Goal: Task Accomplishment & Management: Manage account settings

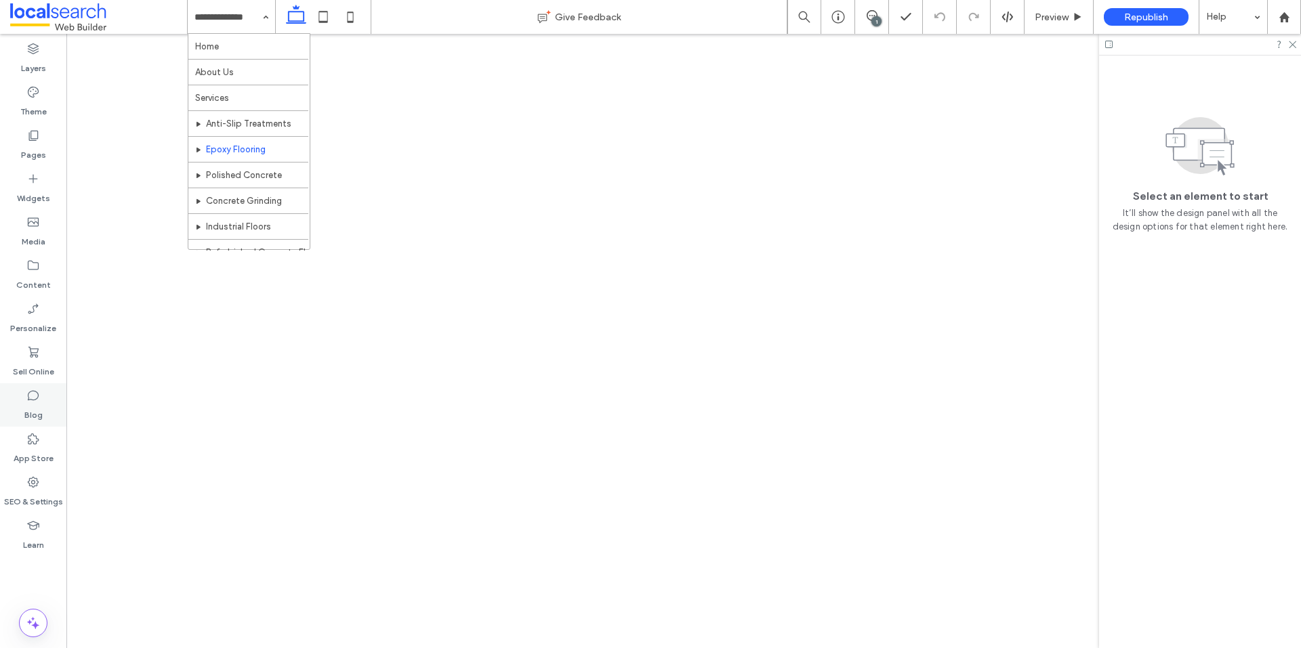
click at [1291, 46] on use at bounding box center [1292, 44] width 7 height 7
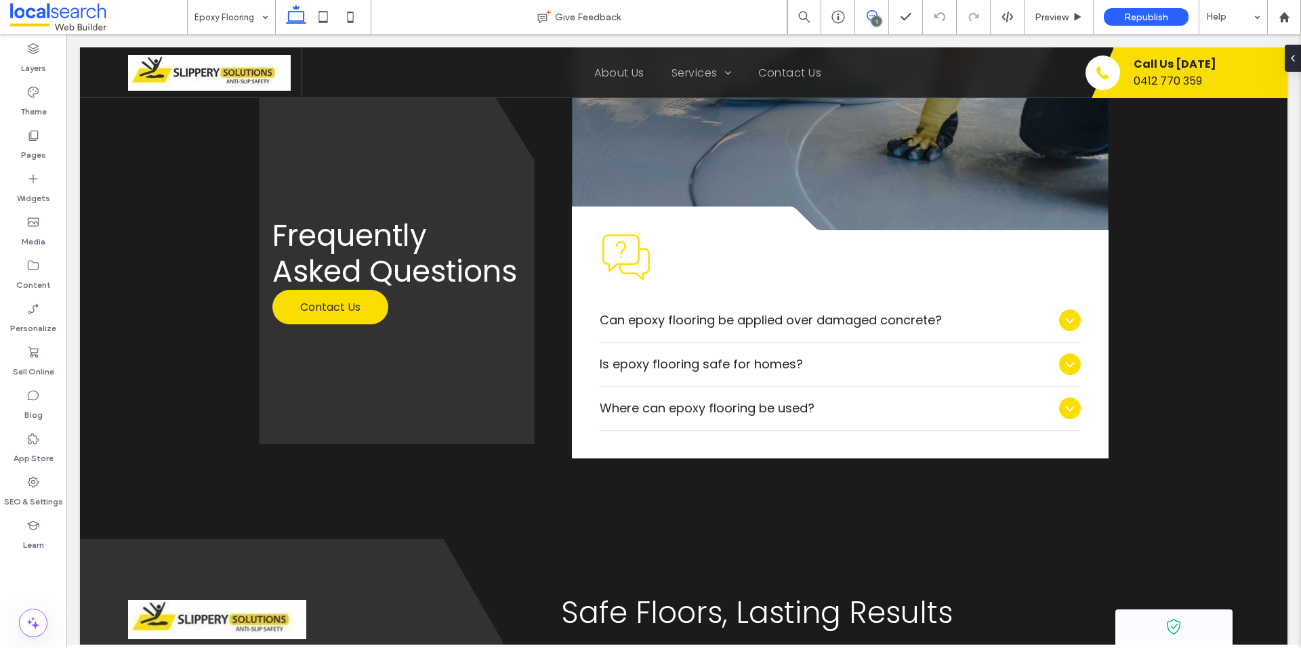
click at [875, 15] on icon at bounding box center [871, 15] width 11 height 11
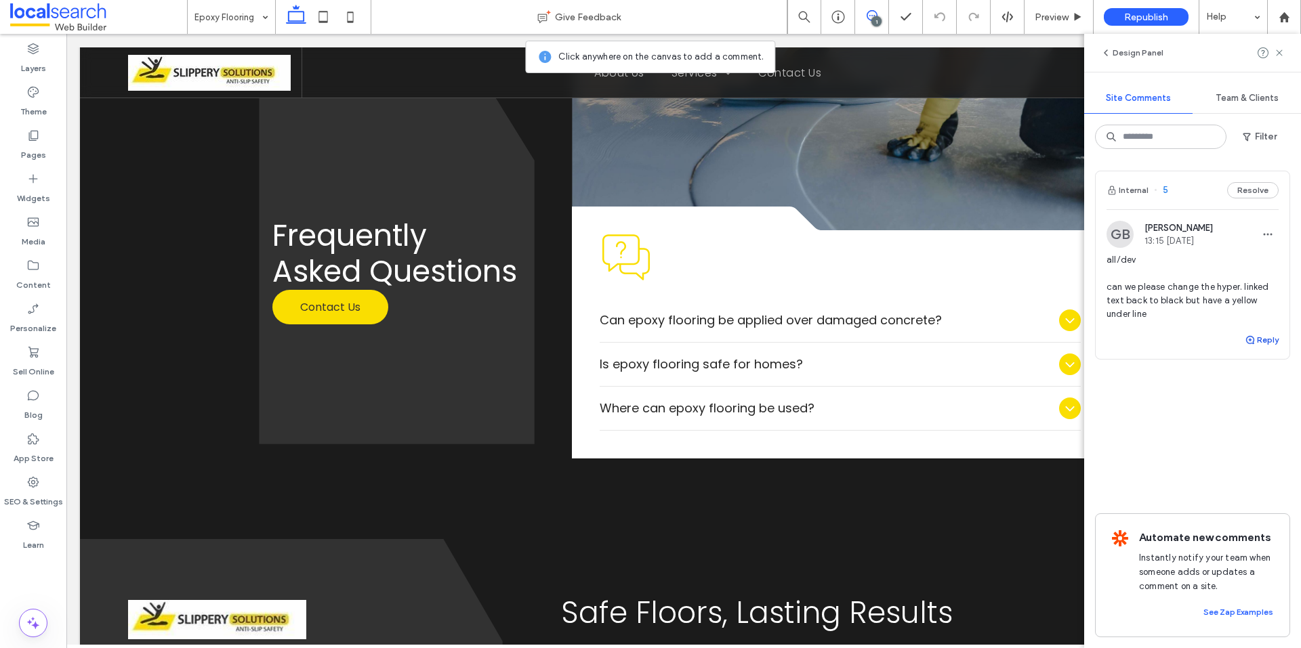
click at [1264, 346] on button "Reply" at bounding box center [1262, 340] width 34 height 16
click at [1221, 357] on textarea at bounding box center [1192, 366] width 172 height 68
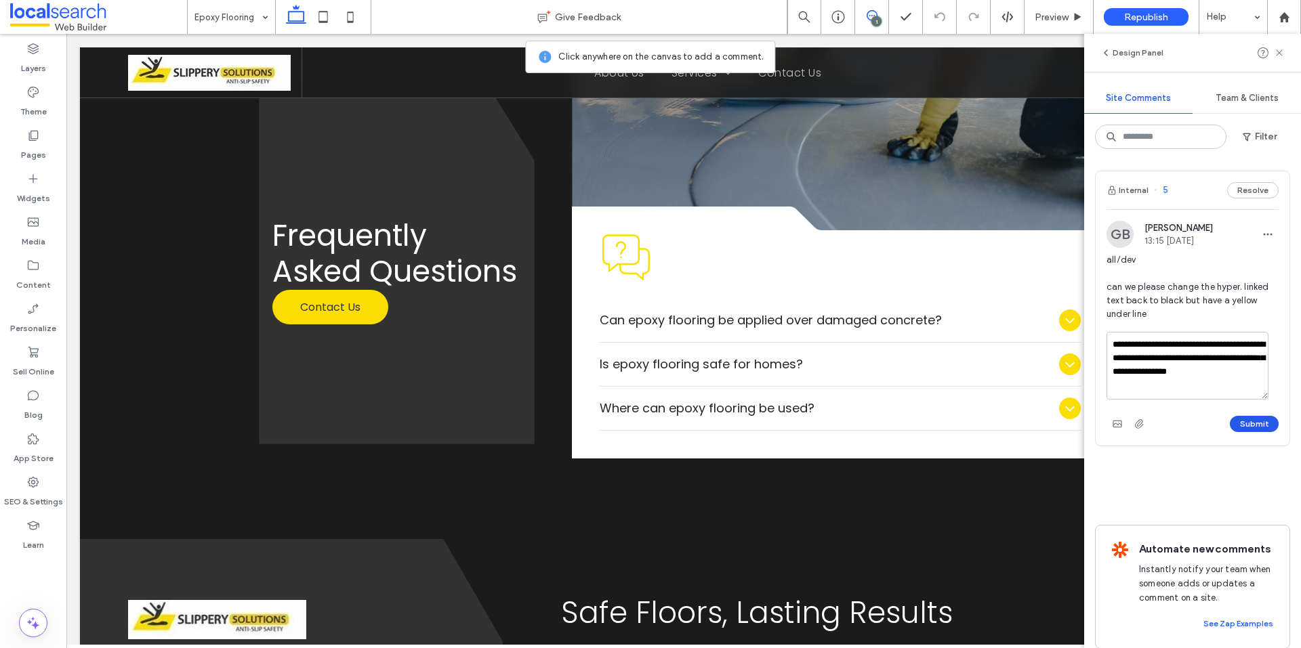
type textarea "**********"
click at [1248, 424] on button "Submit" at bounding box center [1254, 424] width 49 height 16
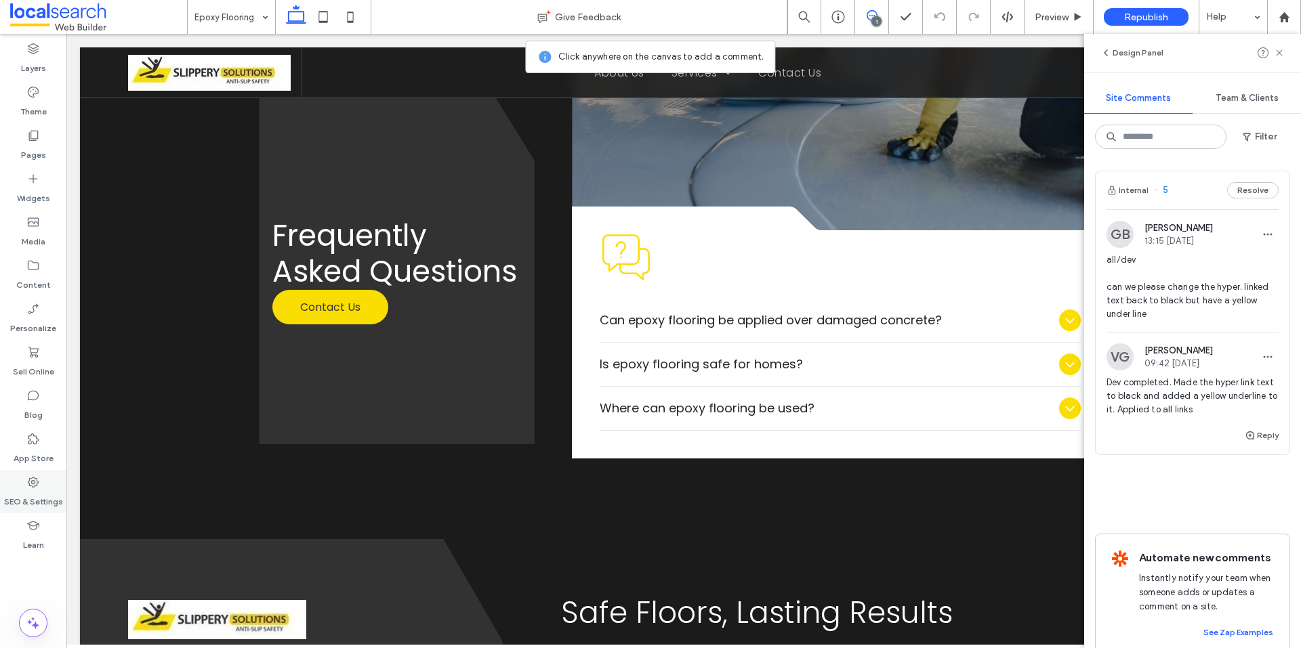
click at [35, 496] on label "SEO & Settings" at bounding box center [33, 498] width 59 height 19
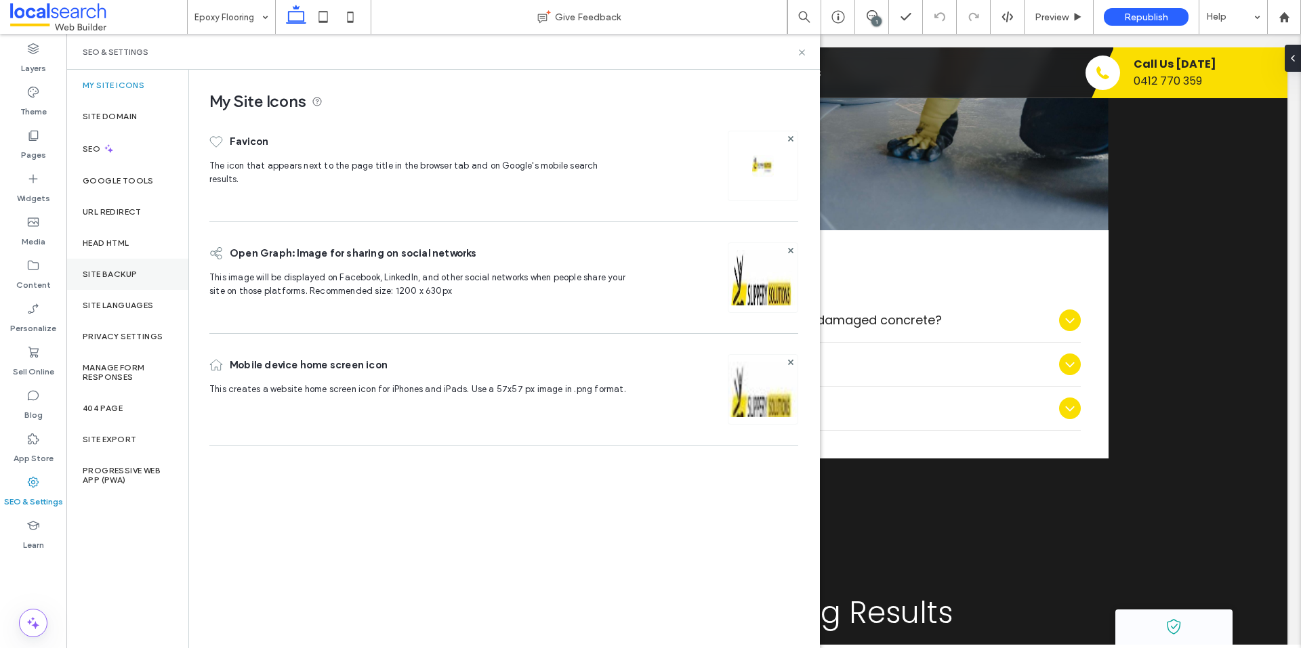
click at [127, 279] on div "Site Backup" at bounding box center [127, 274] width 122 height 31
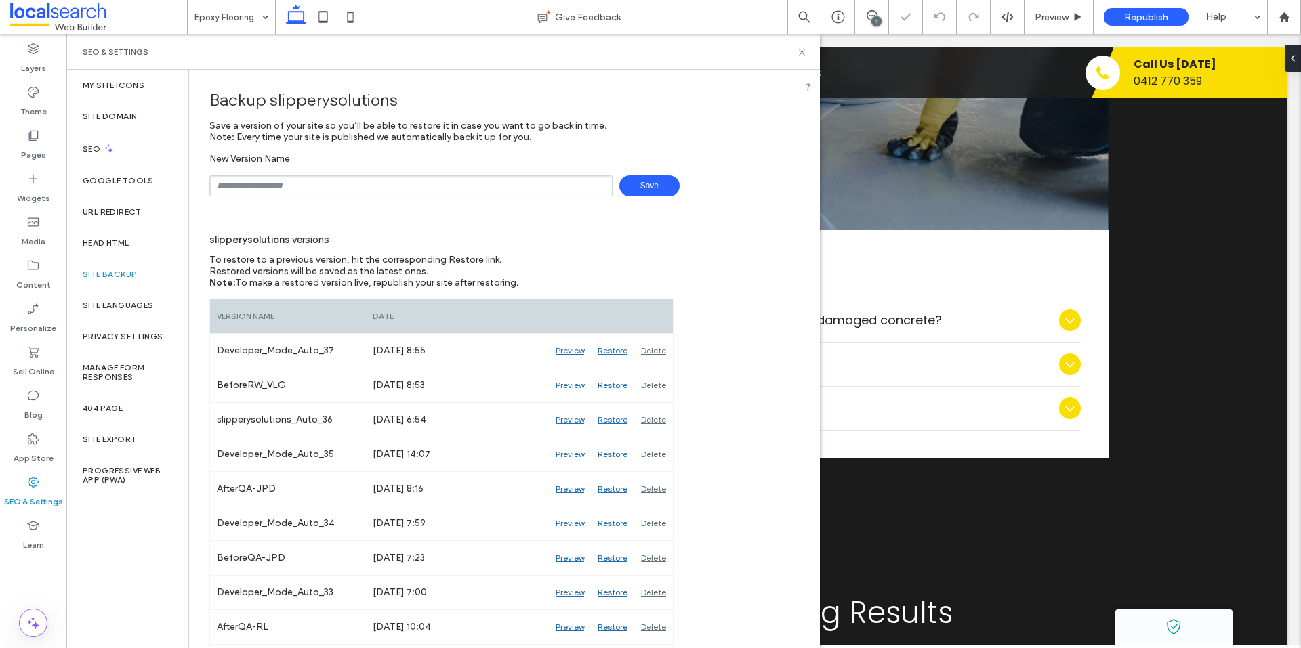
click at [383, 184] on input "text" at bounding box center [410, 185] width 403 height 21
type input "**********"
click at [635, 187] on span "Save" at bounding box center [649, 185] width 60 height 21
click at [803, 54] on use at bounding box center [801, 51] width 5 height 5
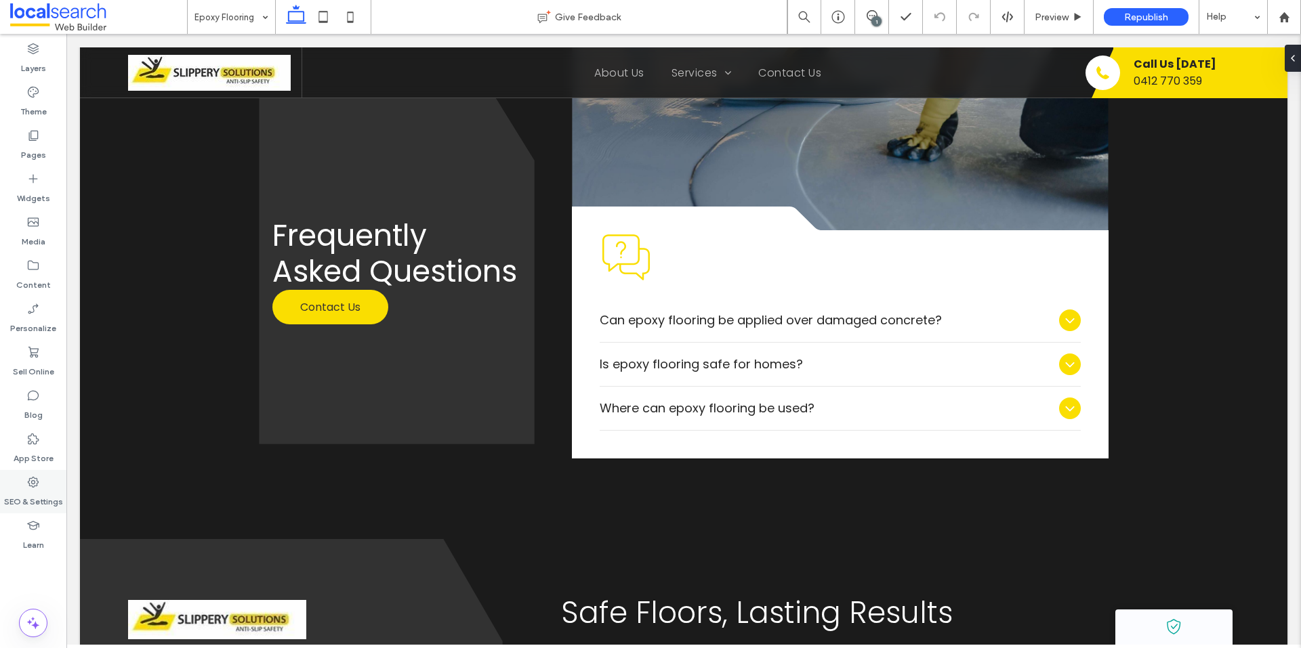
click at [36, 490] on label "SEO & Settings" at bounding box center [33, 498] width 59 height 19
click at [35, 484] on use at bounding box center [33, 482] width 11 height 11
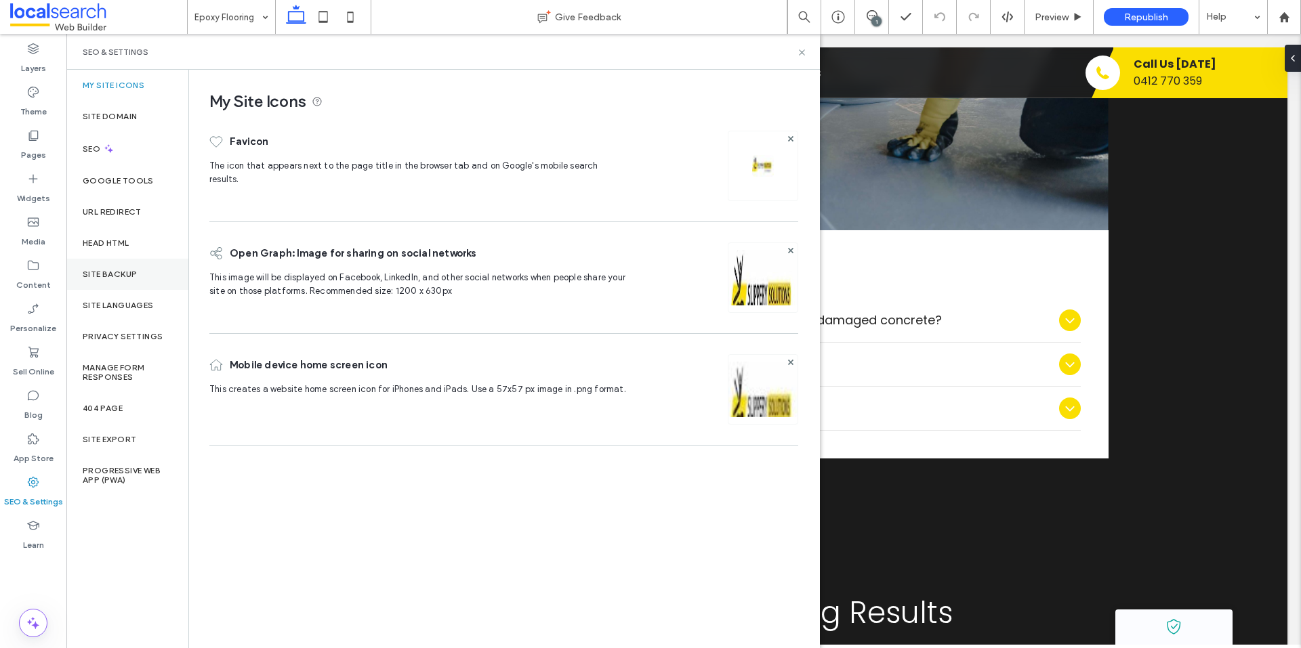
click at [125, 273] on label "Site Backup" at bounding box center [110, 274] width 54 height 9
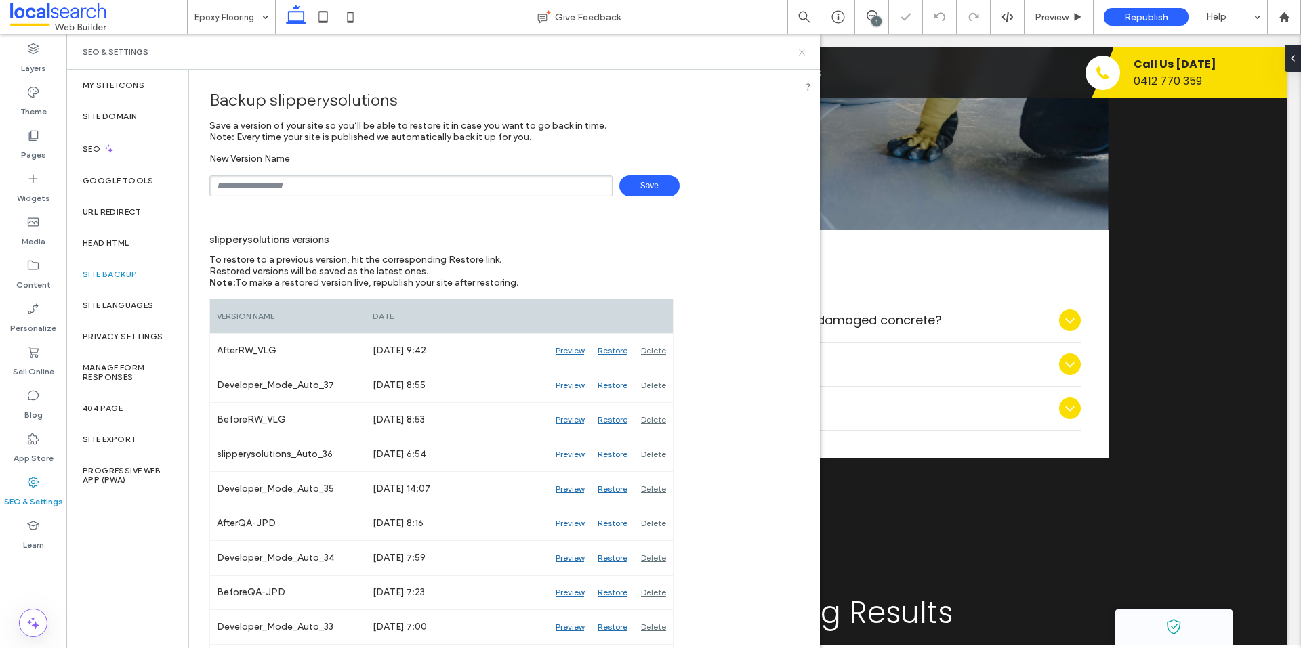
click at [805, 53] on icon at bounding box center [802, 52] width 10 height 10
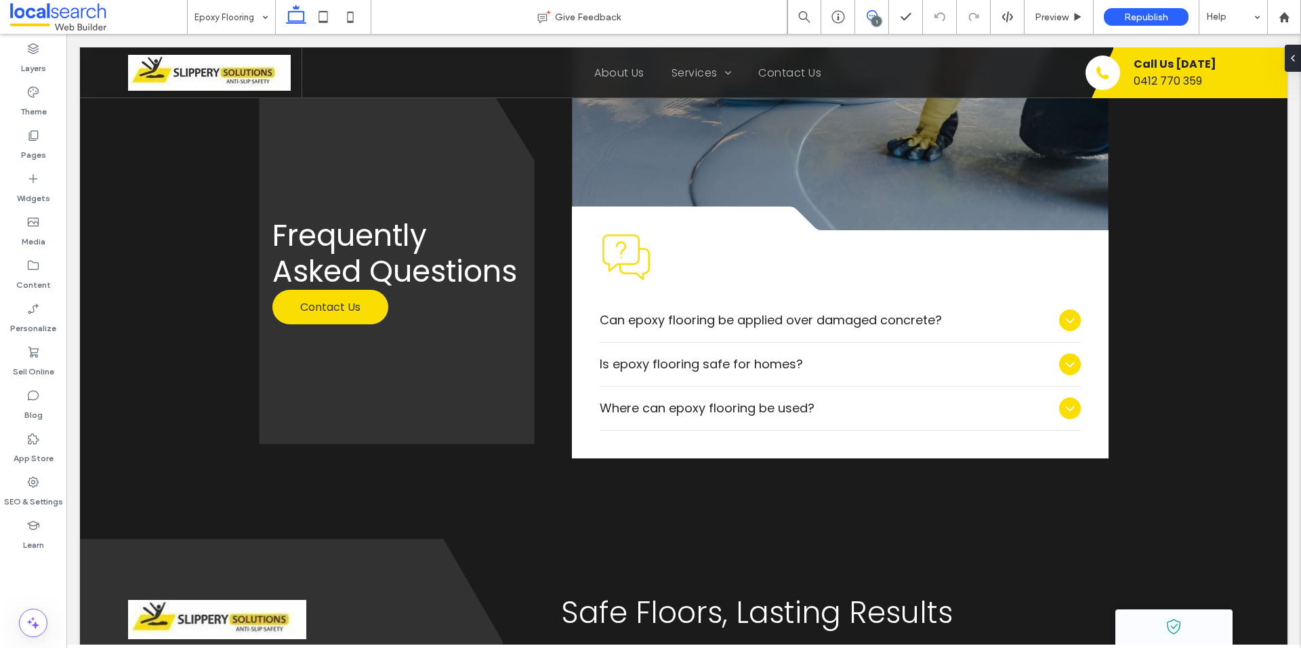
click at [878, 16] on span at bounding box center [871, 15] width 33 height 11
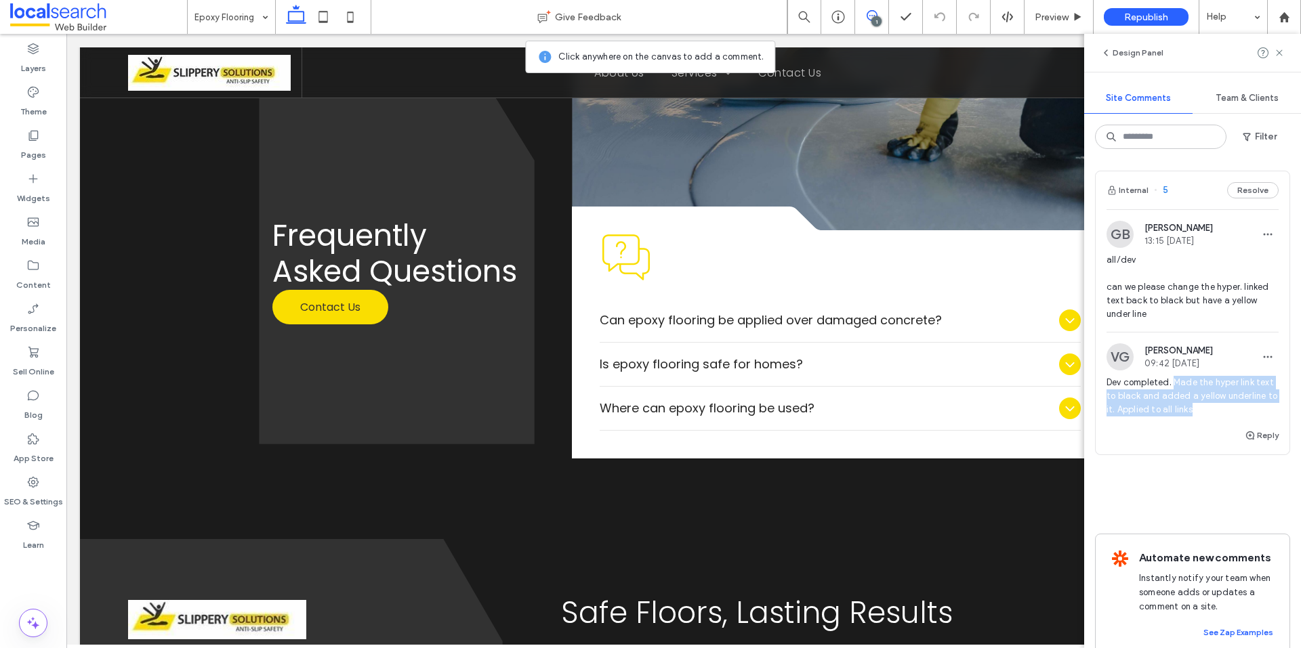
drag, startPoint x: 1247, startPoint y: 409, endPoint x: 1177, endPoint y: 382, distance: 75.2
click at [1177, 382] on span "Dev completed. Made the hyper link text to black and added a yellow underline t…" at bounding box center [1192, 396] width 172 height 41
copy span "Made the hyper link text to black and added a yellow underline to it. Applied t…"
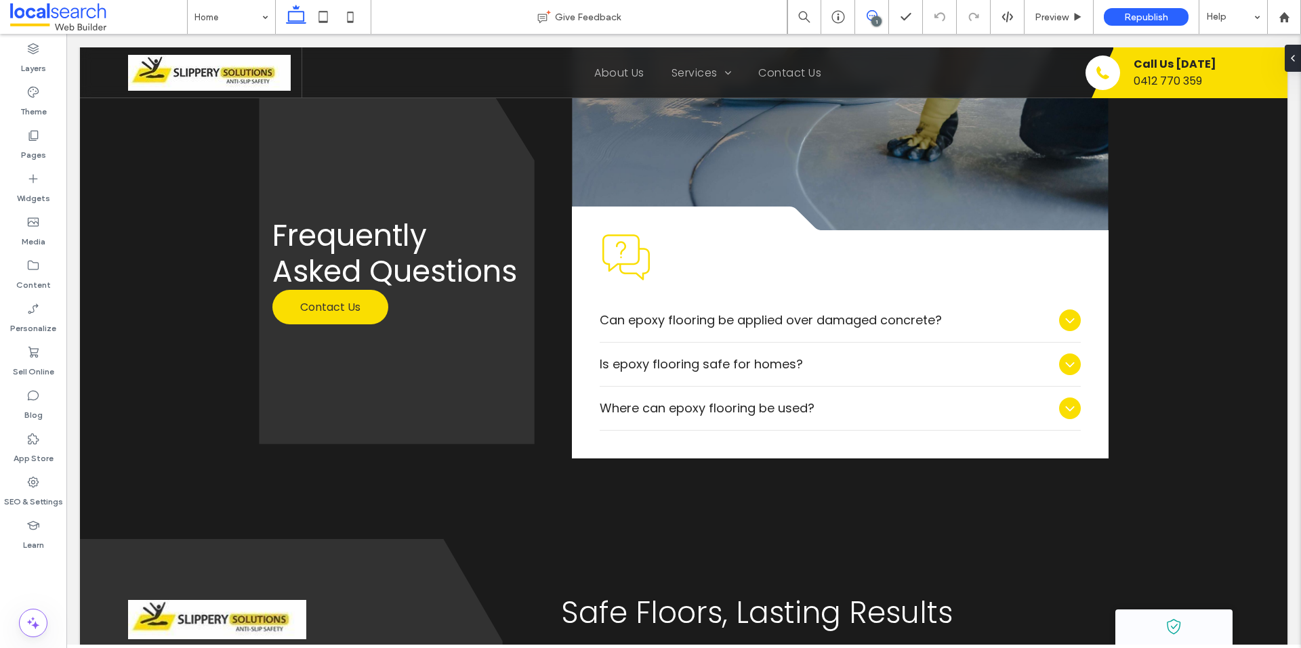
click at [876, 15] on use at bounding box center [871, 15] width 11 height 11
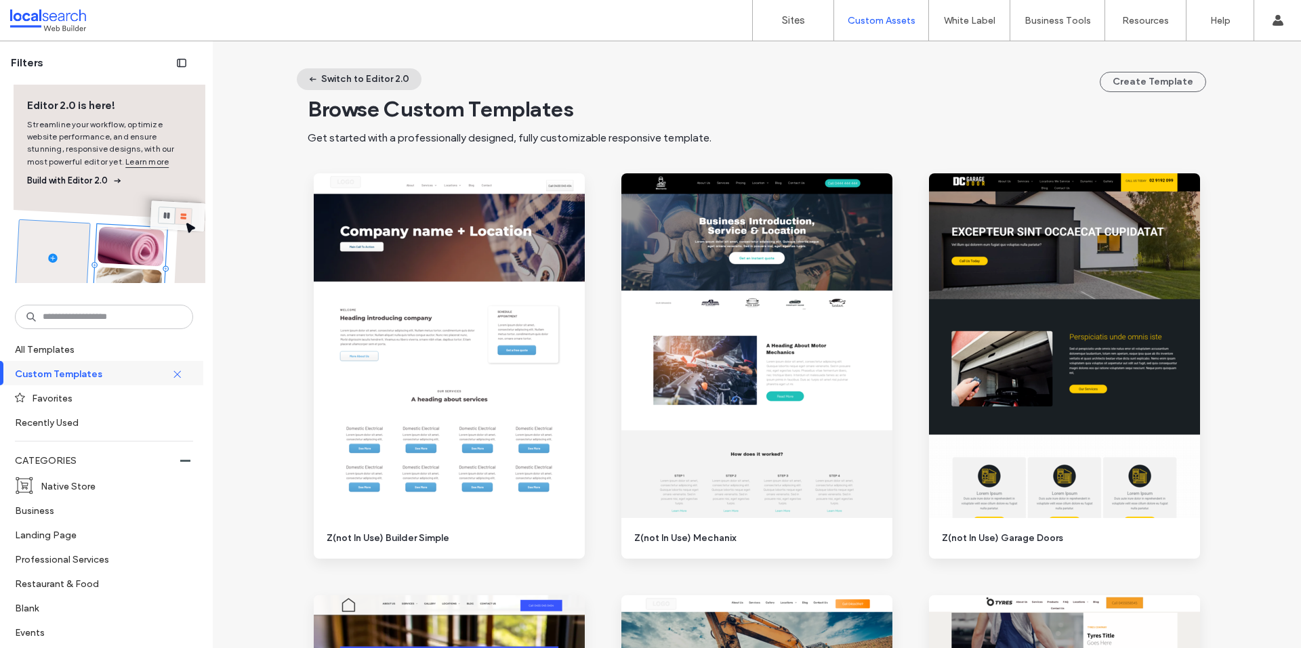
click at [351, 89] on button "Switch to Editor 2.0" at bounding box center [359, 79] width 125 height 22
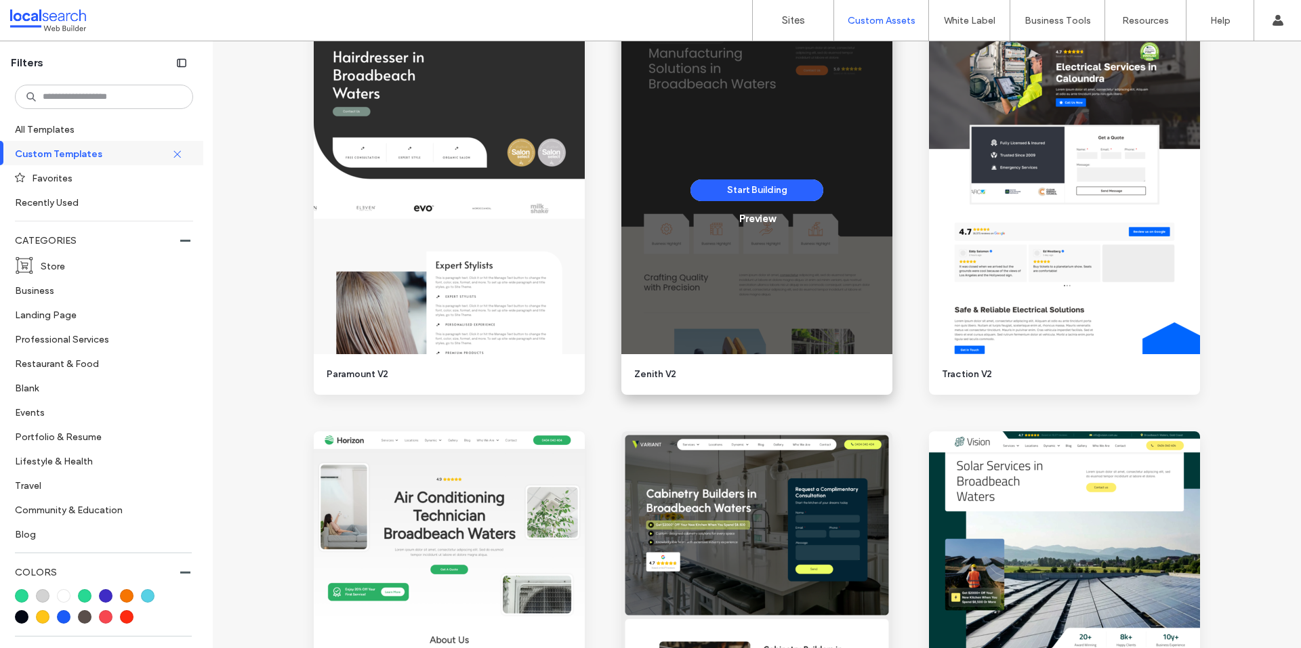
scroll to position [2142, 0]
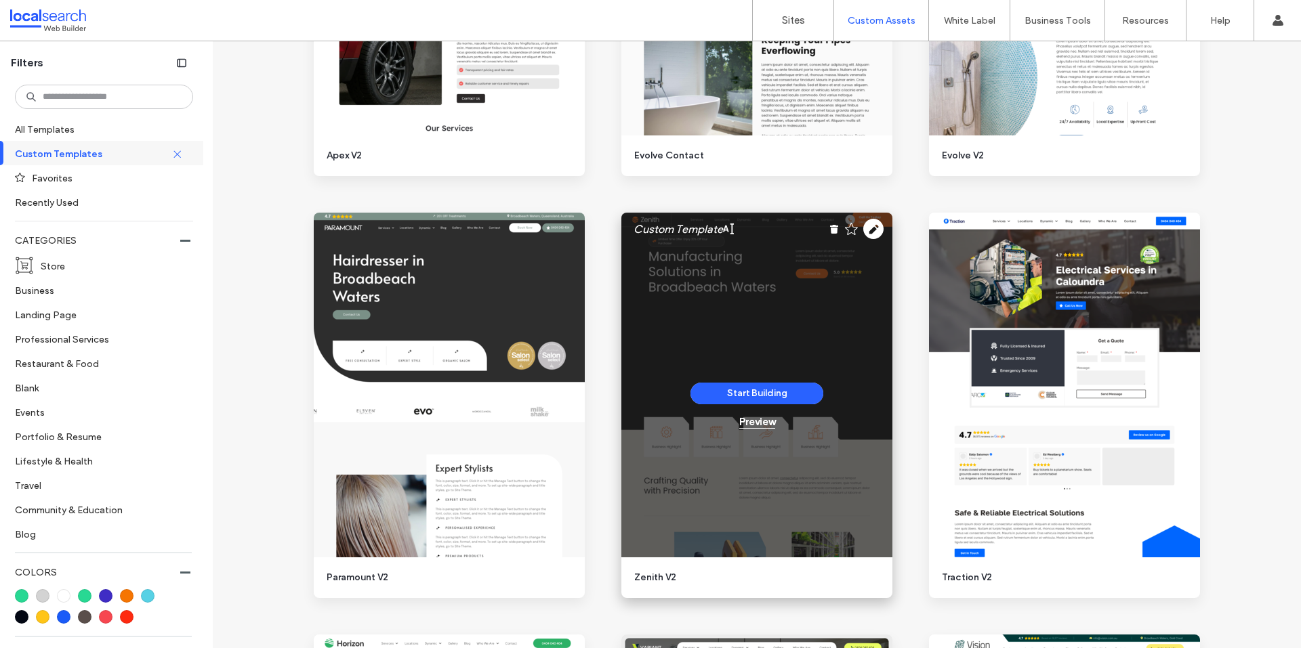
click at [757, 424] on div "Preview" at bounding box center [757, 422] width 36 height 12
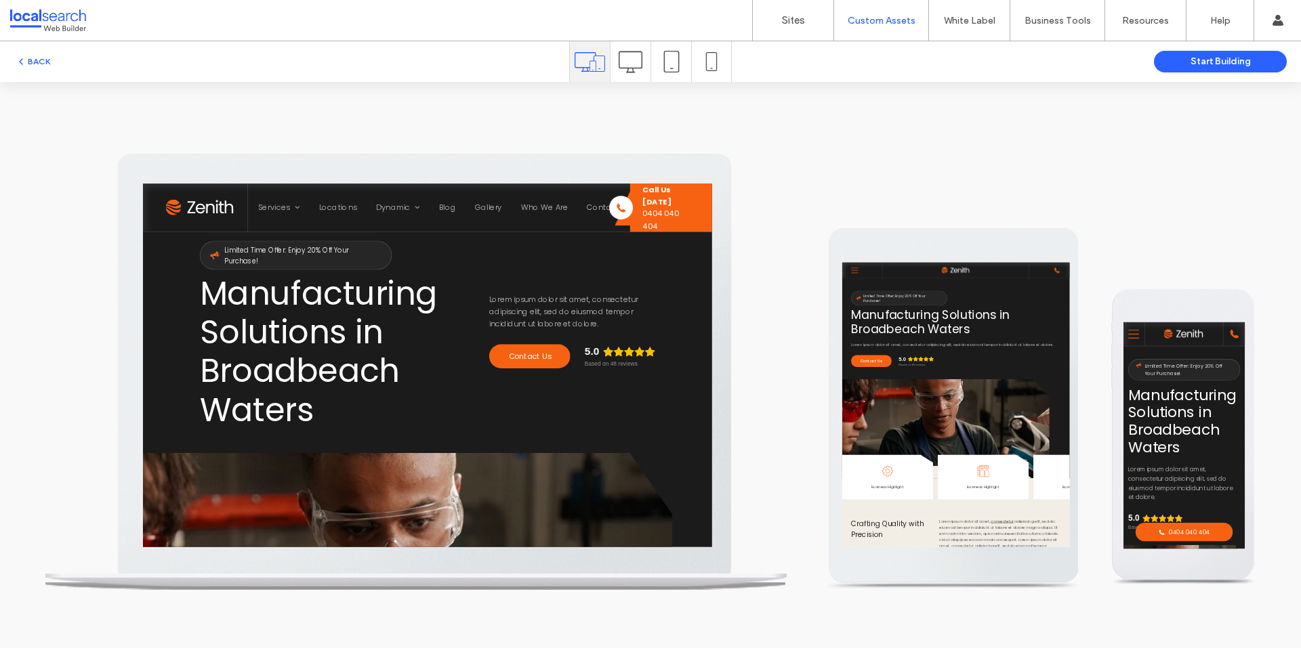
scroll to position [0, 0]
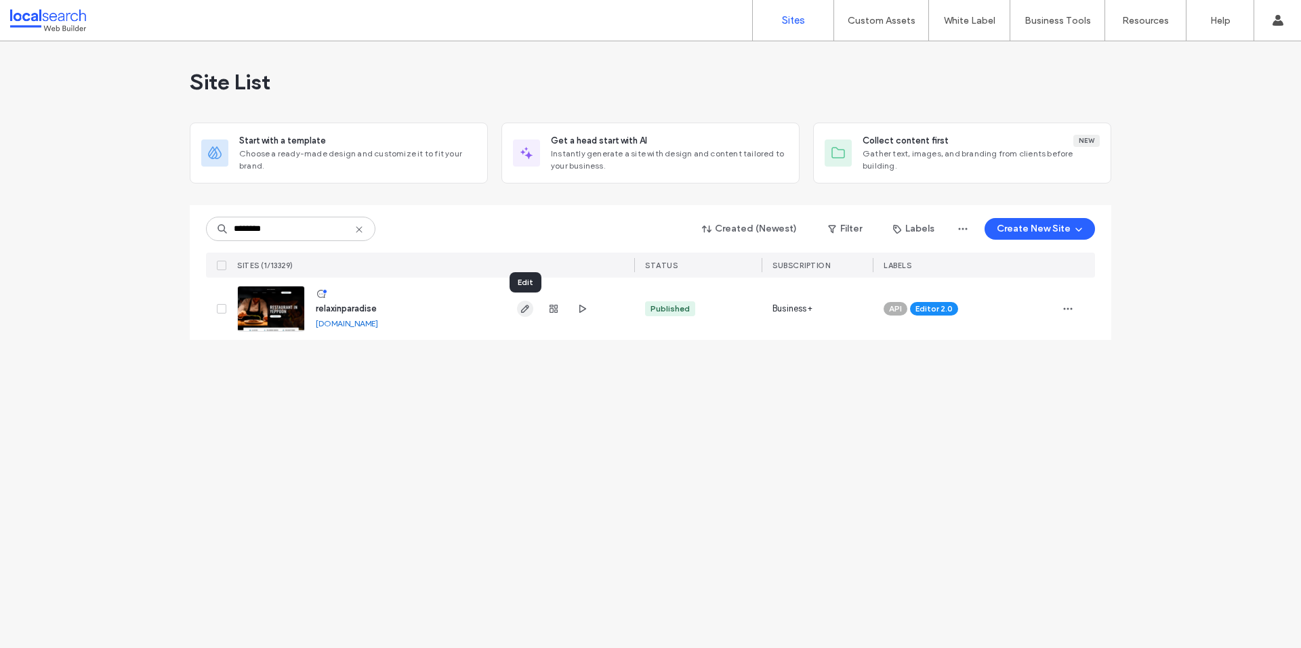
type input "********"
click at [524, 308] on use "button" at bounding box center [525, 309] width 8 height 8
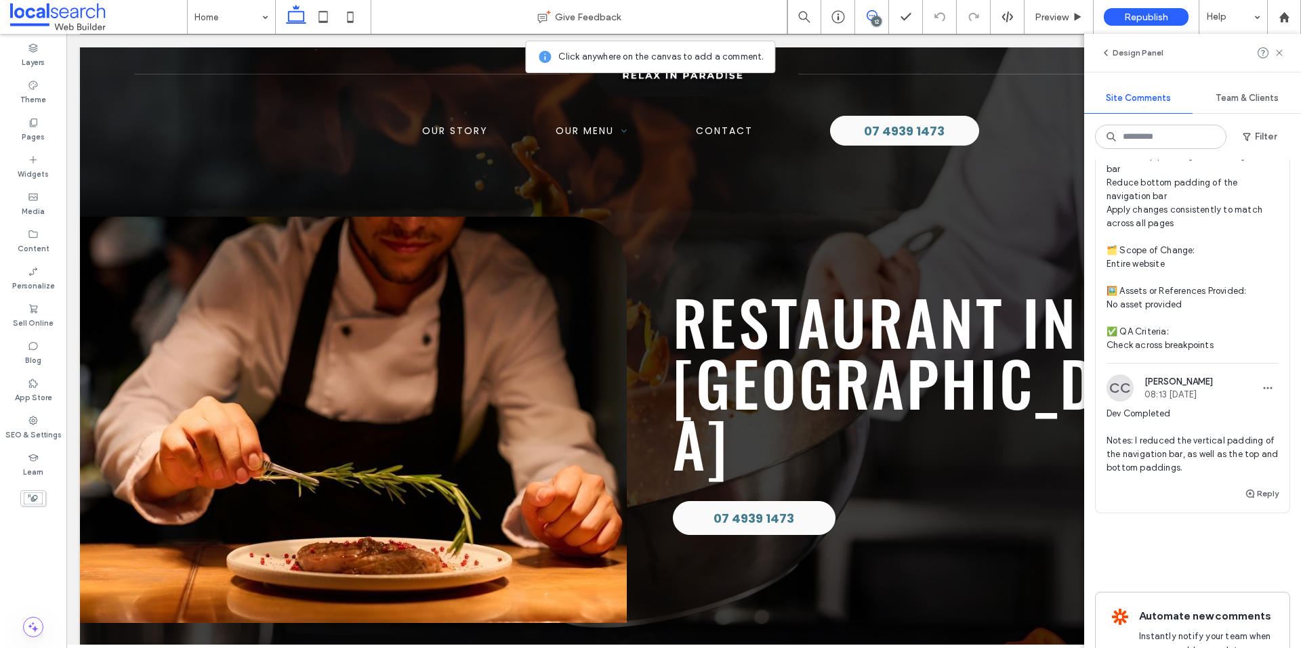
scroll to position [5555, 0]
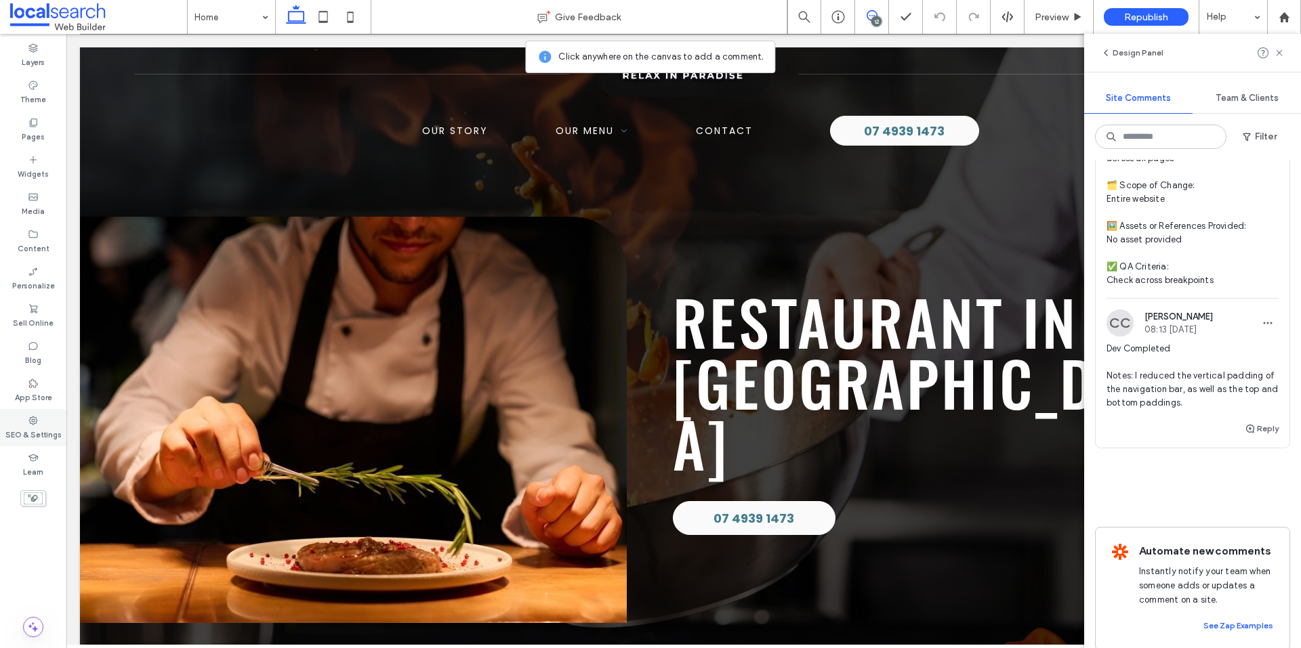
click at [30, 417] on use at bounding box center [33, 420] width 9 height 9
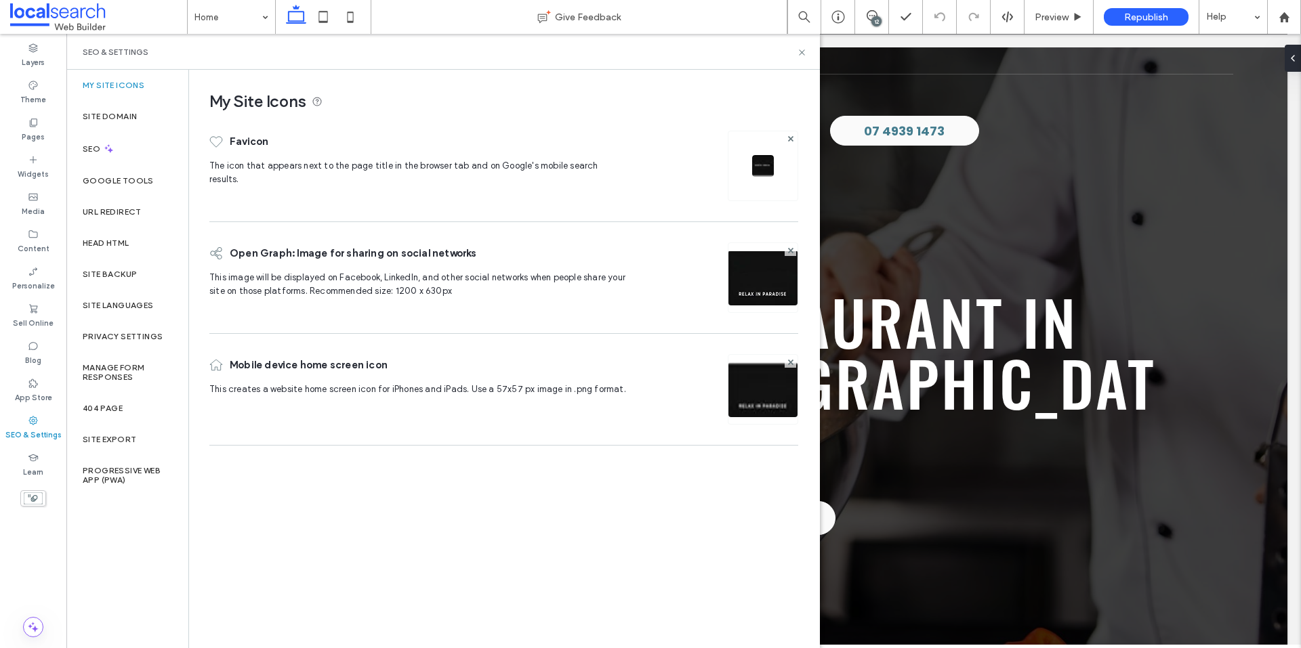
scroll to position [0, 0]
click at [115, 283] on div "Site Backup" at bounding box center [127, 274] width 122 height 31
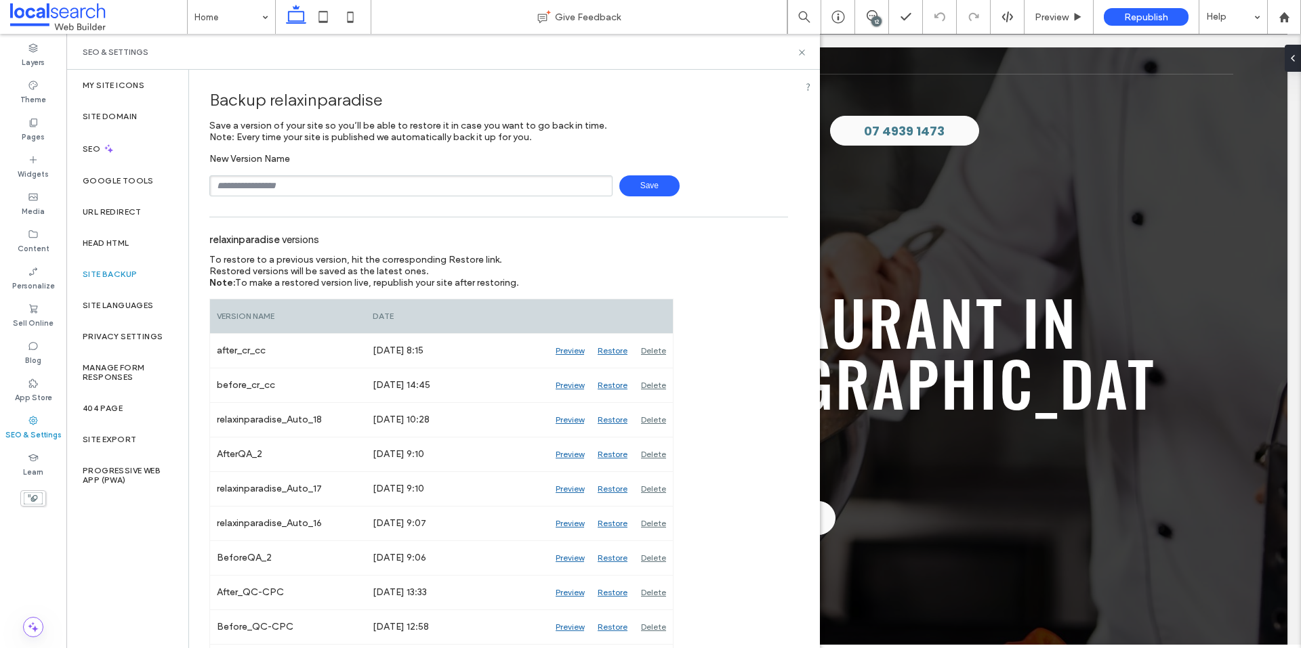
click at [372, 178] on input "text" at bounding box center [410, 185] width 403 height 21
type input "*"
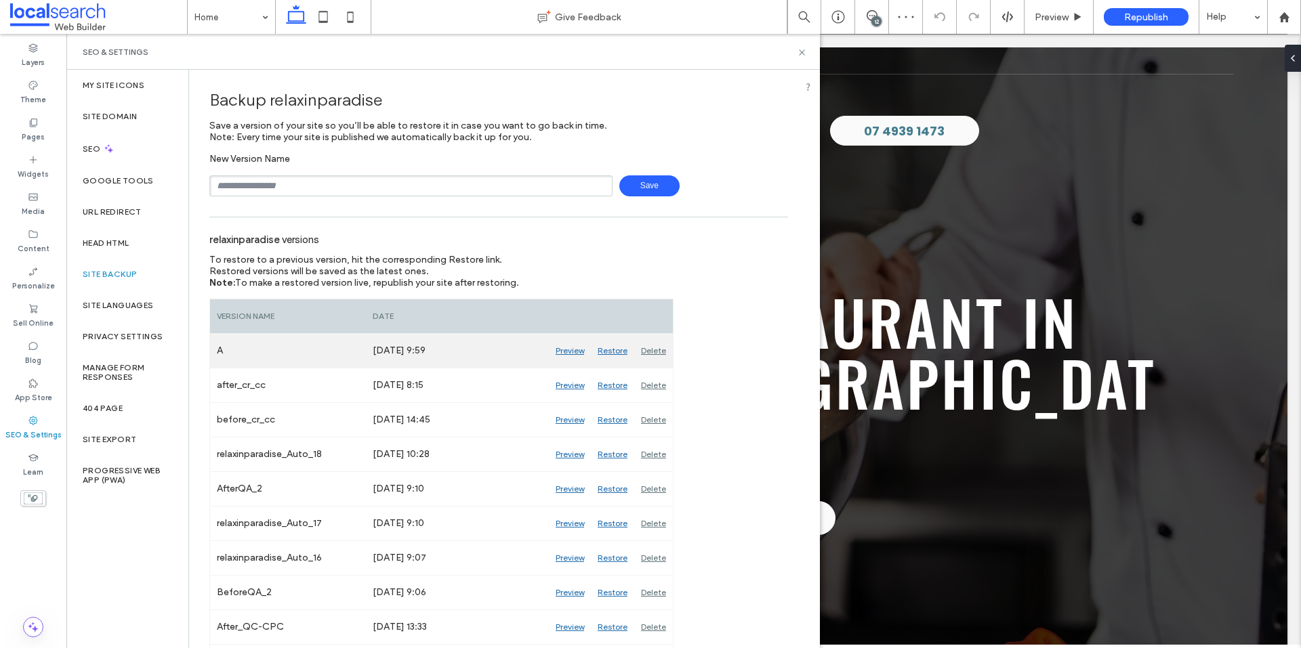
click at [658, 348] on div "Delete" at bounding box center [653, 351] width 39 height 34
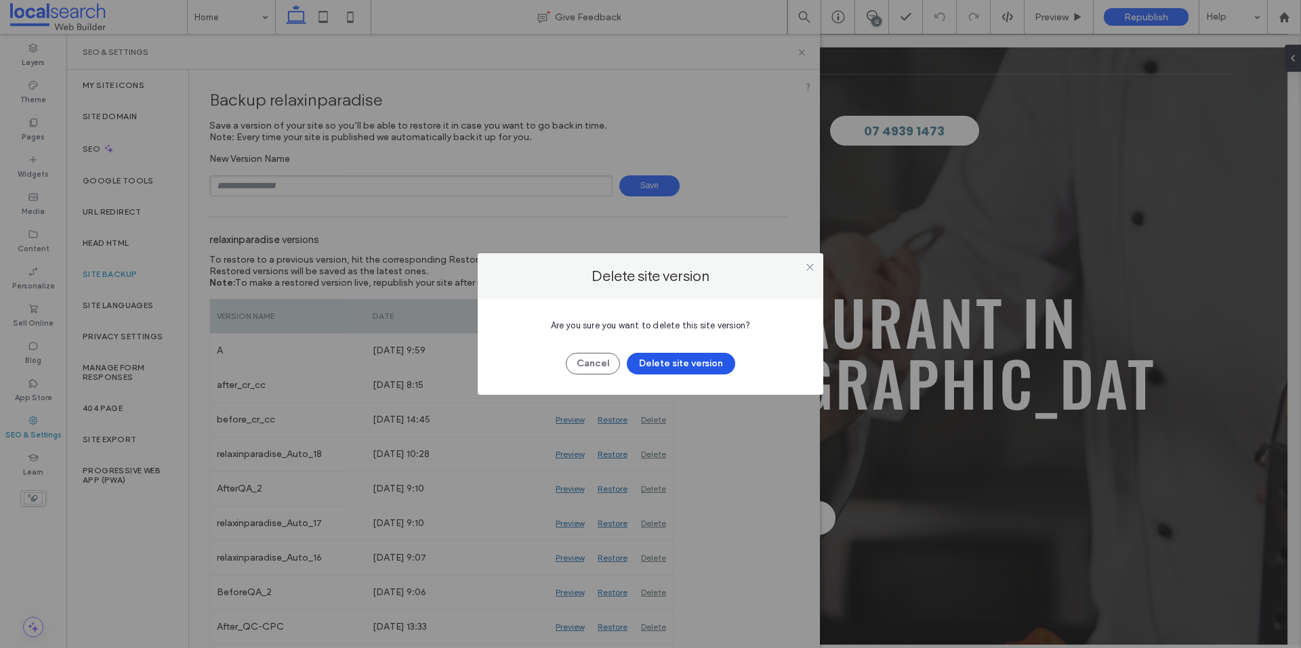
click at [671, 363] on button "Delete site version" at bounding box center [681, 364] width 108 height 22
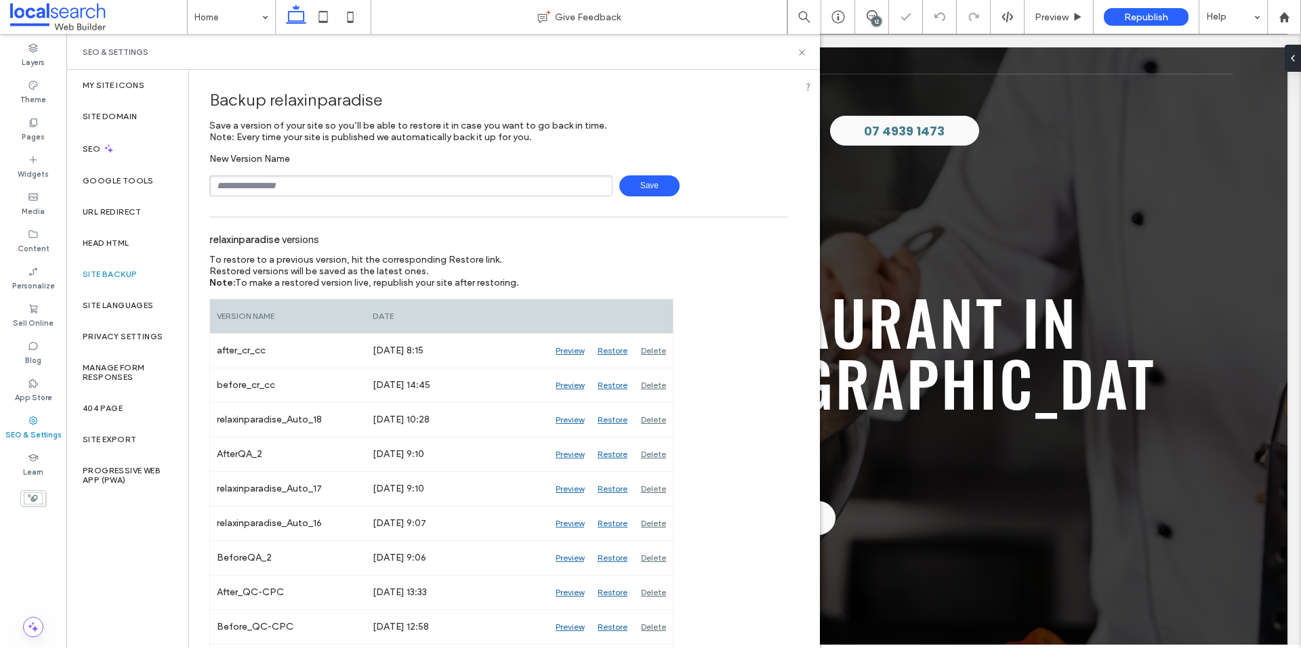
click at [434, 188] on input "text" at bounding box center [410, 185] width 403 height 21
type input "**********"
click at [637, 182] on span "Save" at bounding box center [649, 185] width 60 height 21
click at [804, 53] on icon at bounding box center [802, 52] width 10 height 10
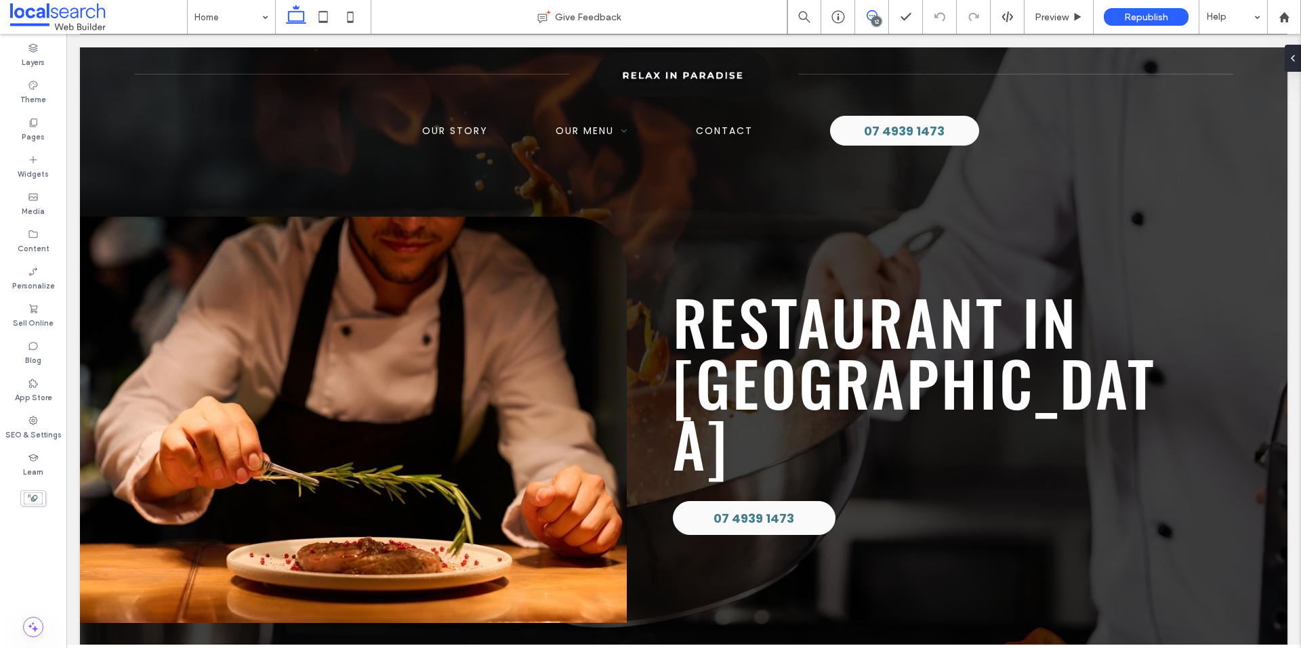
click at [871, 14] on icon at bounding box center [871, 15] width 11 height 11
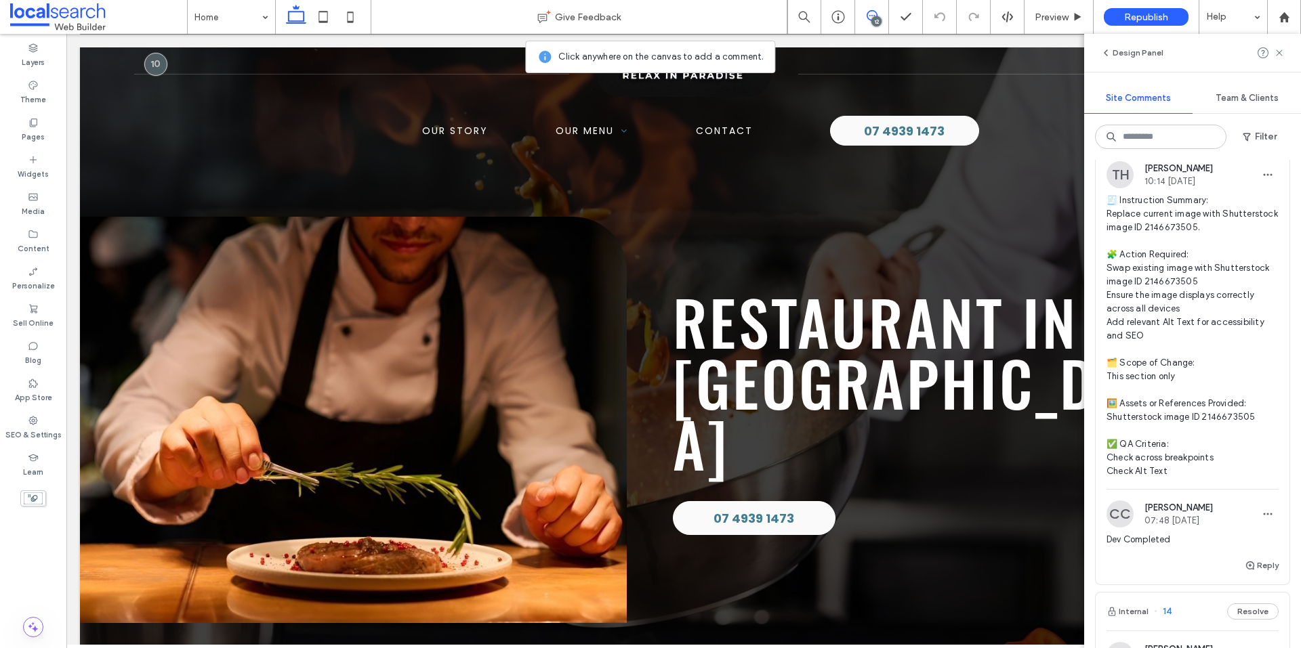
scroll to position [3049, 0]
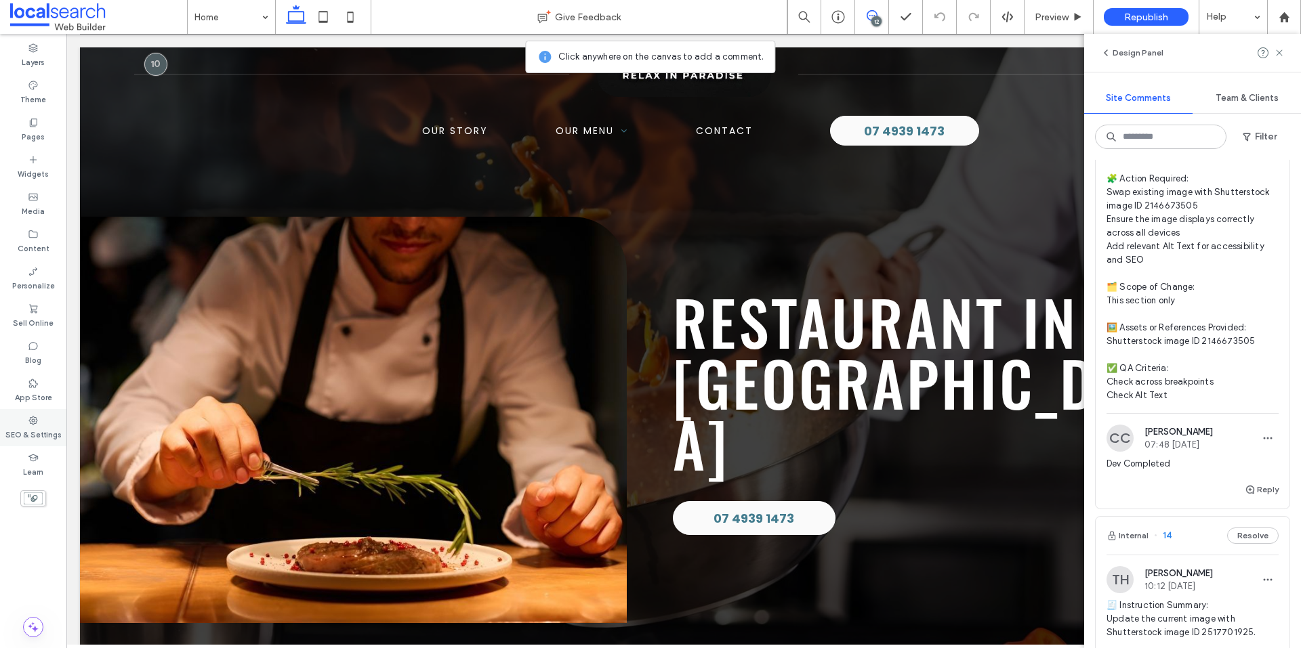
click at [35, 439] on label "SEO & Settings" at bounding box center [33, 433] width 56 height 15
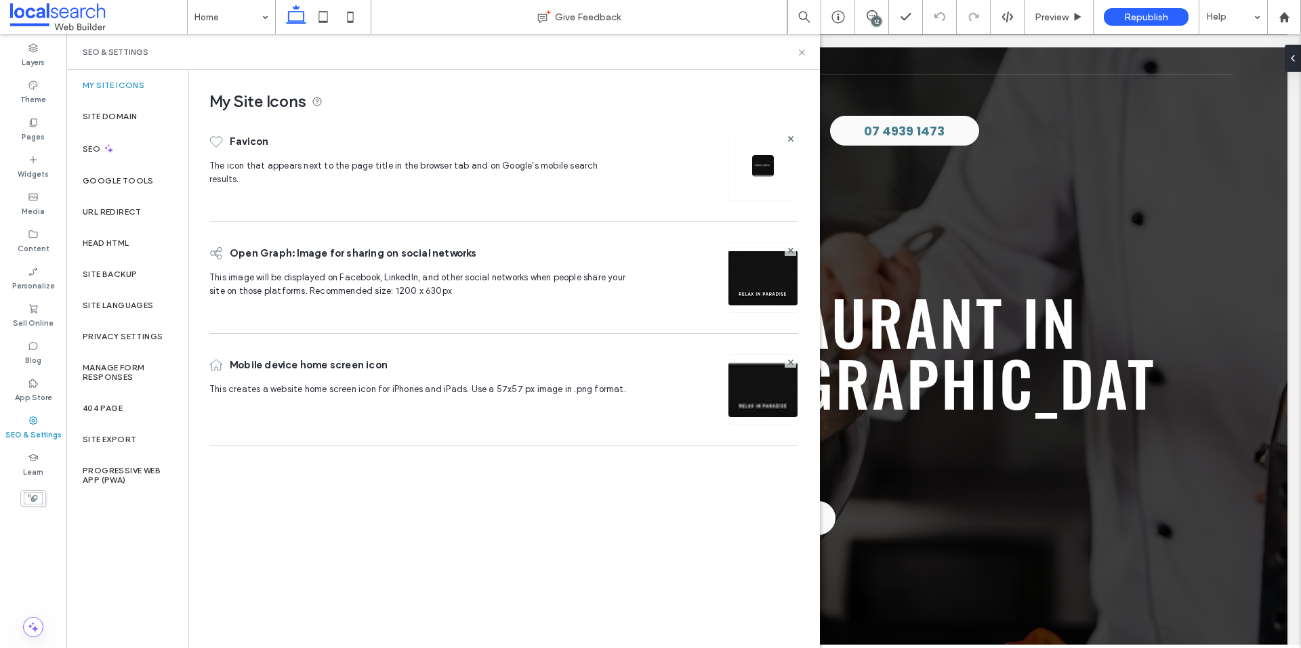
scroll to position [0, 0]
drag, startPoint x: 806, startPoint y: 51, endPoint x: 687, endPoint y: 62, distance: 119.1
click at [806, 51] on icon at bounding box center [802, 52] width 10 height 10
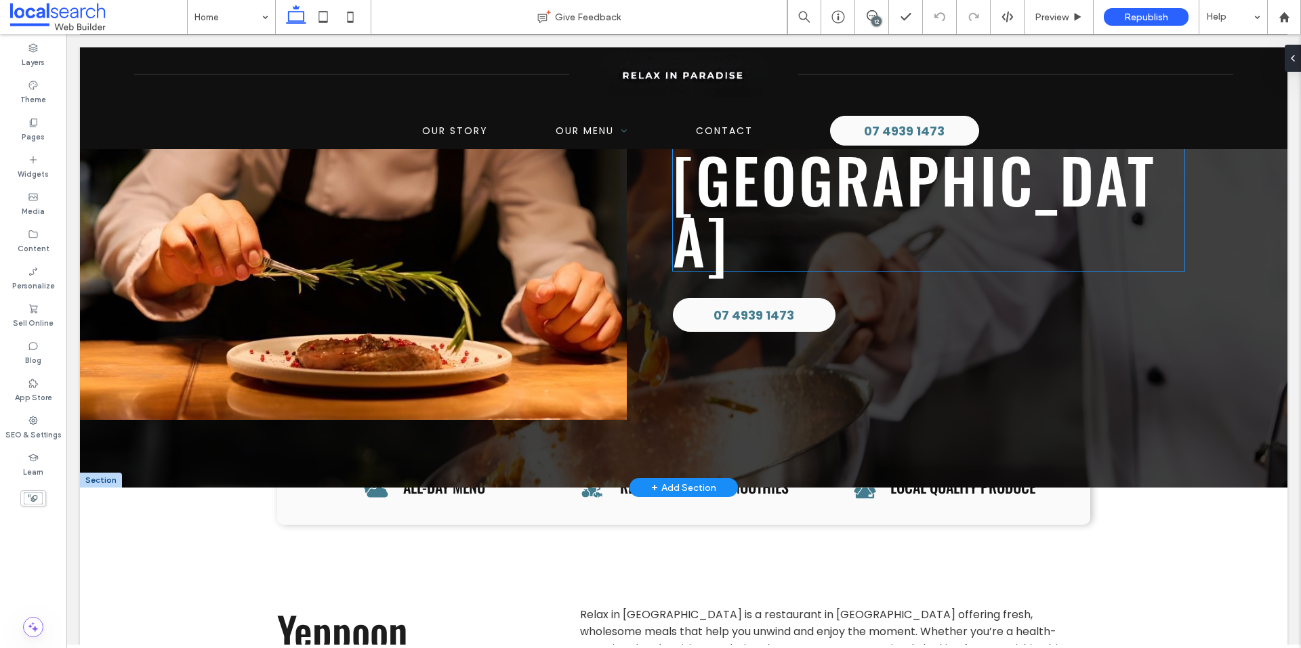
scroll to position [68, 0]
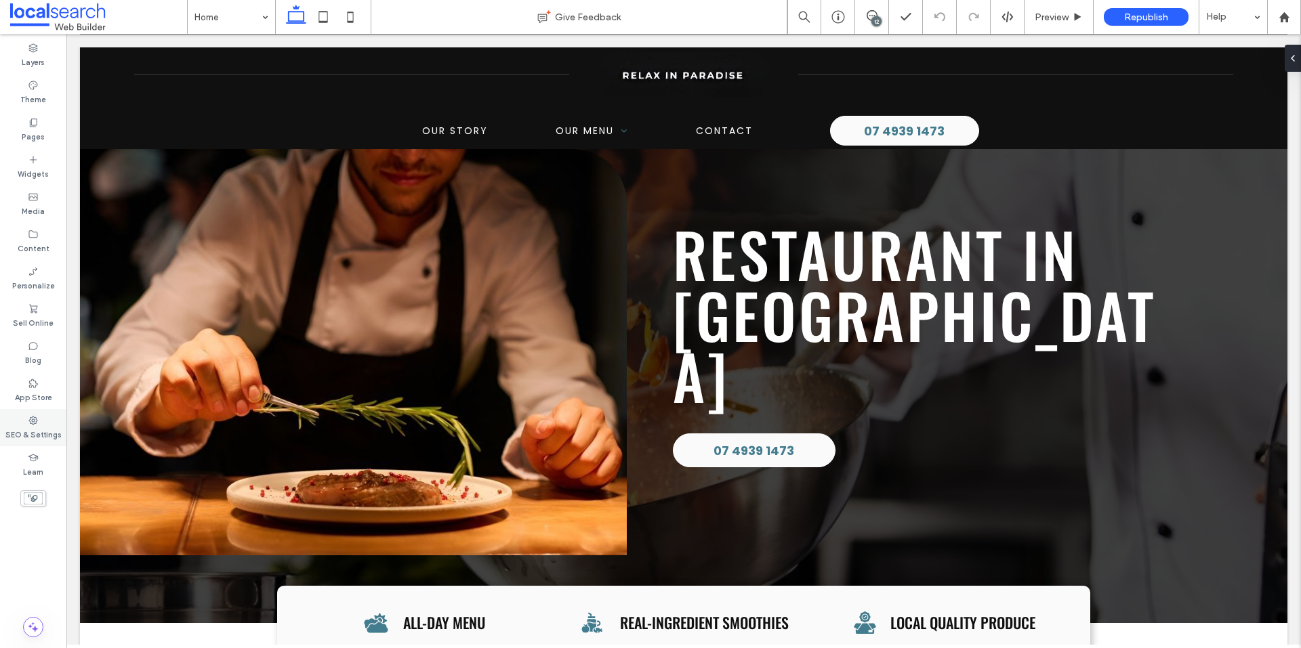
click at [39, 417] on div "SEO & Settings" at bounding box center [33, 427] width 66 height 37
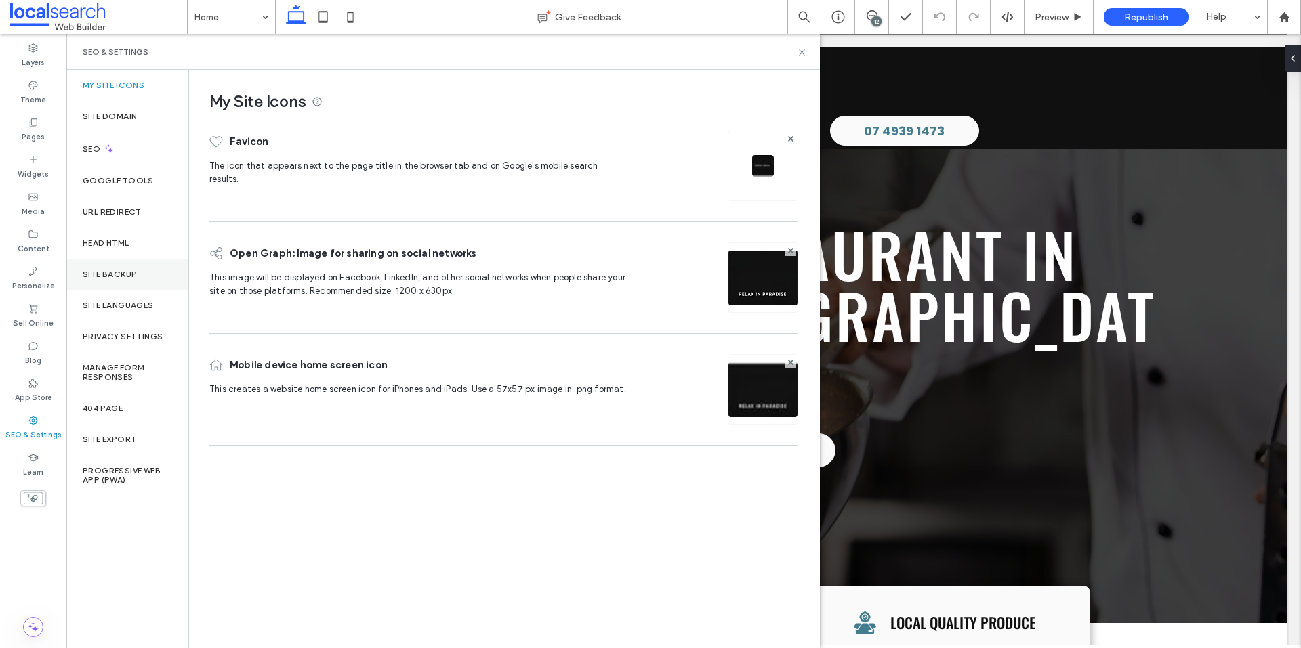
click at [131, 279] on div "Site Backup" at bounding box center [127, 274] width 122 height 31
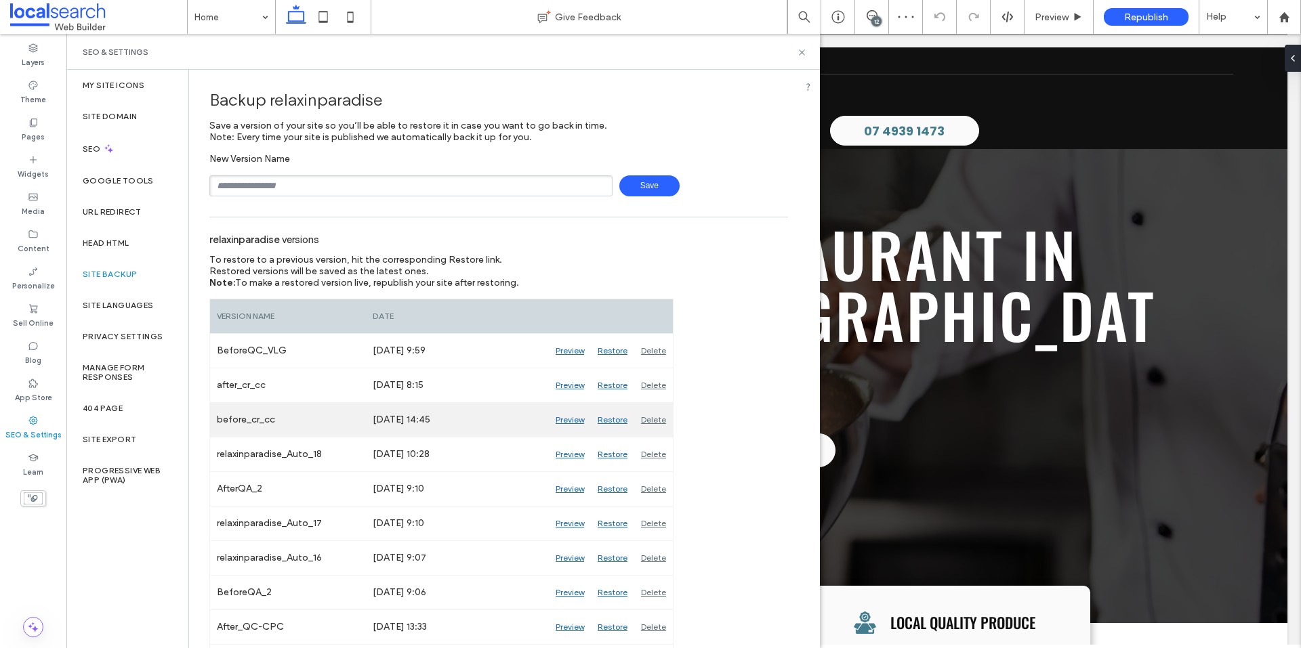
click at [574, 420] on div "Preview" at bounding box center [570, 420] width 42 height 34
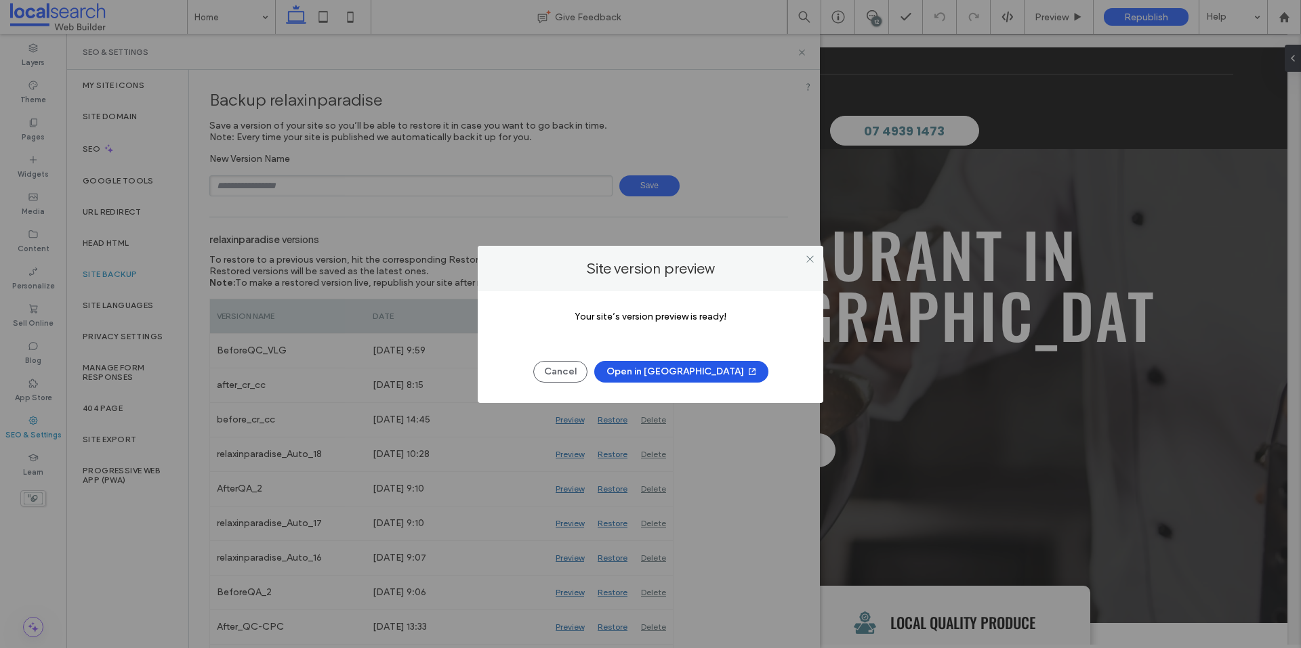
click at [685, 373] on button "Open in New Tab" at bounding box center [681, 372] width 174 height 22
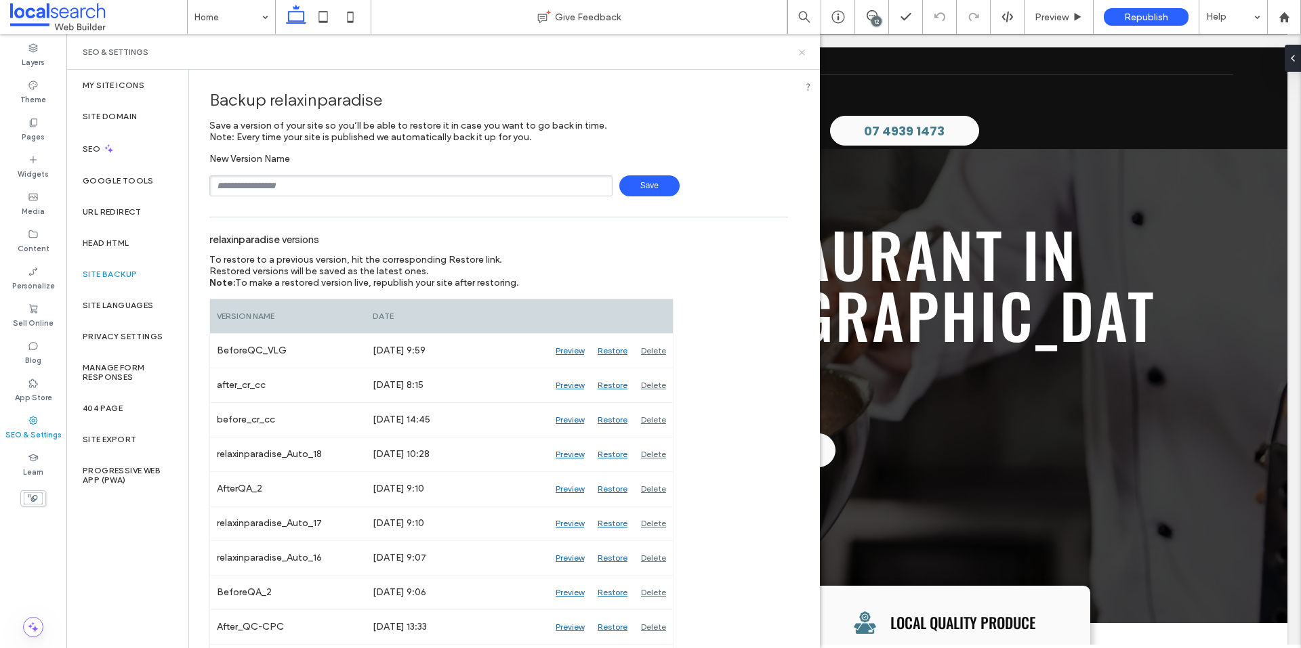
click at [806, 52] on icon at bounding box center [802, 52] width 10 height 10
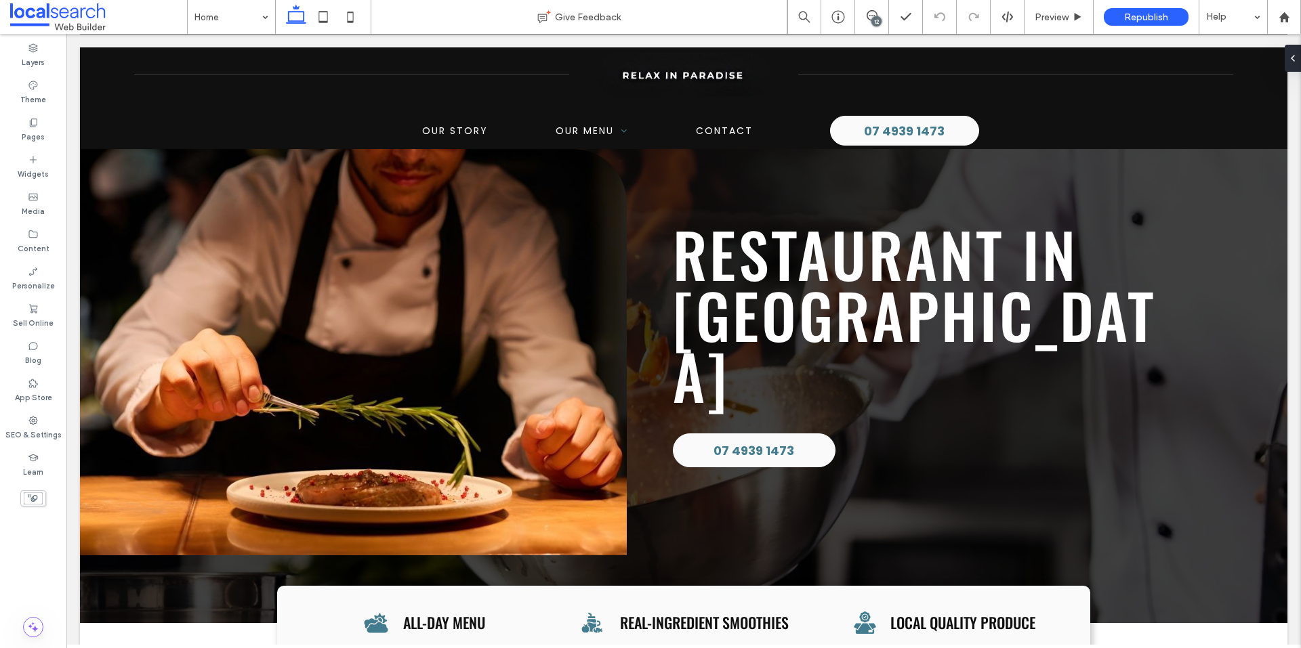
click at [876, 18] on div "12" at bounding box center [876, 21] width 10 height 10
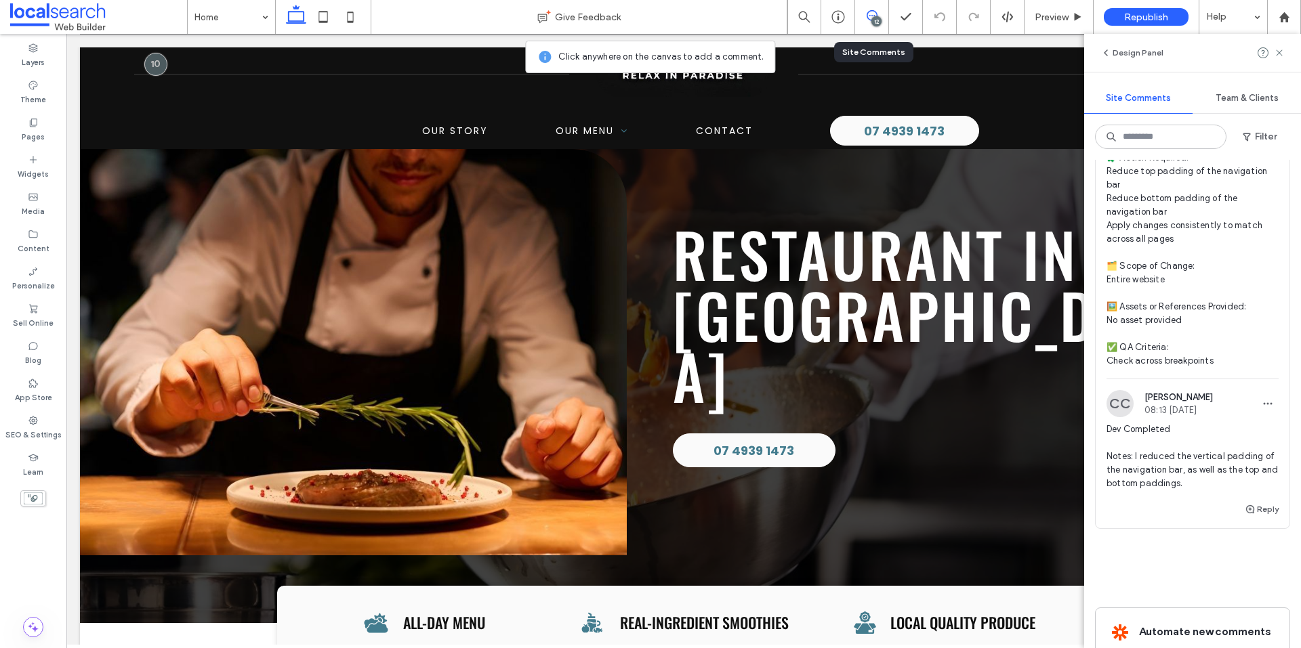
scroll to position [5597, 0]
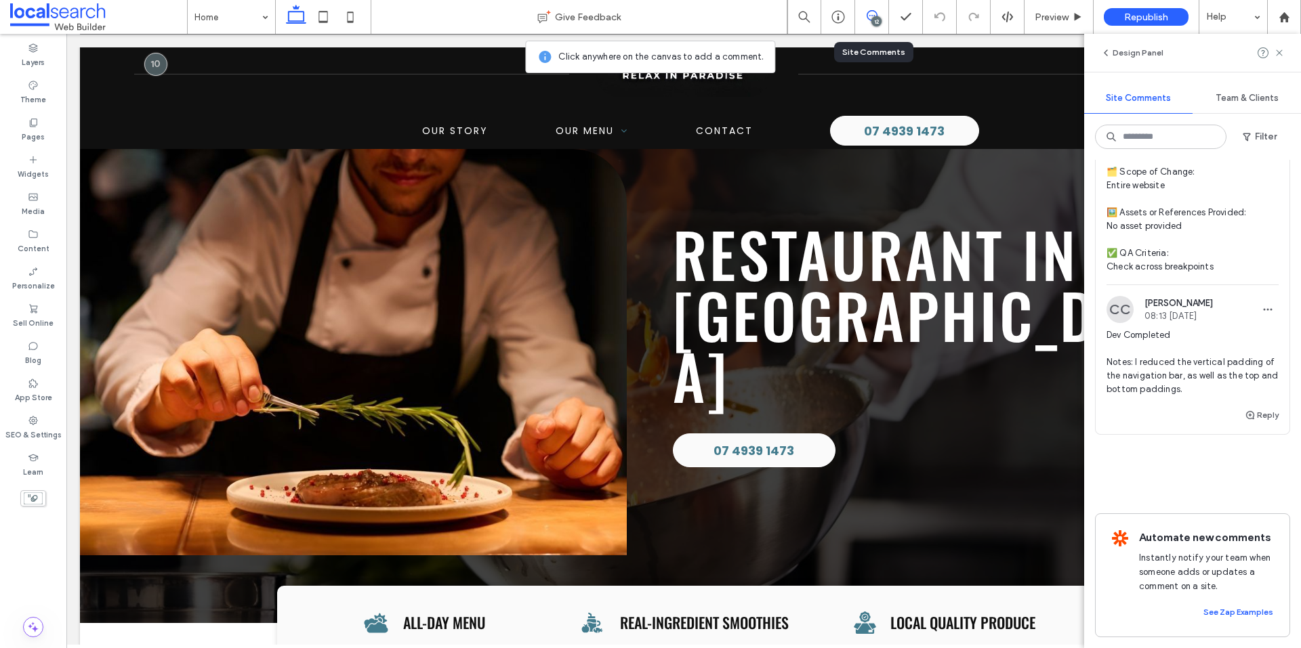
click at [1182, 376] on span "Dev Completed Notes: I reduced the vertical padding of the navigation bar, as w…" at bounding box center [1192, 363] width 172 height 68
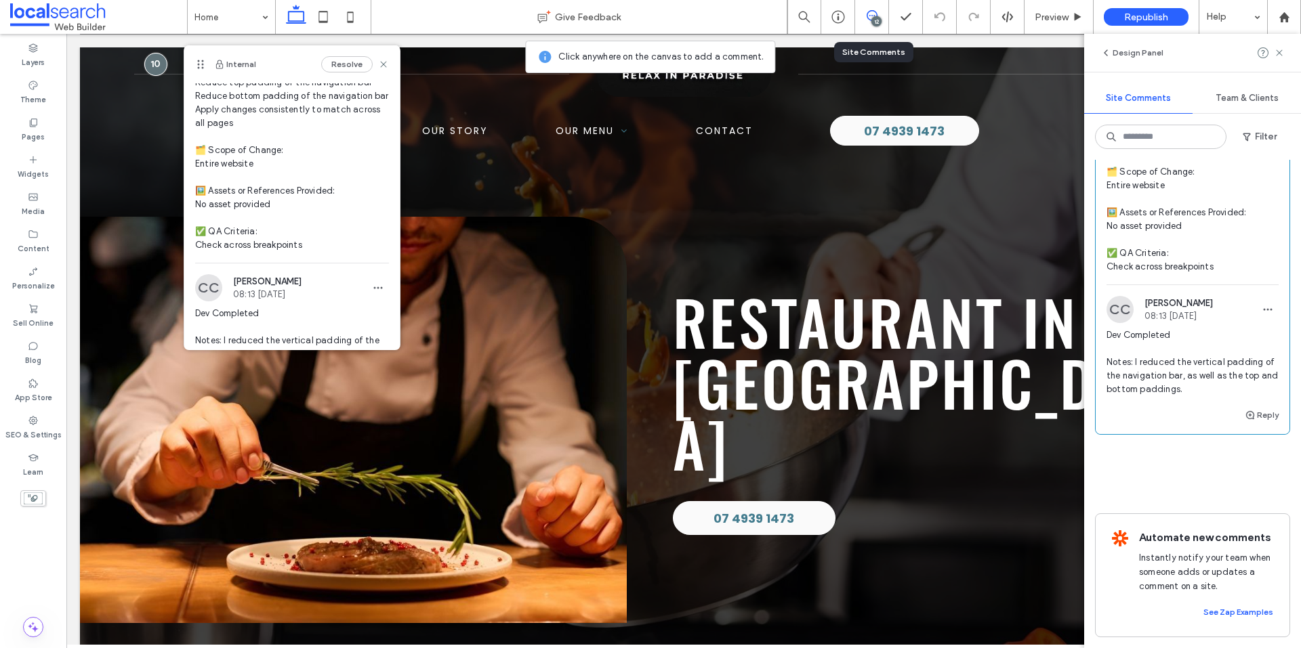
scroll to position [198, 0]
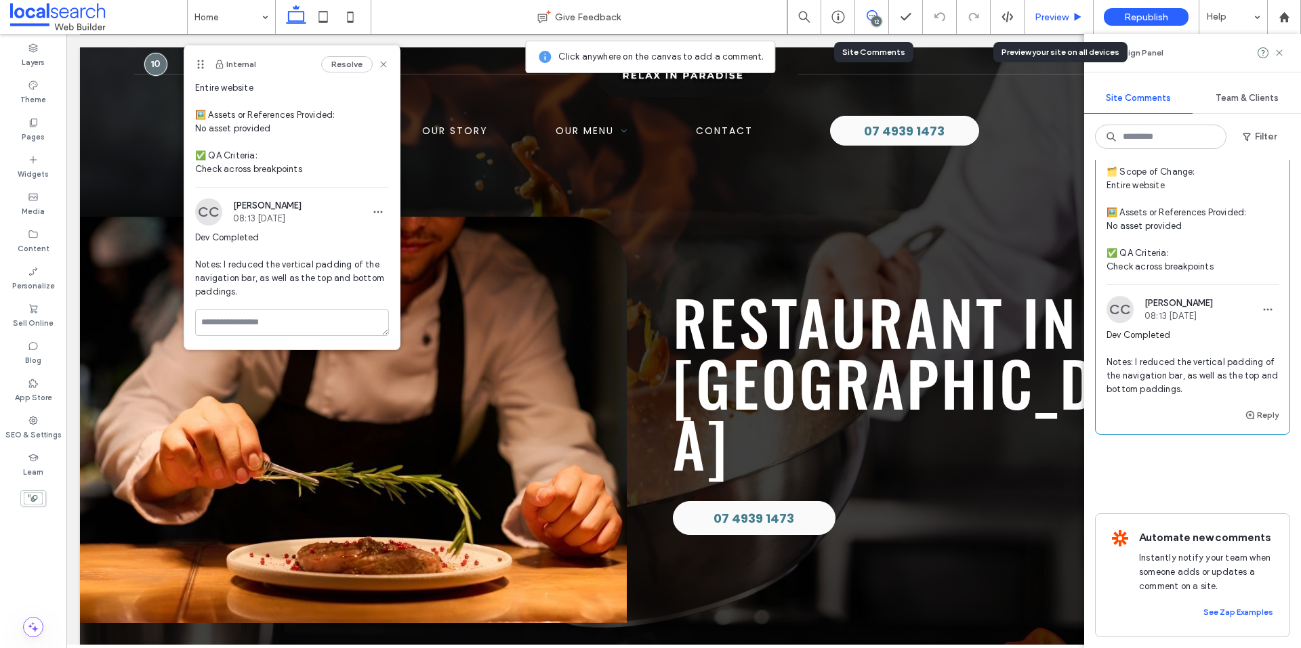
click at [1049, 23] on div "Preview" at bounding box center [1058, 17] width 69 height 34
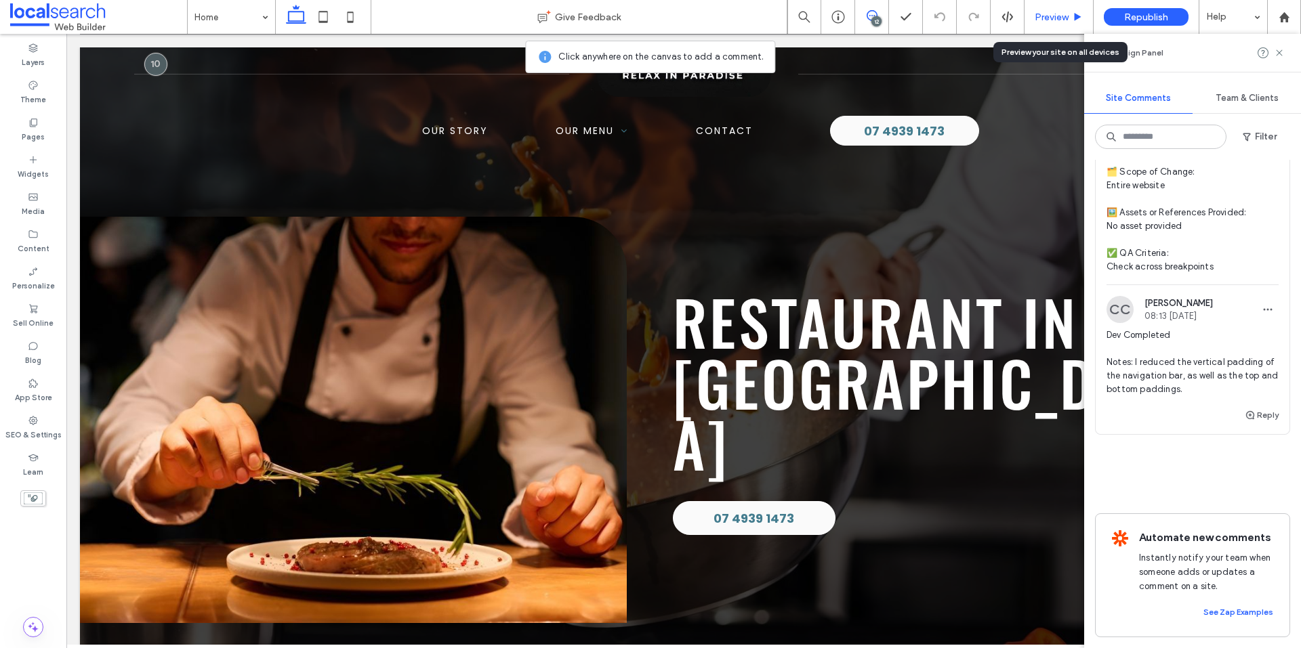
click at [1056, 19] on span "Preview" at bounding box center [1052, 18] width 34 height 12
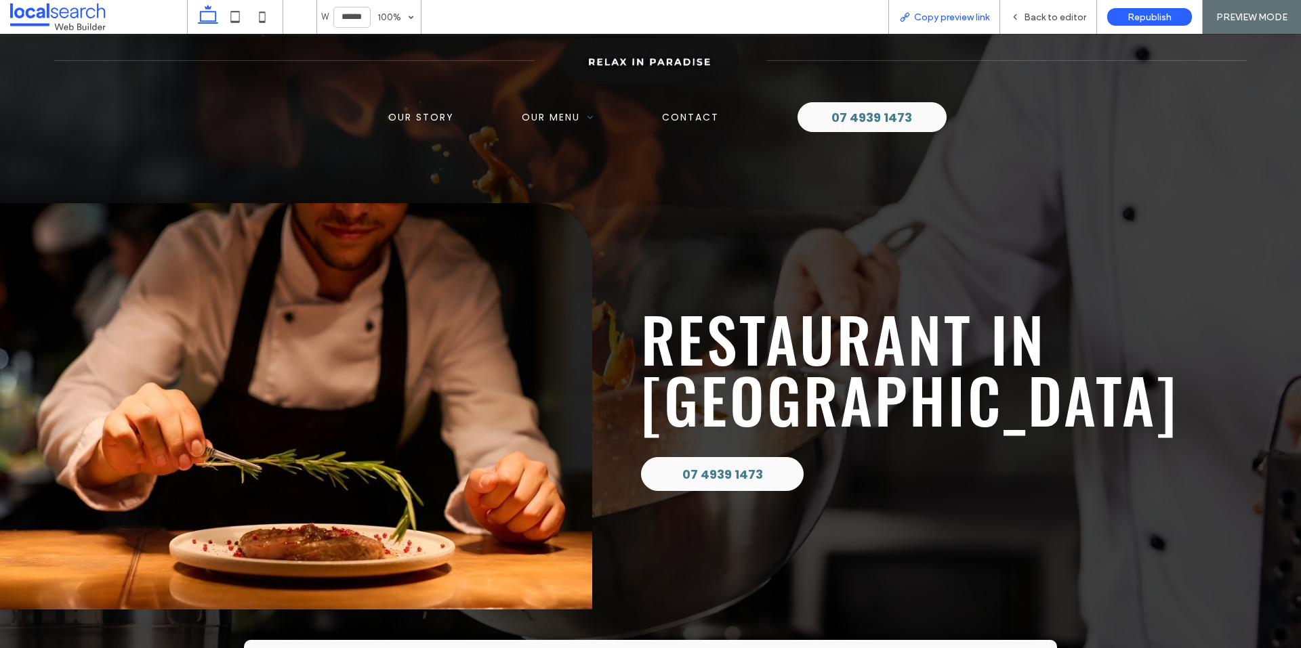
click at [953, 20] on span "Copy preview link" at bounding box center [951, 18] width 75 height 12
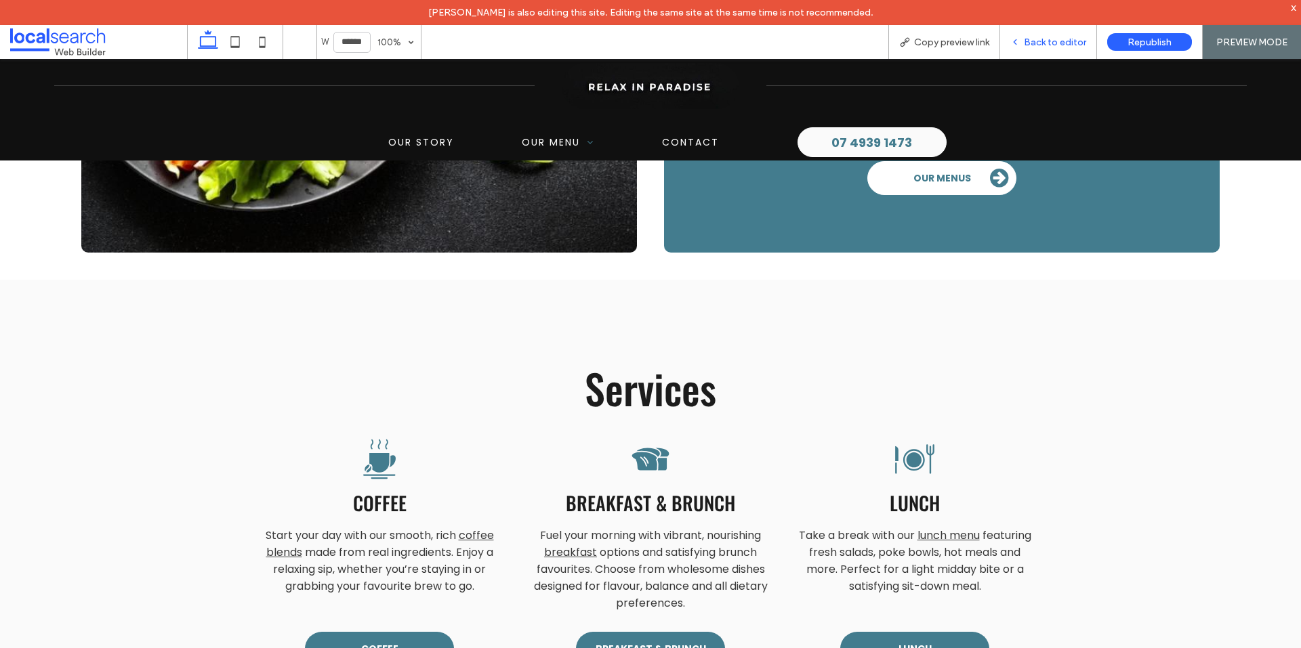
scroll to position [1423, 0]
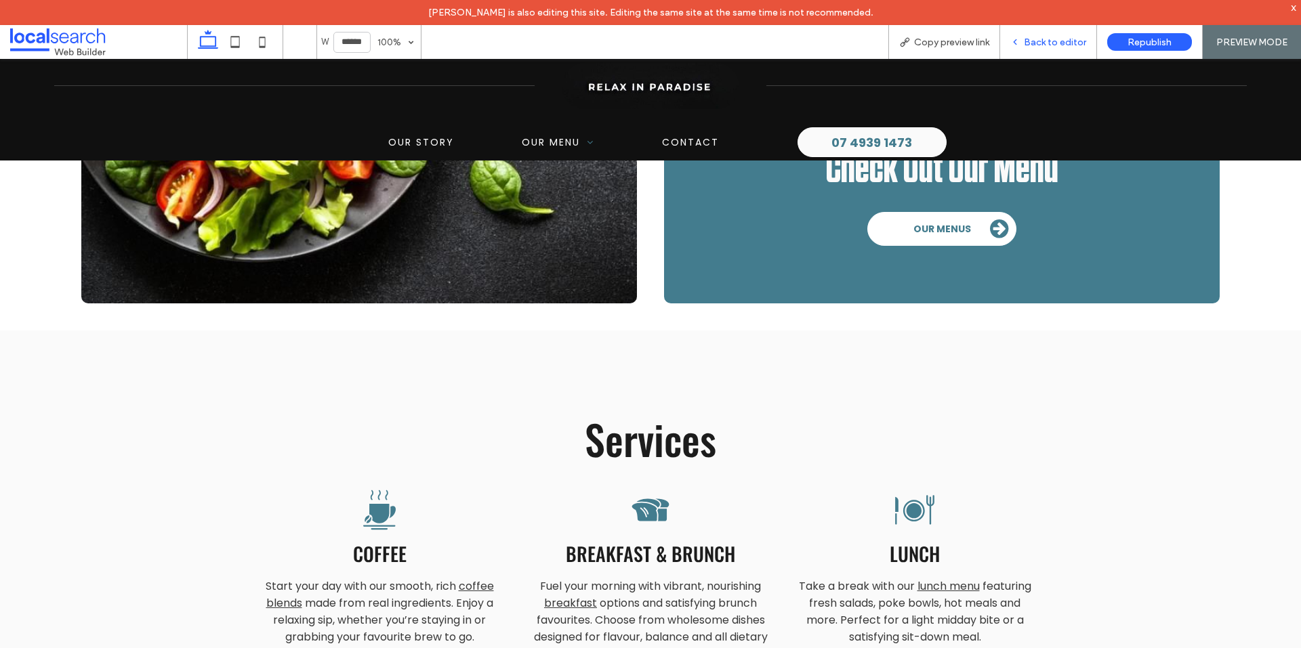
click at [1040, 40] on span "Back to editor" at bounding box center [1055, 43] width 62 height 12
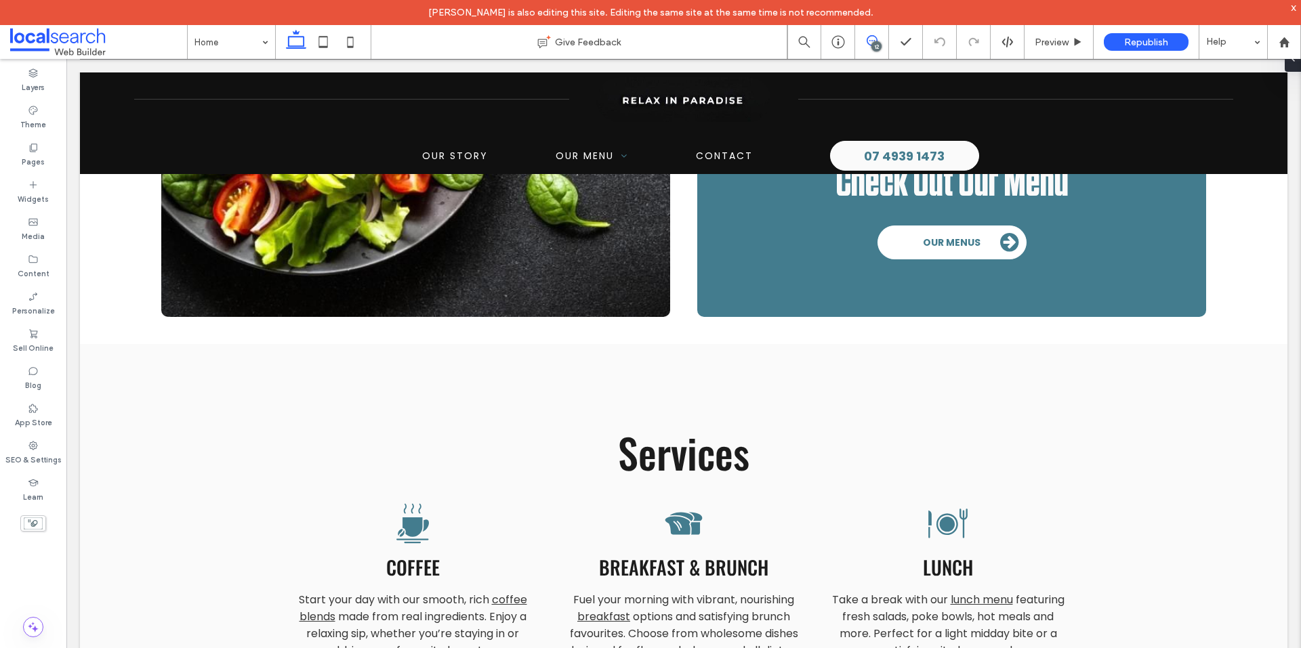
click at [869, 43] on icon at bounding box center [871, 40] width 11 height 11
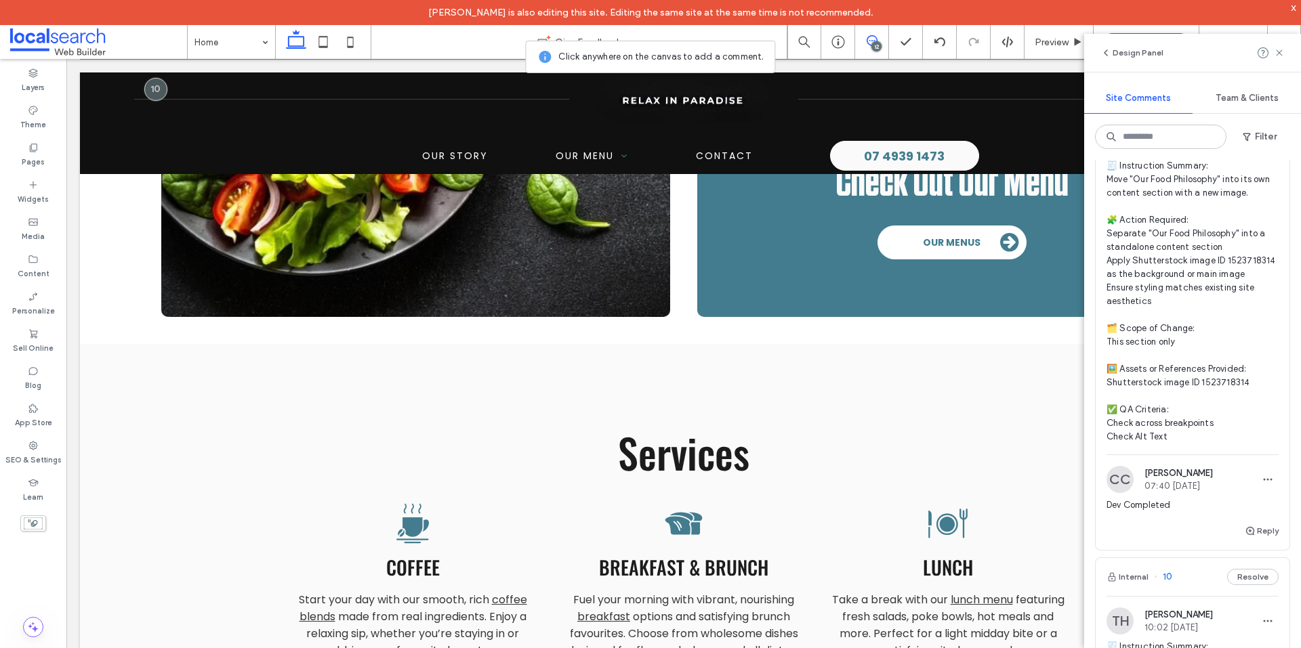
scroll to position [4796, 0]
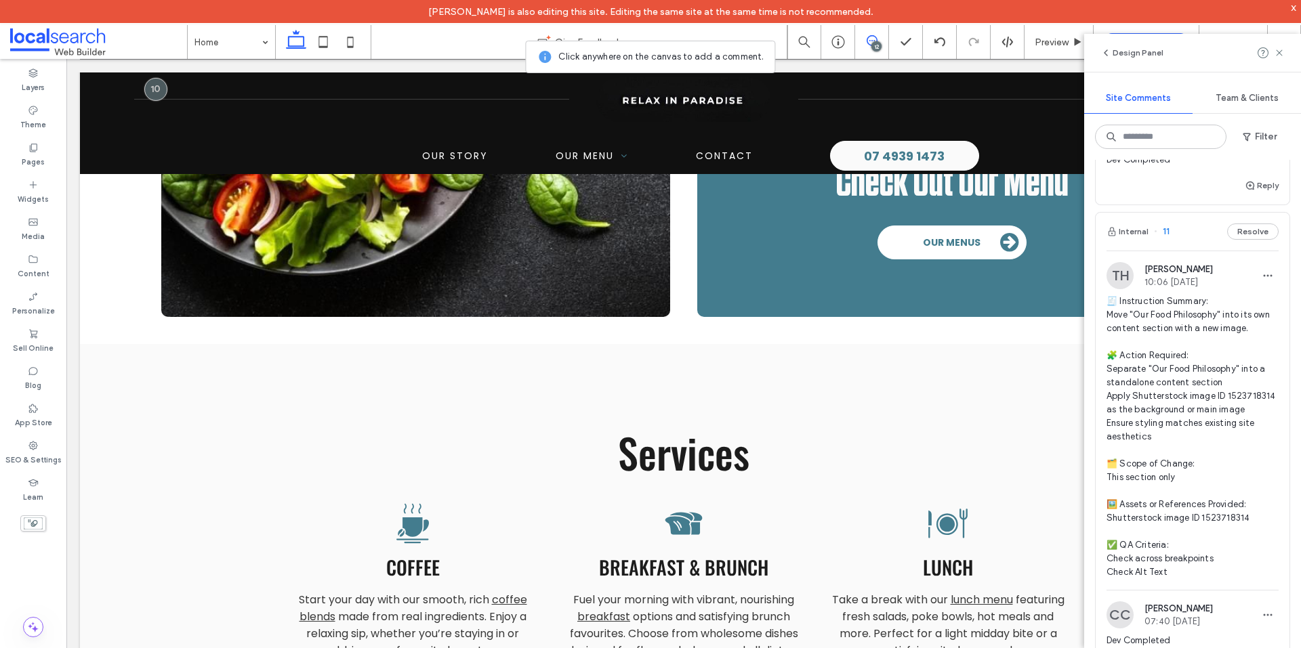
click at [1234, 412] on span "🧾 Instruction Summary: Move "Our Food Philosophy" into its own content section …" at bounding box center [1192, 437] width 172 height 285
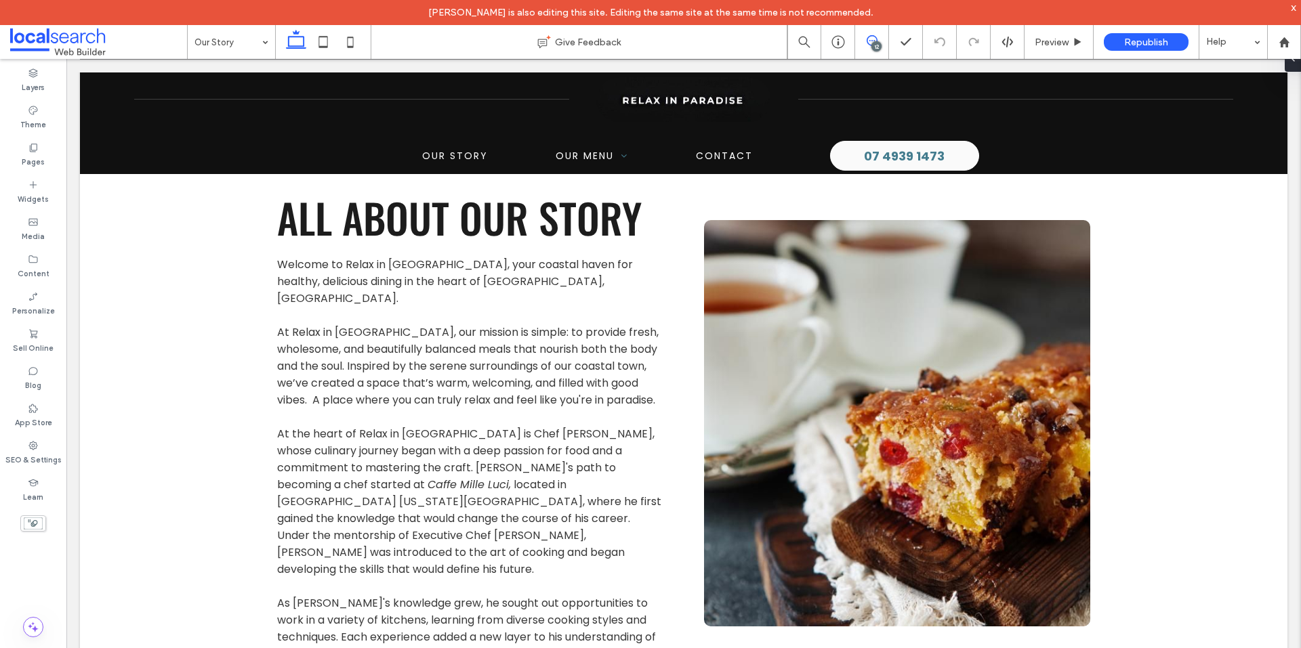
click at [873, 40] on icon at bounding box center [871, 40] width 11 height 11
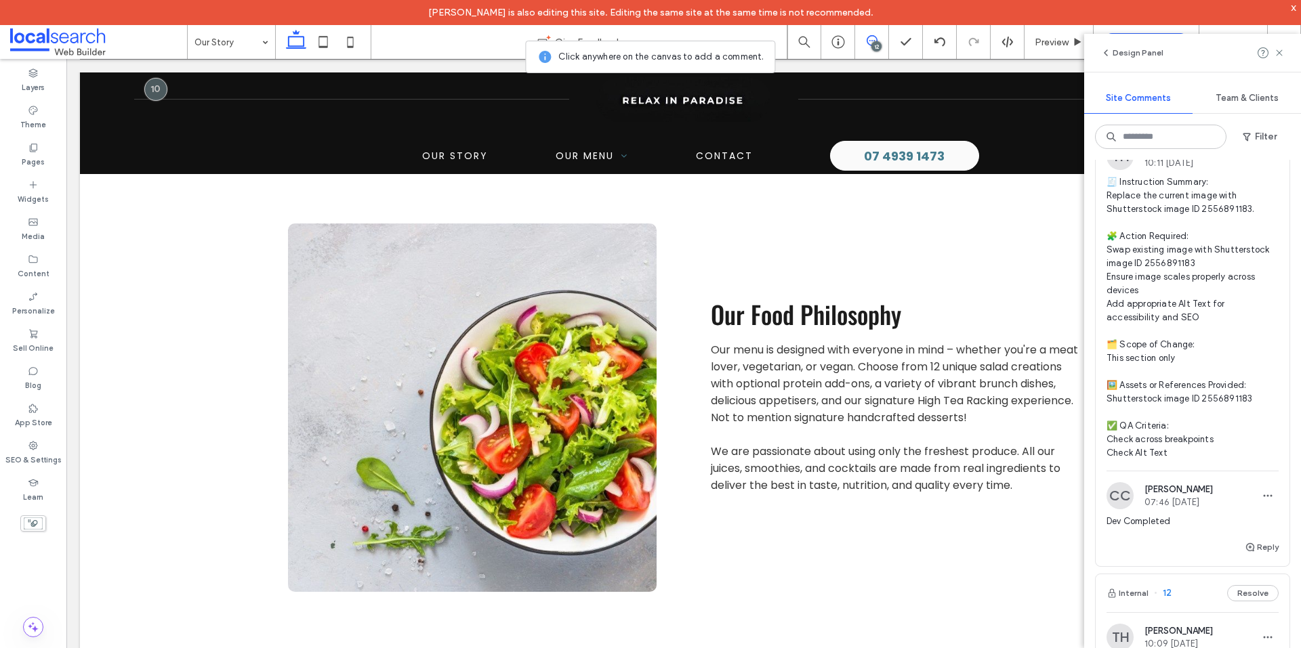
scroll to position [3929, 0]
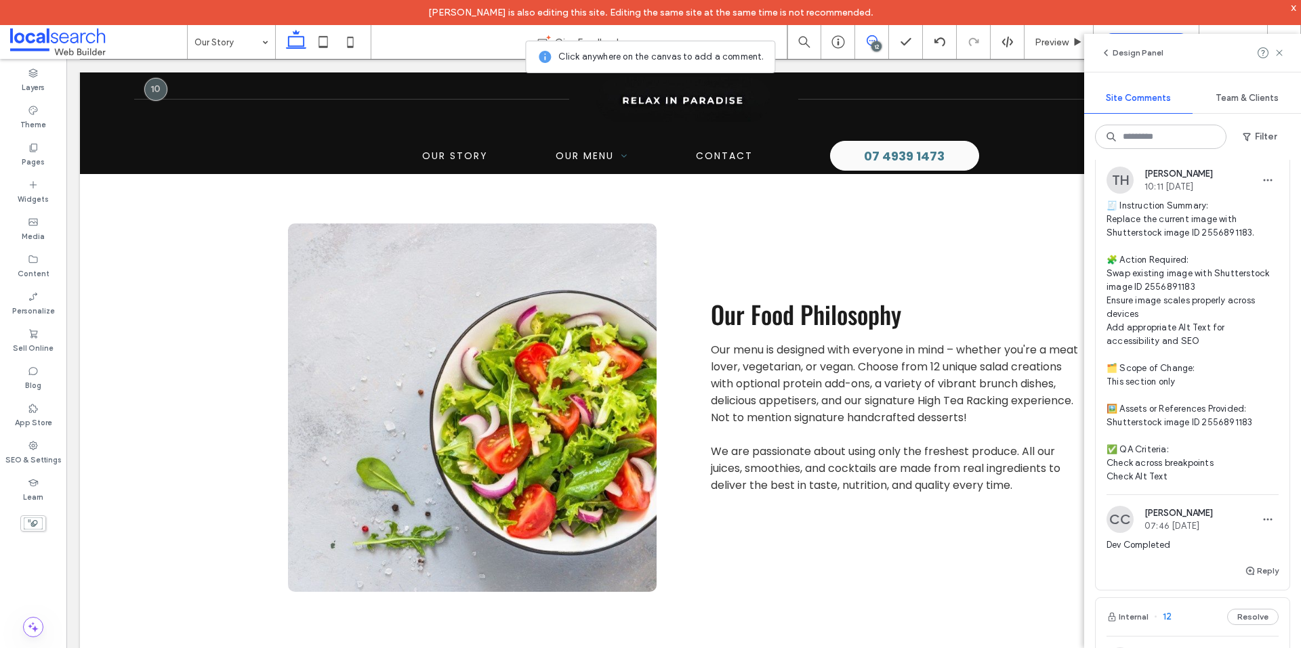
click at [1204, 318] on span "🧾 Instruction Summary: Replace the current image with Shutterstock image ID 255…" at bounding box center [1192, 341] width 172 height 285
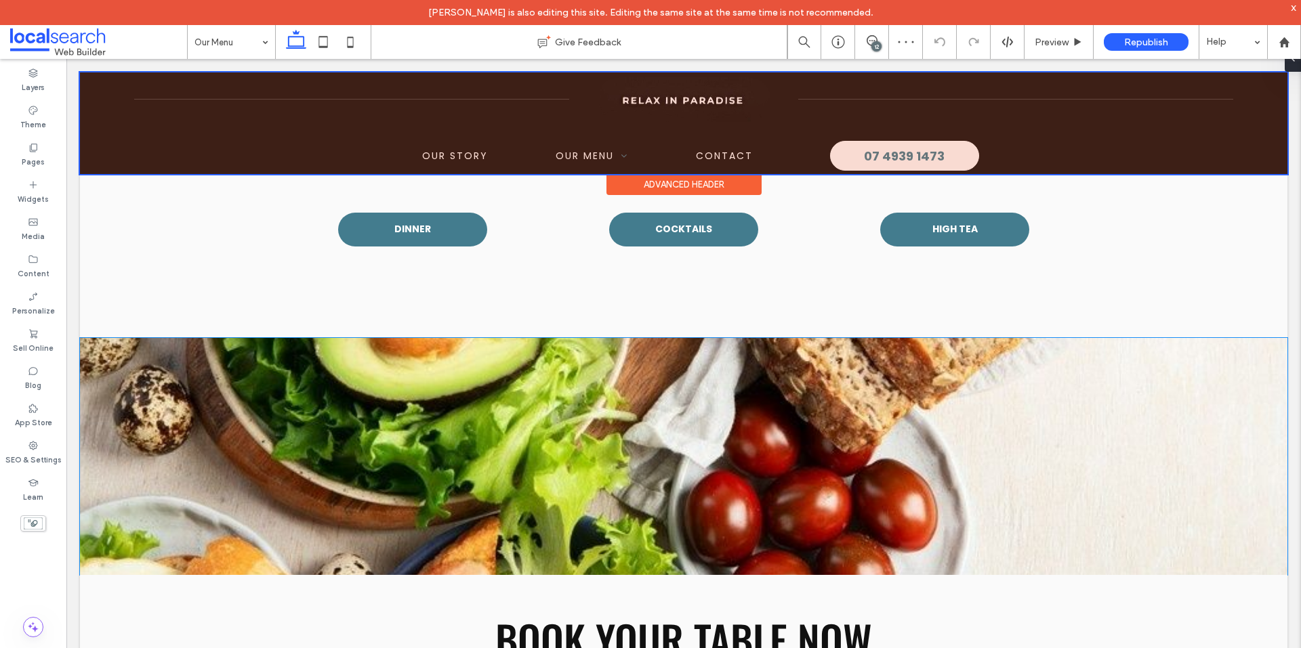
scroll to position [1306, 0]
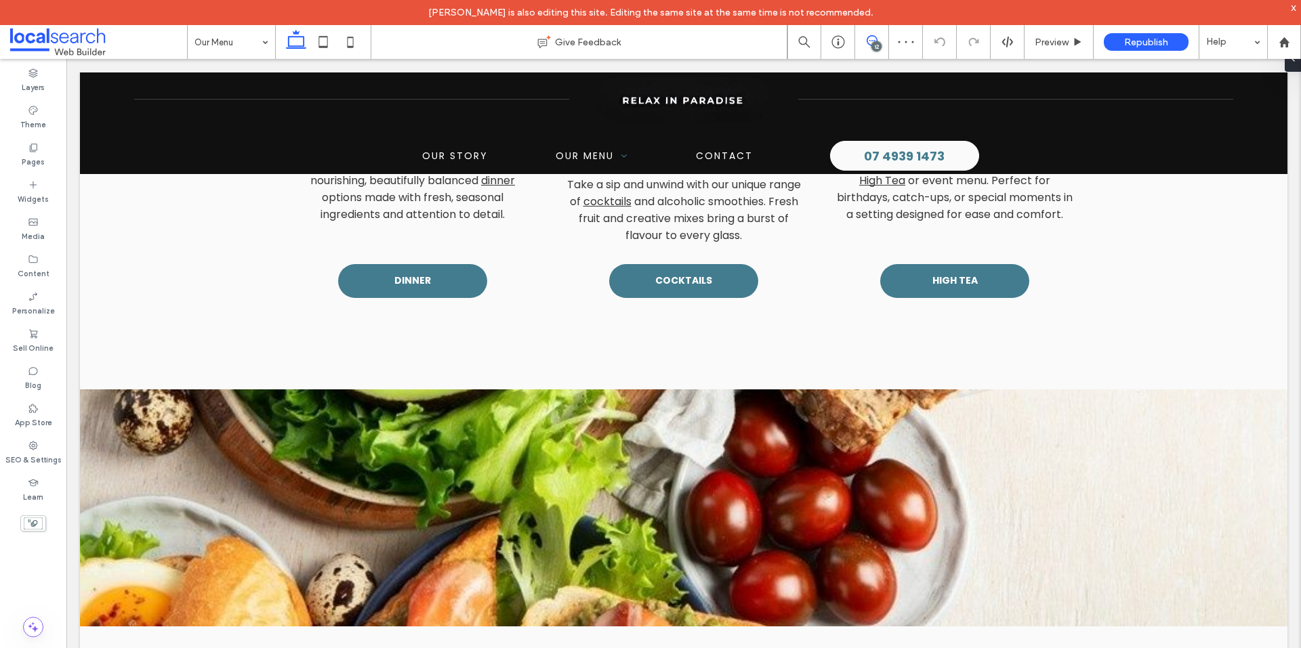
click at [869, 45] on icon at bounding box center [871, 40] width 11 height 11
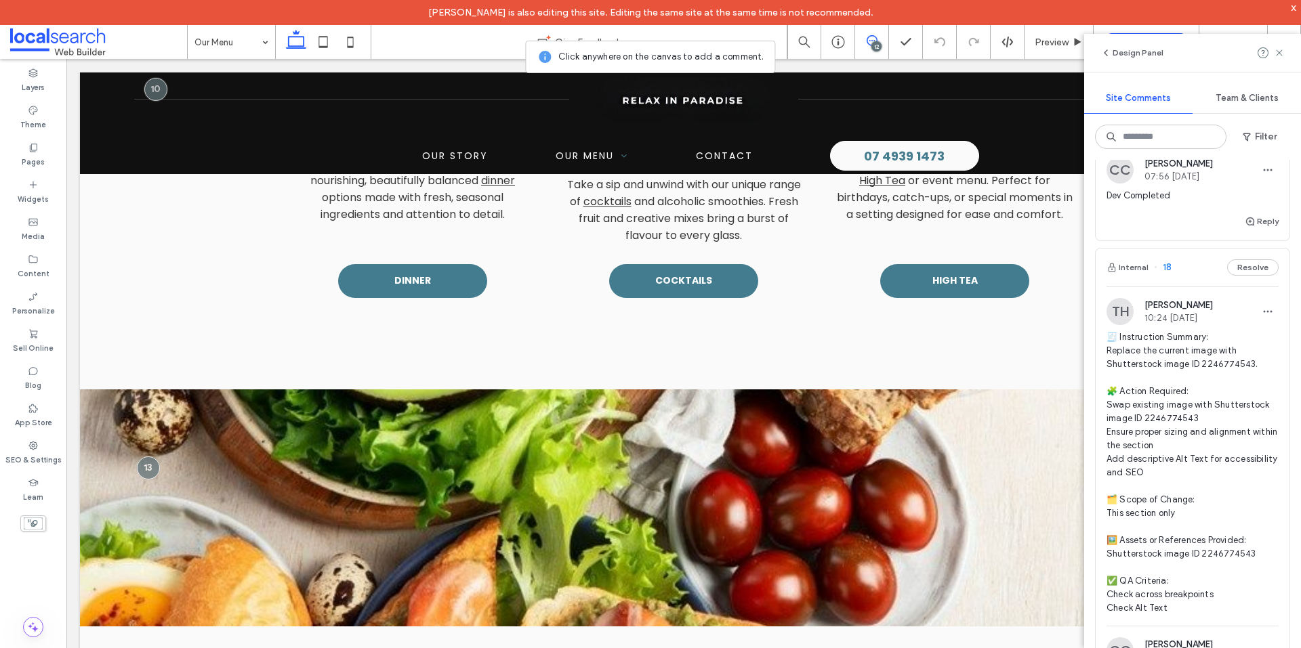
scroll to position [1490, 0]
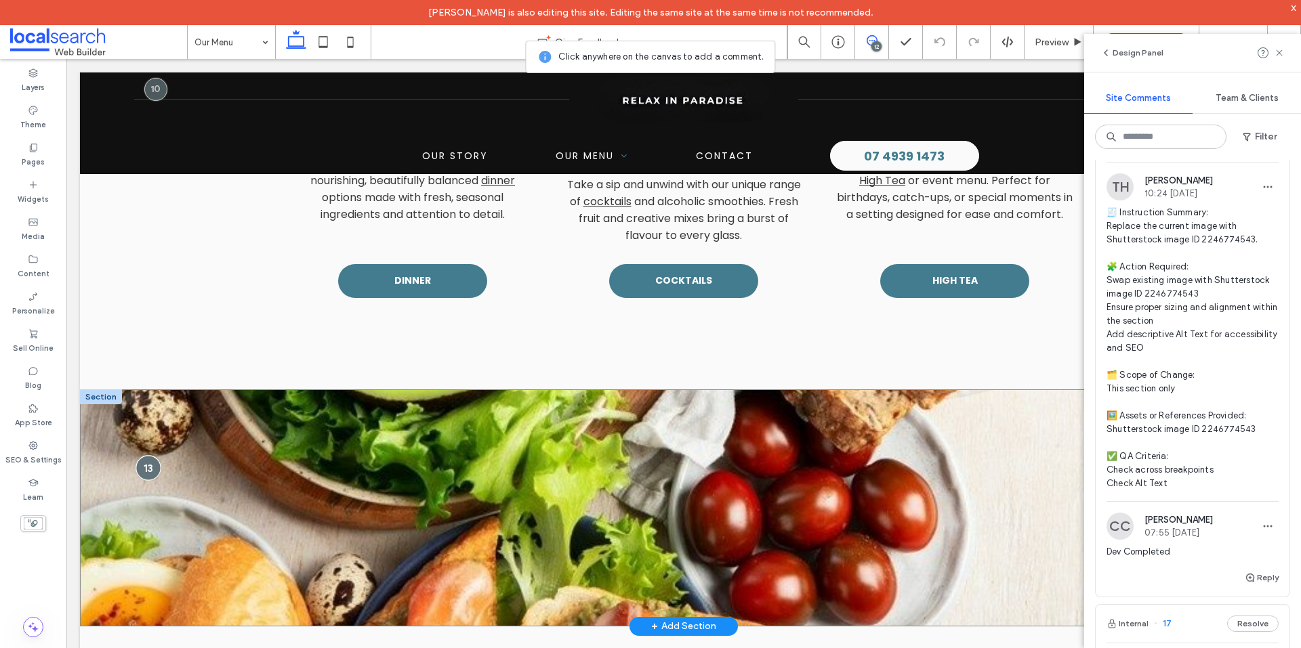
click at [148, 455] on div at bounding box center [147, 467] width 25 height 25
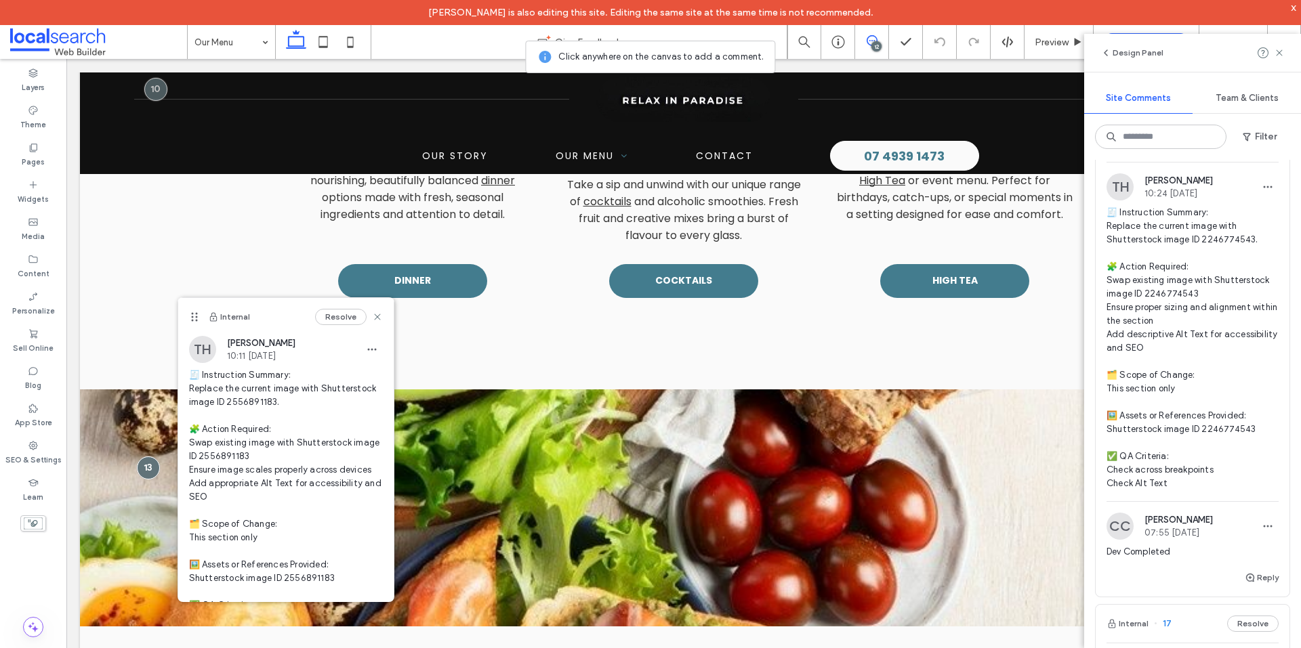
click at [257, 454] on span "🧾 Instruction Summary: Replace the current image with Shutterstock image ID 255…" at bounding box center [286, 504] width 194 height 271
copy span "56891183 E"
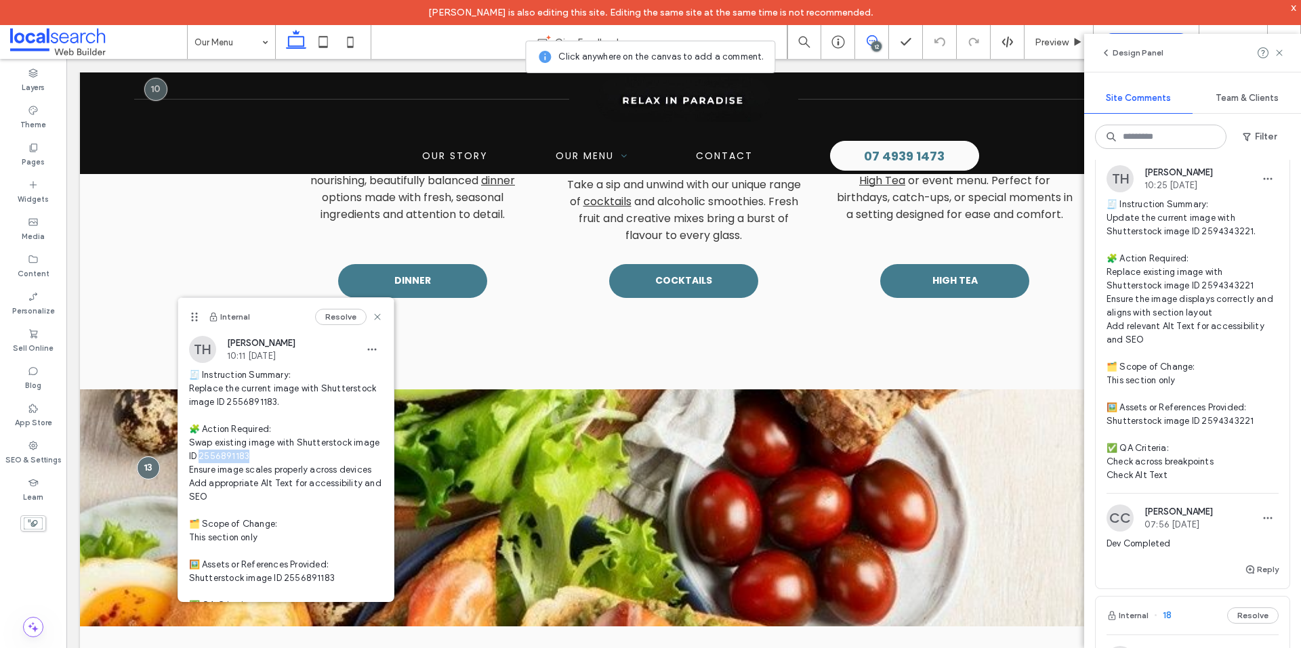
scroll to position [1016, 0]
click at [1228, 420] on span "🧾 Instruction Summary: Update the current image with Shutterstock image ID 2594…" at bounding box center [1192, 341] width 172 height 285
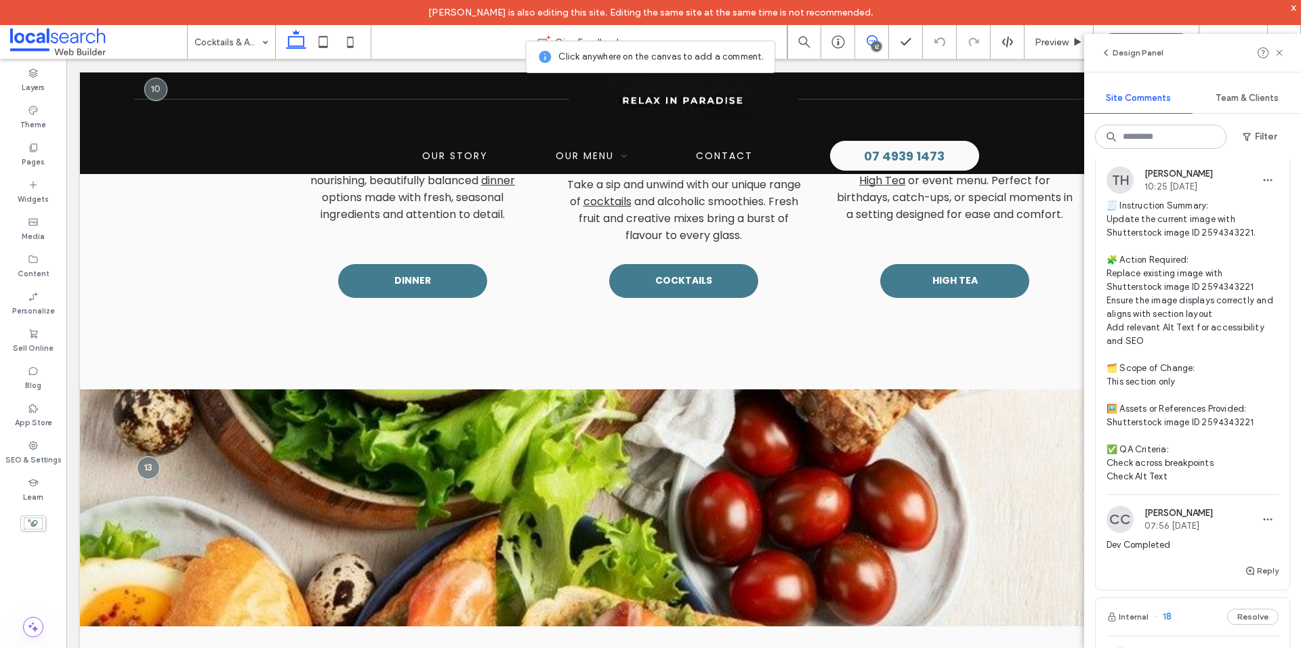
click at [1228, 420] on div at bounding box center [650, 324] width 1301 height 648
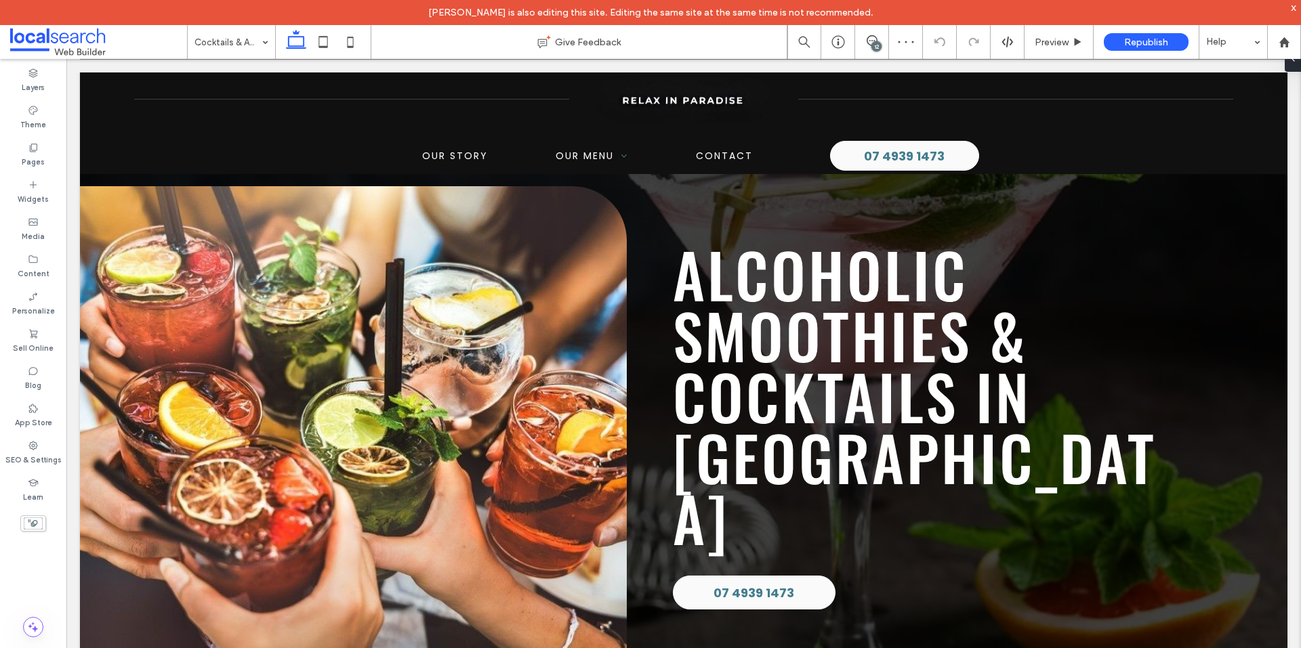
click at [877, 43] on div "12" at bounding box center [876, 46] width 10 height 10
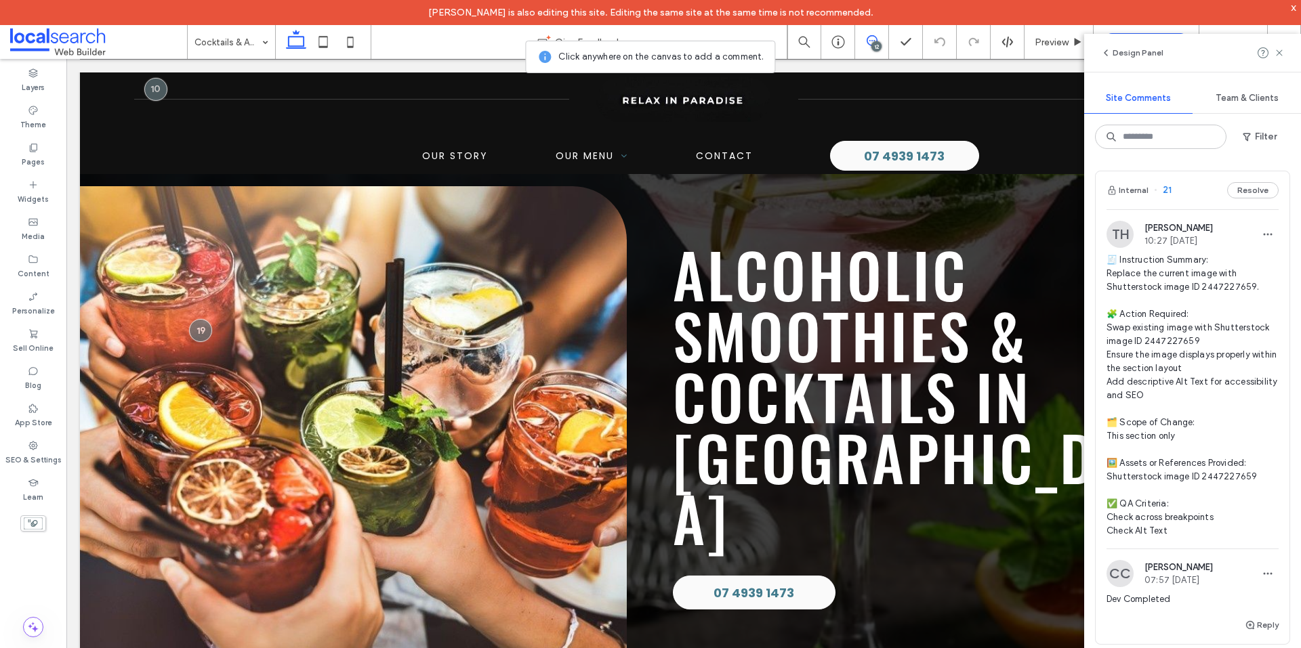
click at [1220, 287] on span "🧾 Instruction Summary: Replace the current image with Shutterstock image ID 244…" at bounding box center [1192, 395] width 172 height 285
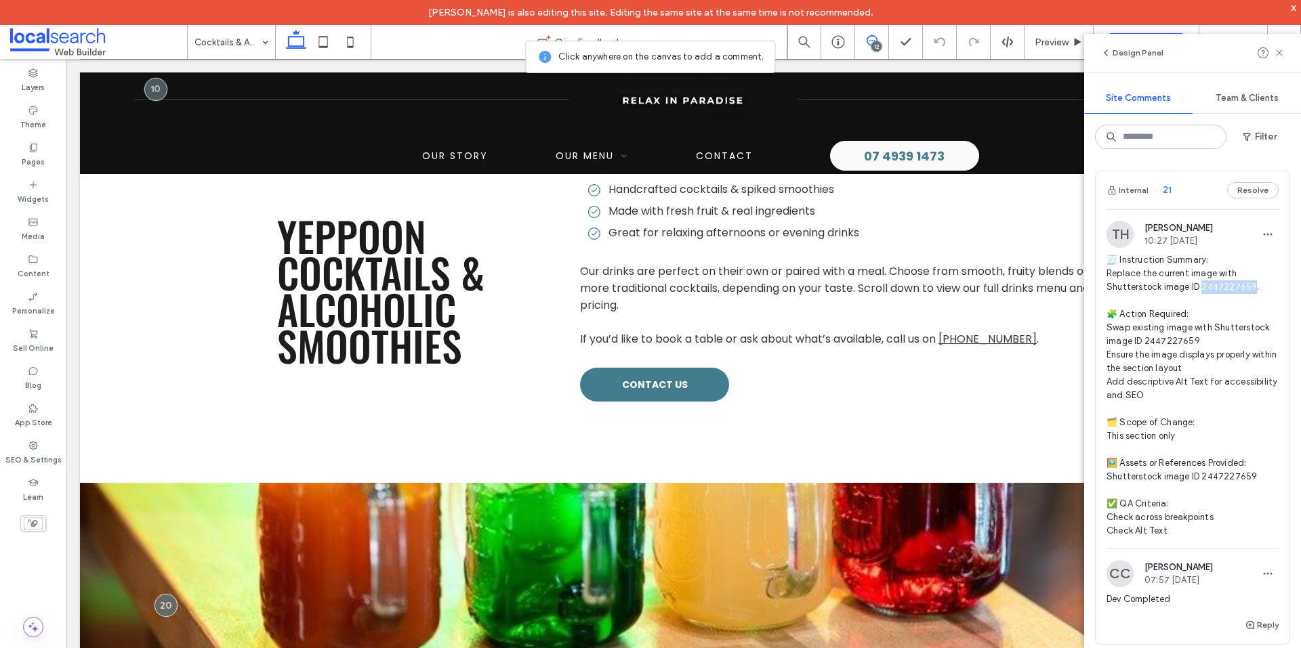
click at [1220, 287] on span "🧾 Instruction Summary: Replace the current image with Shutterstock image ID 244…" at bounding box center [1192, 395] width 172 height 285
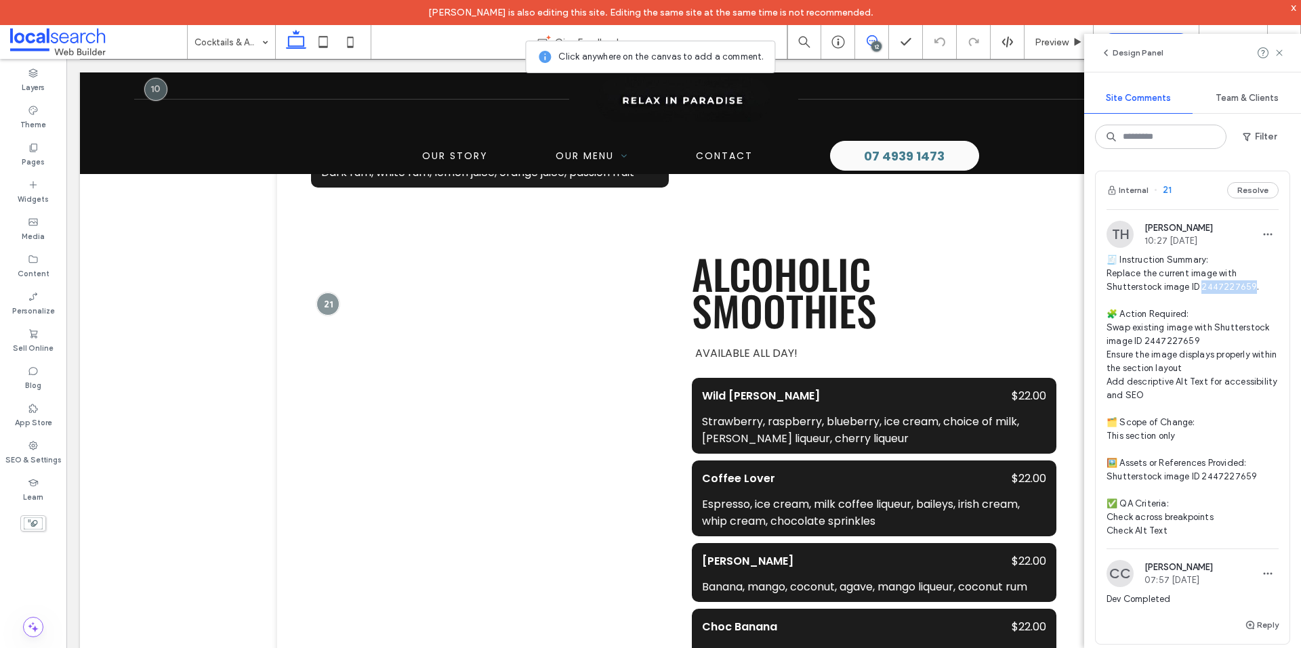
scroll to position [3167, 0]
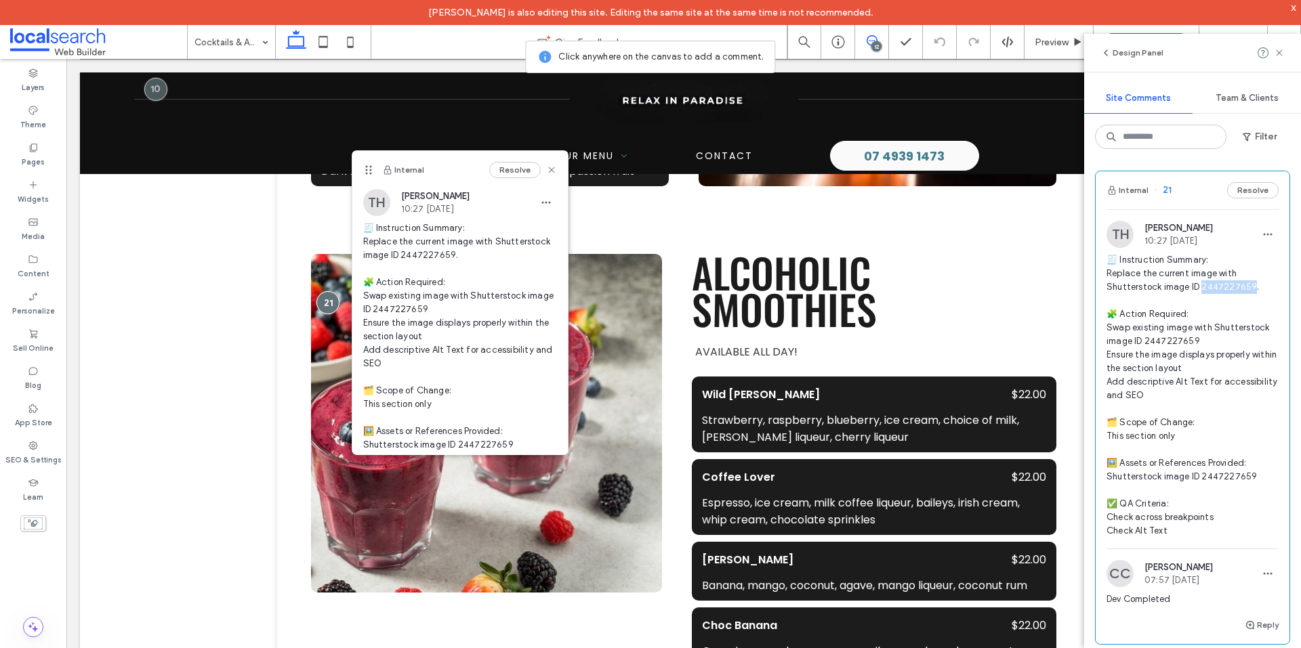
copy span "447227659."
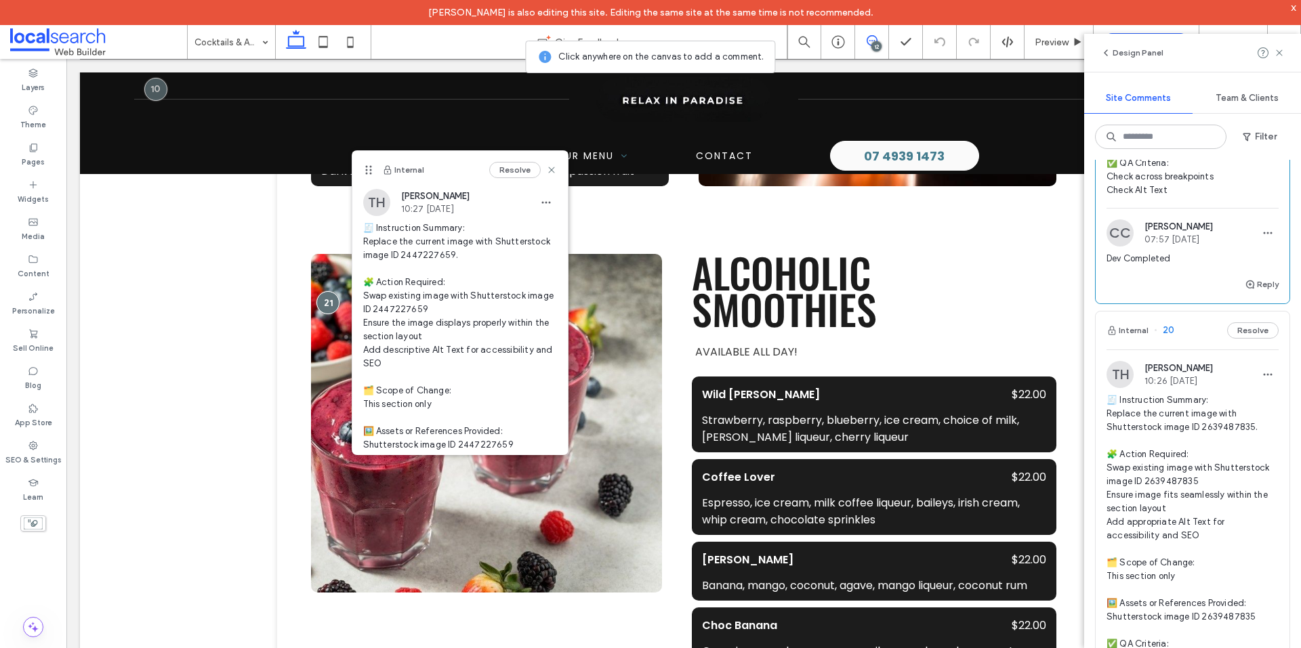
scroll to position [406, 0]
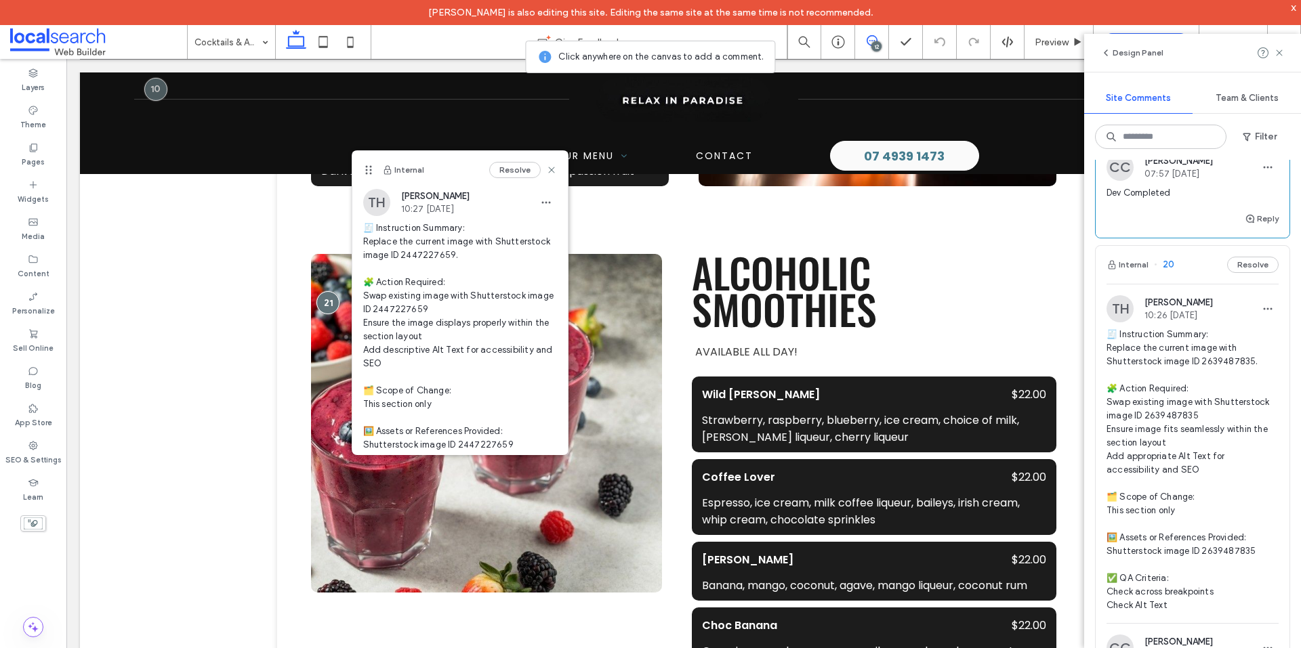
click at [1219, 363] on span "🧾 Instruction Summary: Replace the current image with Shutterstock image ID 263…" at bounding box center [1192, 470] width 172 height 285
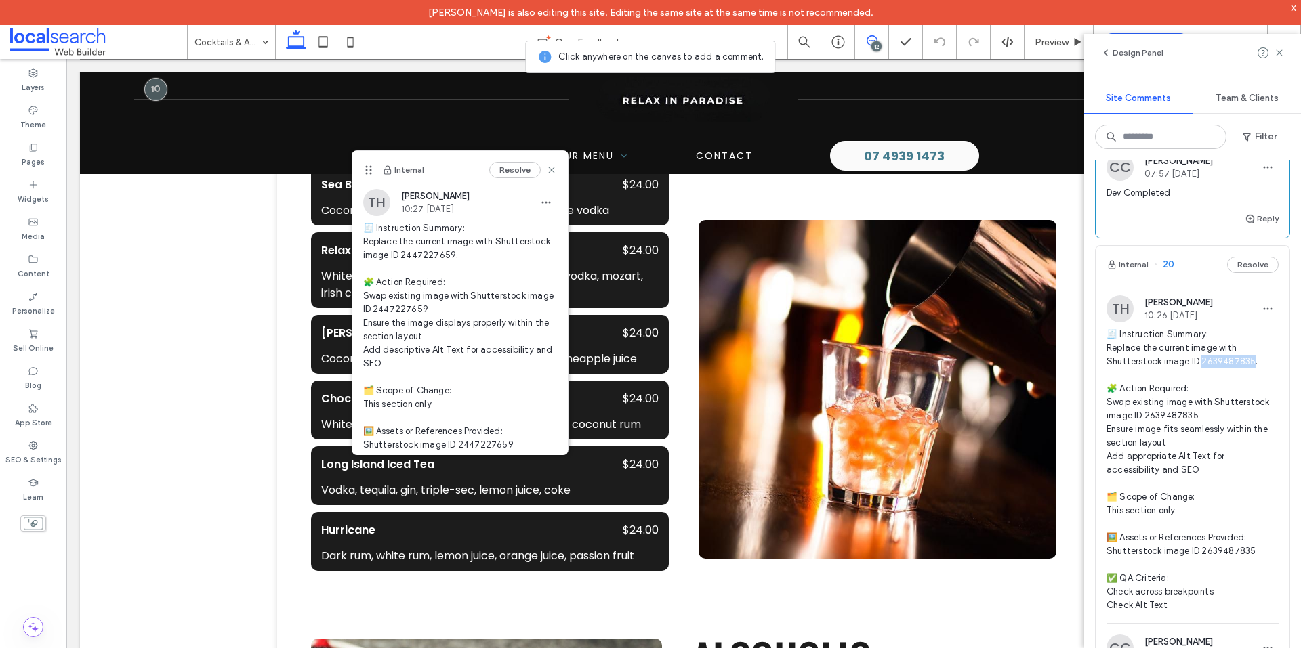
click at [1219, 363] on span "🧾 Instruction Summary: Replace the current image with Shutterstock image ID 263…" at bounding box center [1192, 470] width 172 height 285
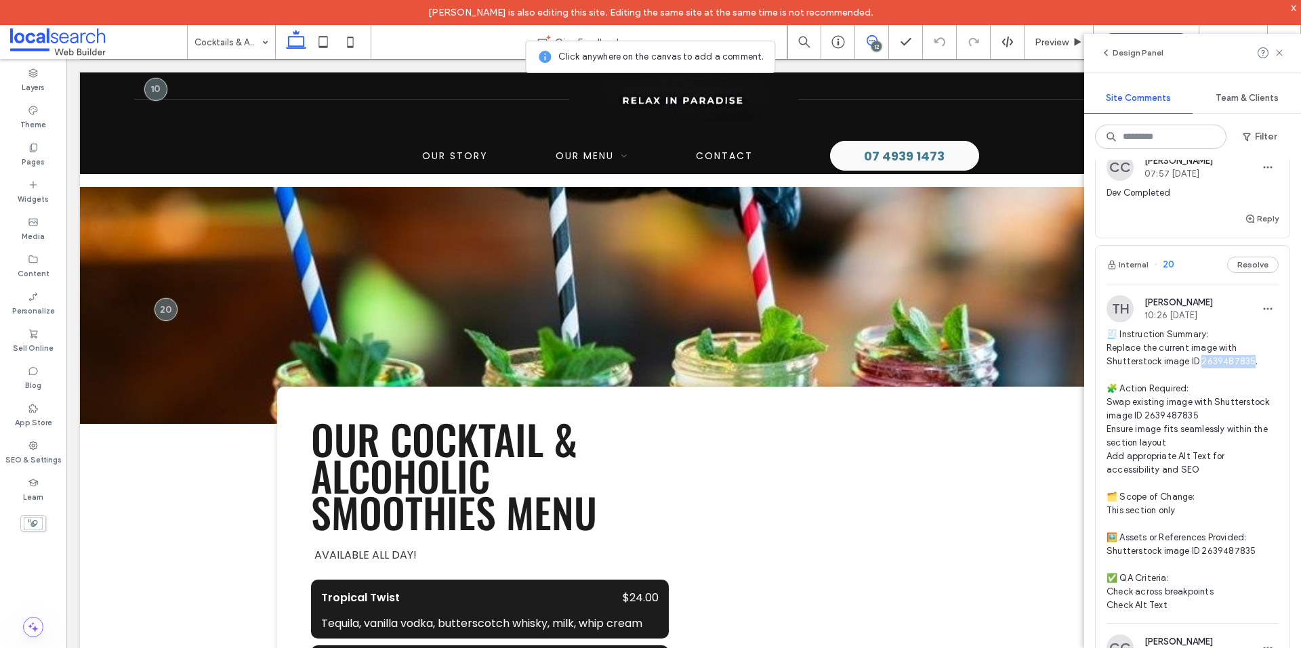
scroll to position [991, 0]
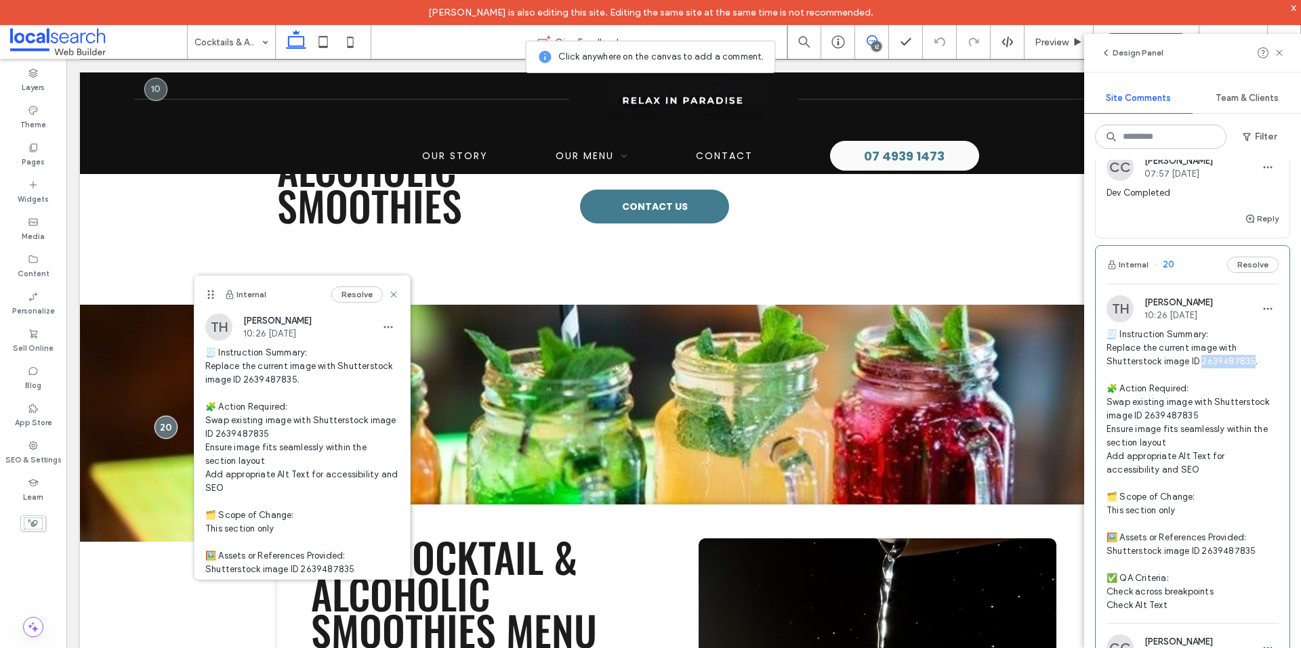
copy span "639487835."
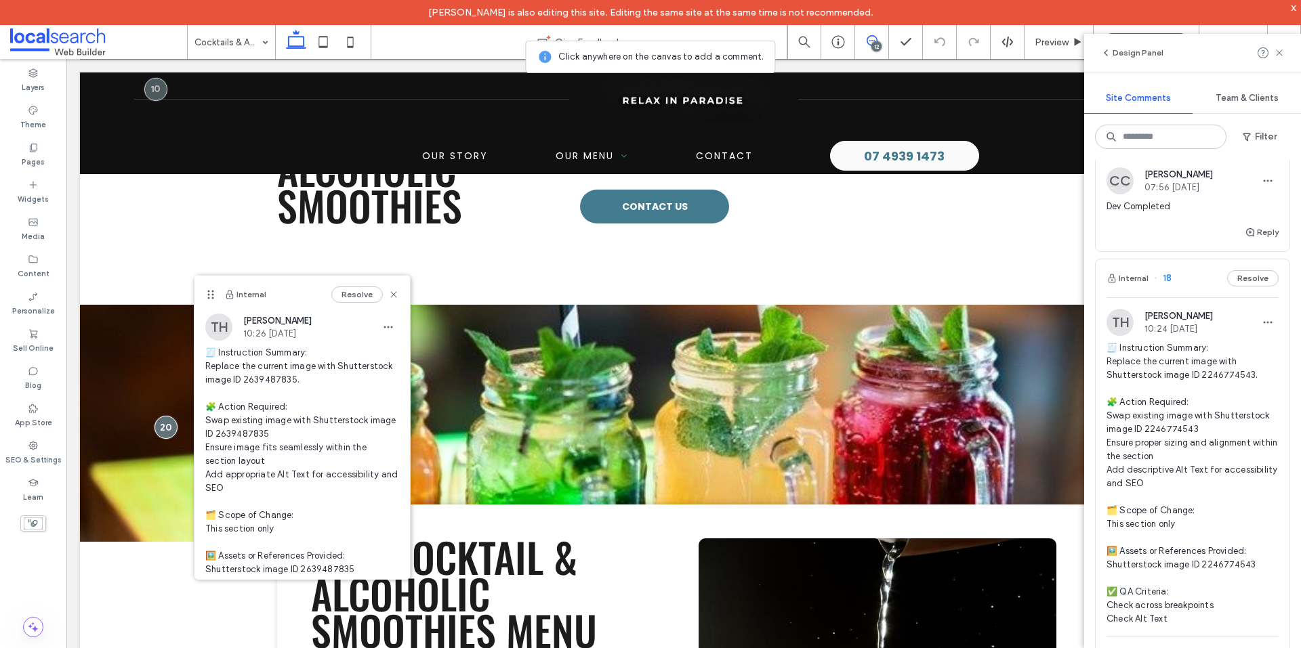
scroll to position [1084, 0]
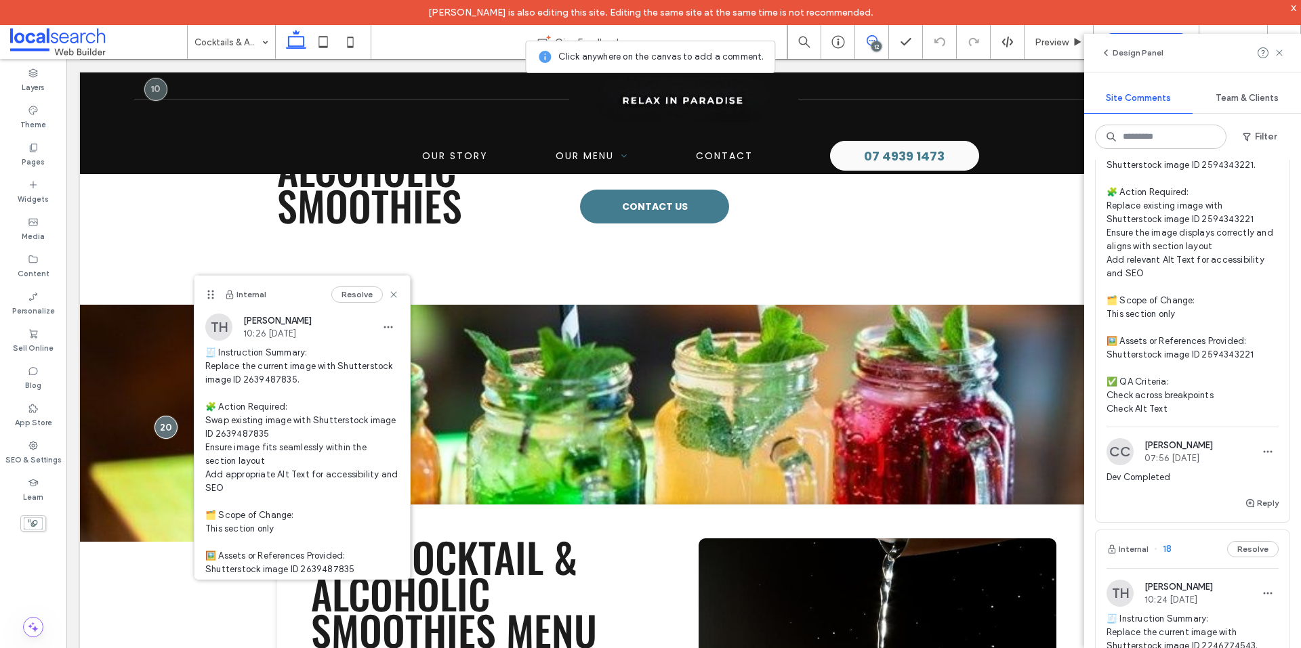
click at [1232, 324] on span "🧾 Instruction Summary: Update the current image with Shutterstock image ID 2594…" at bounding box center [1192, 273] width 172 height 285
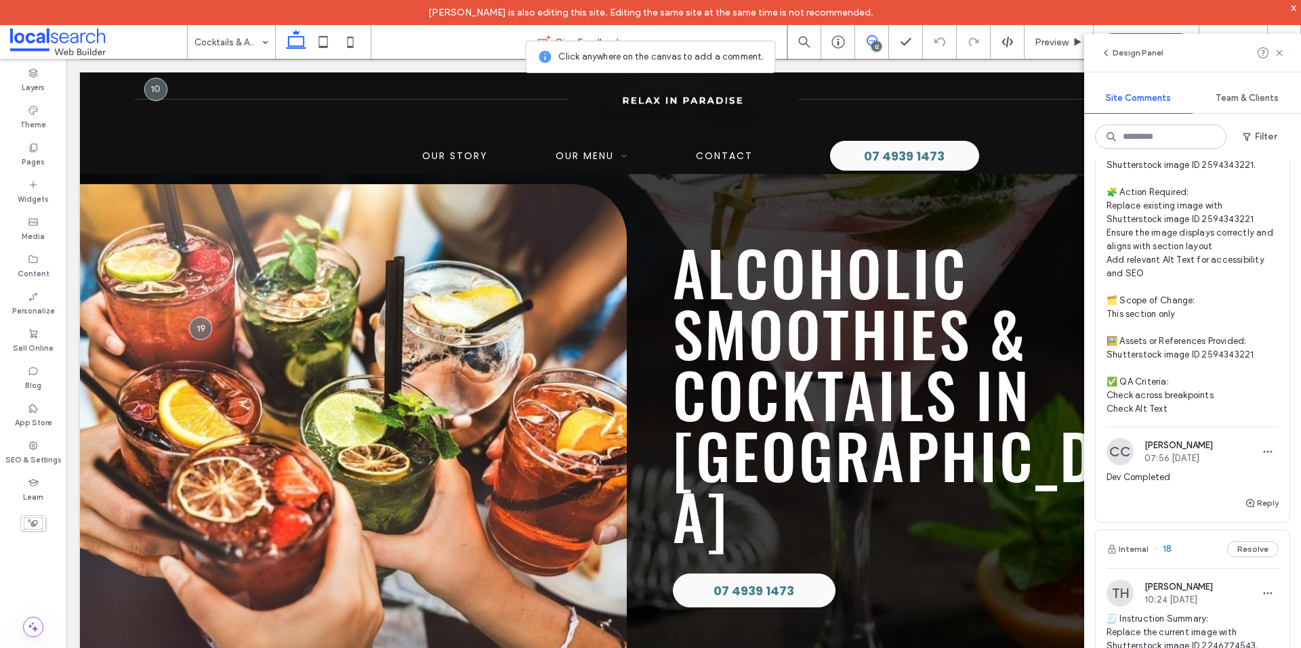
scroll to position [56, 0]
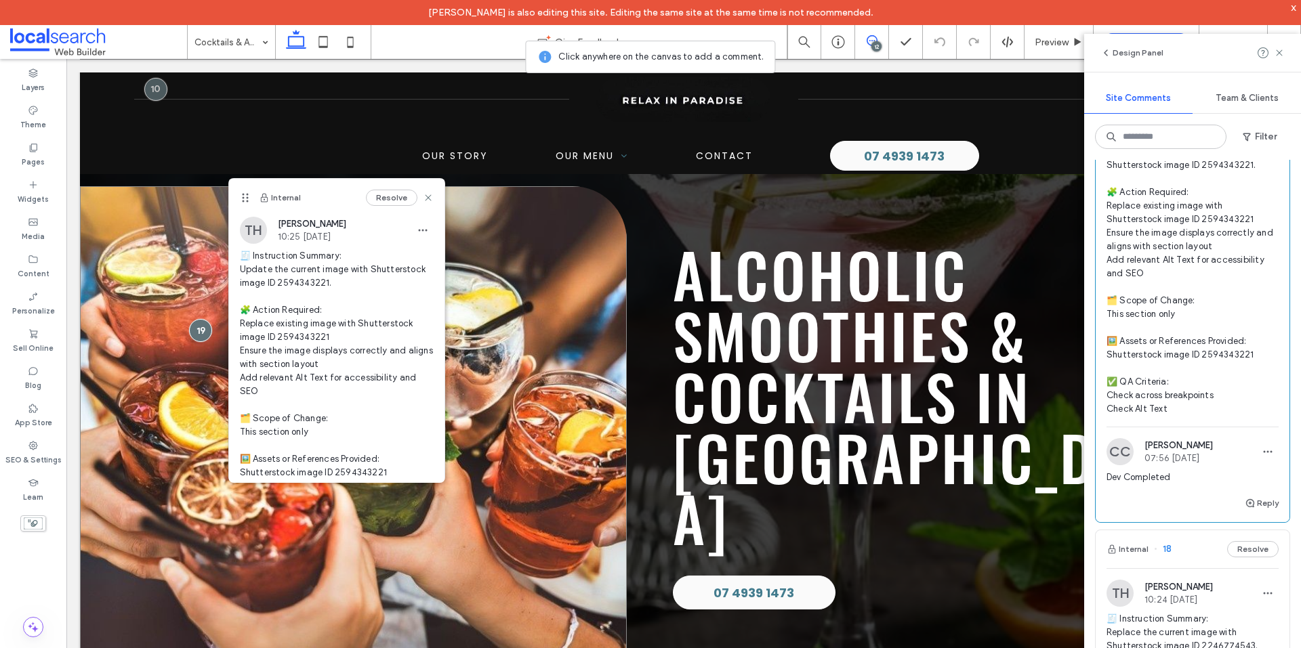
click at [548, 347] on link at bounding box center [353, 423] width 547 height 474
click at [548, 347] on div "Breathtaking colors of our planet" at bounding box center [353, 423] width 547 height 474
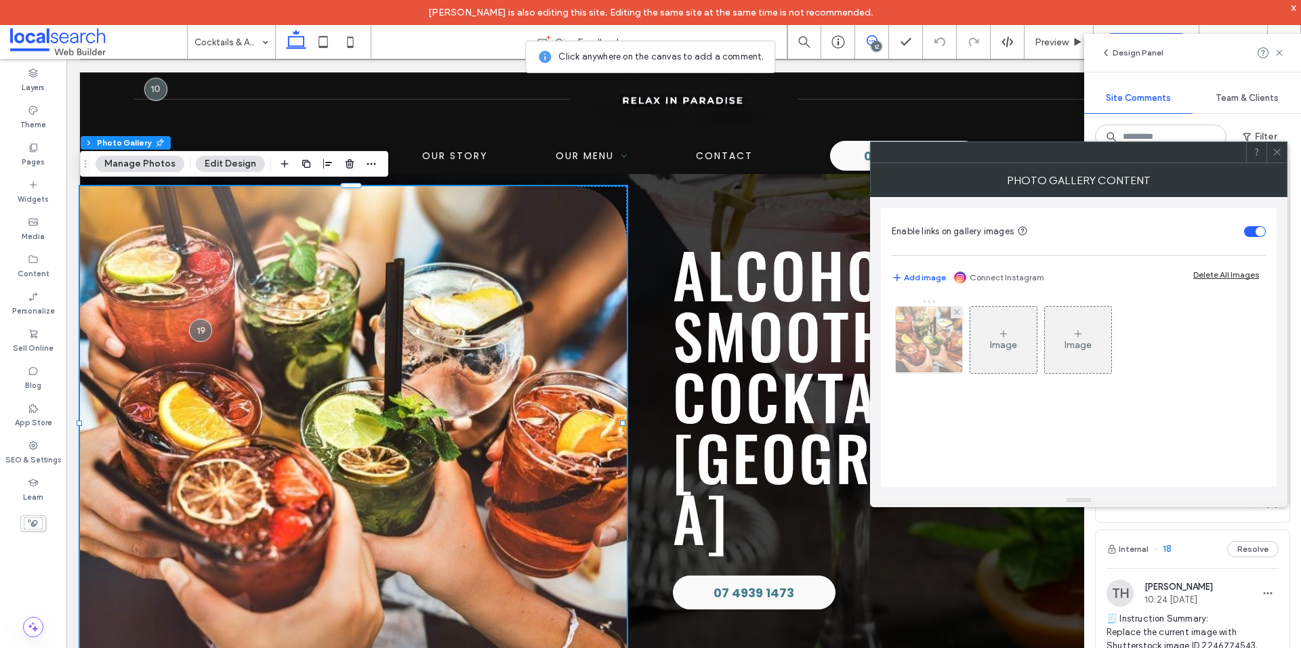
click at [915, 348] on img at bounding box center [929, 340] width 100 height 66
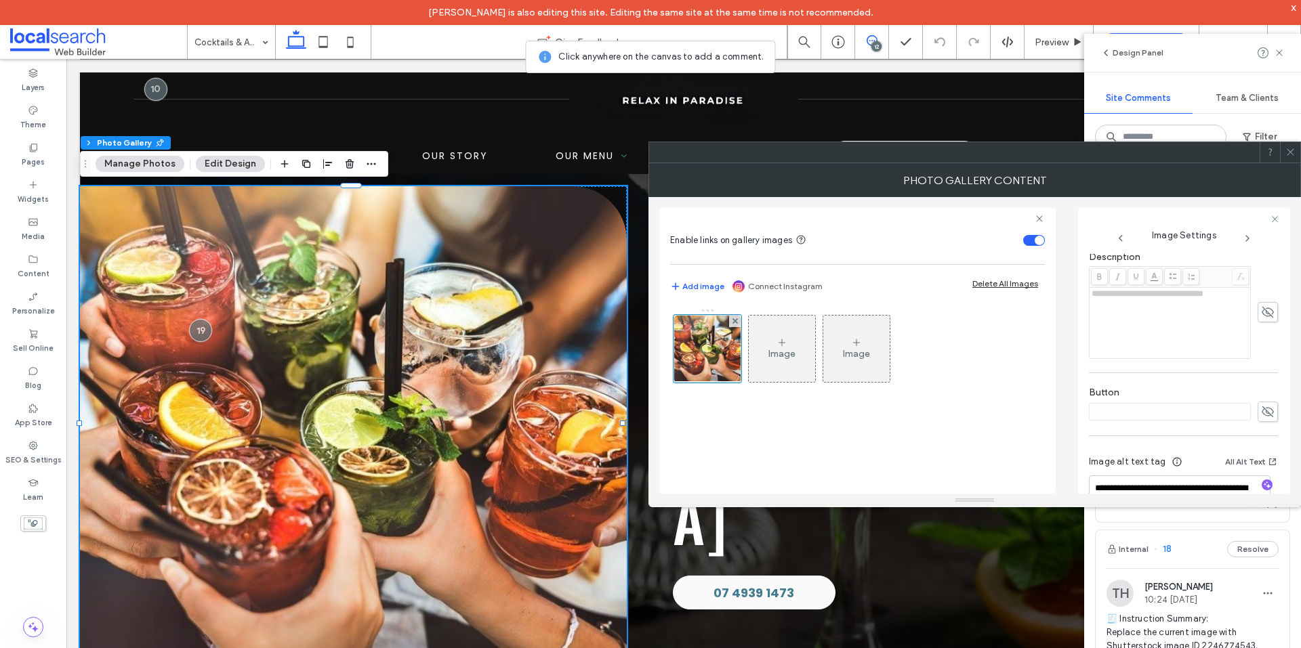
scroll to position [265, 0]
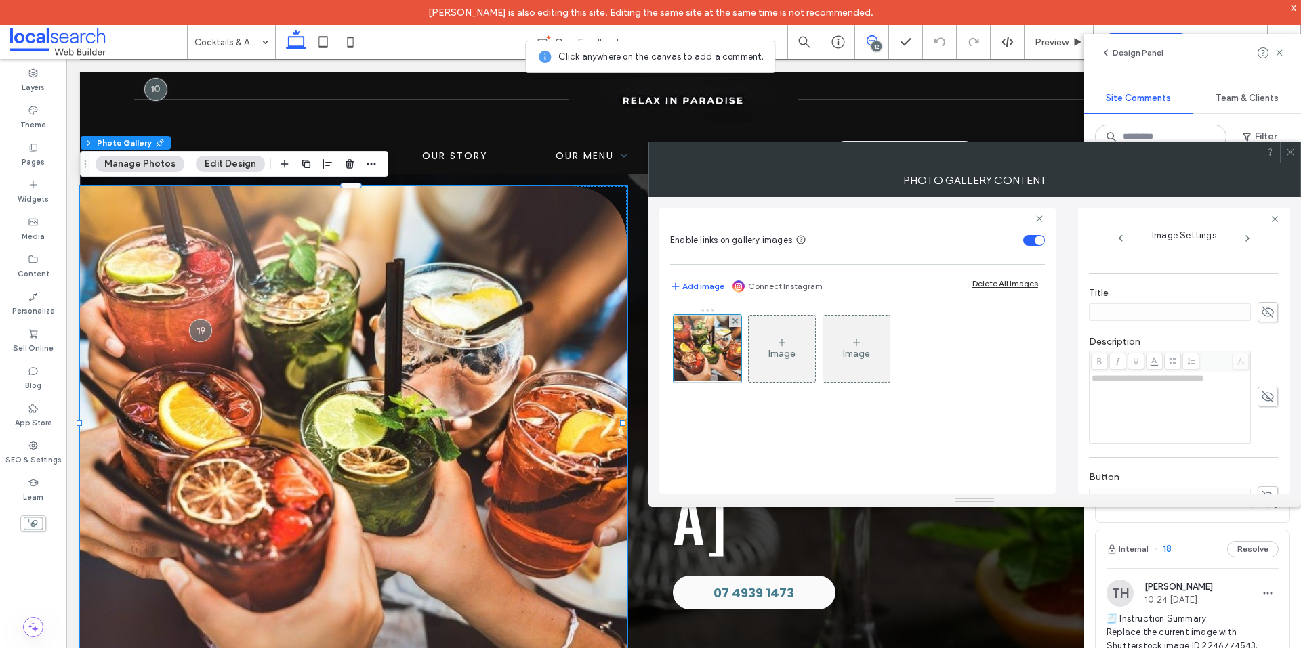
click at [1293, 152] on icon at bounding box center [1290, 152] width 10 height 10
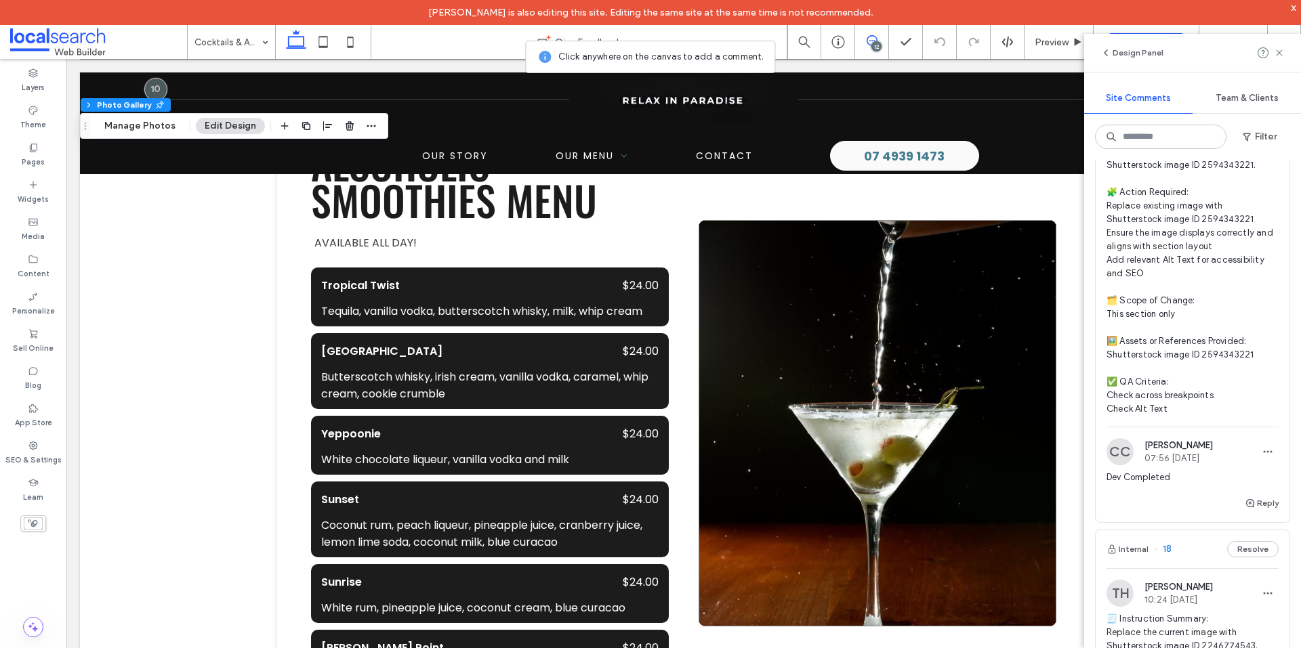
scroll to position [1411, 0]
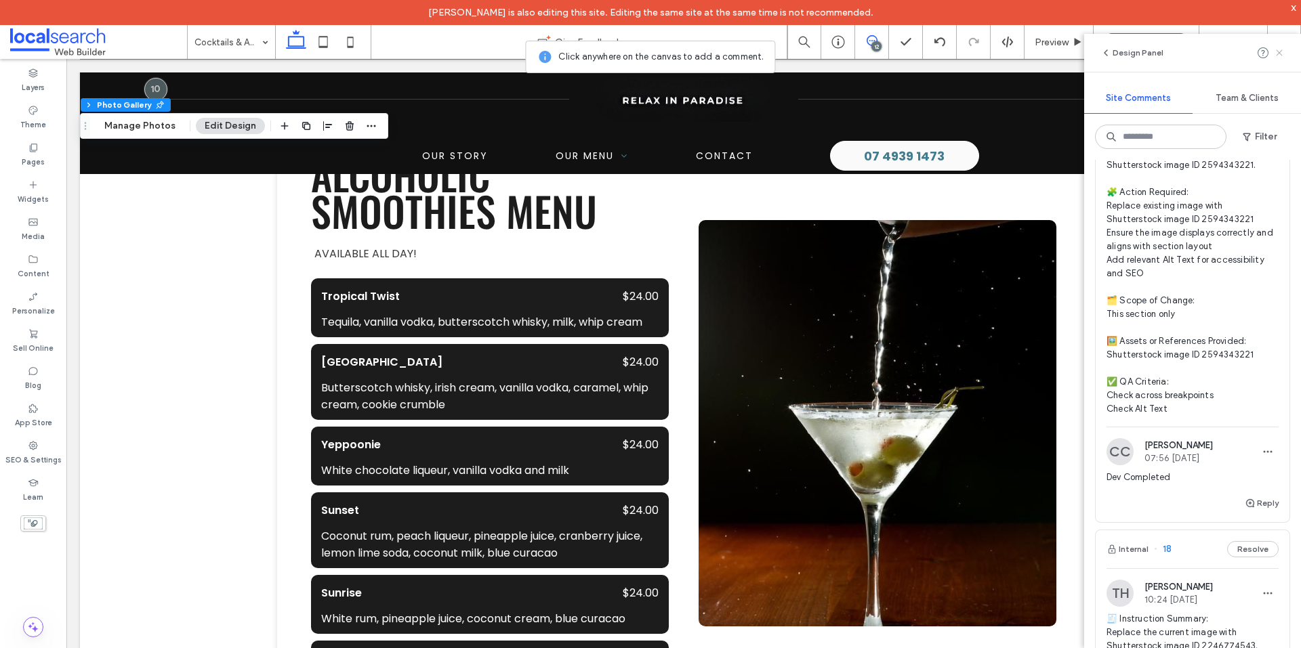
click at [1278, 52] on use at bounding box center [1279, 52] width 6 height 6
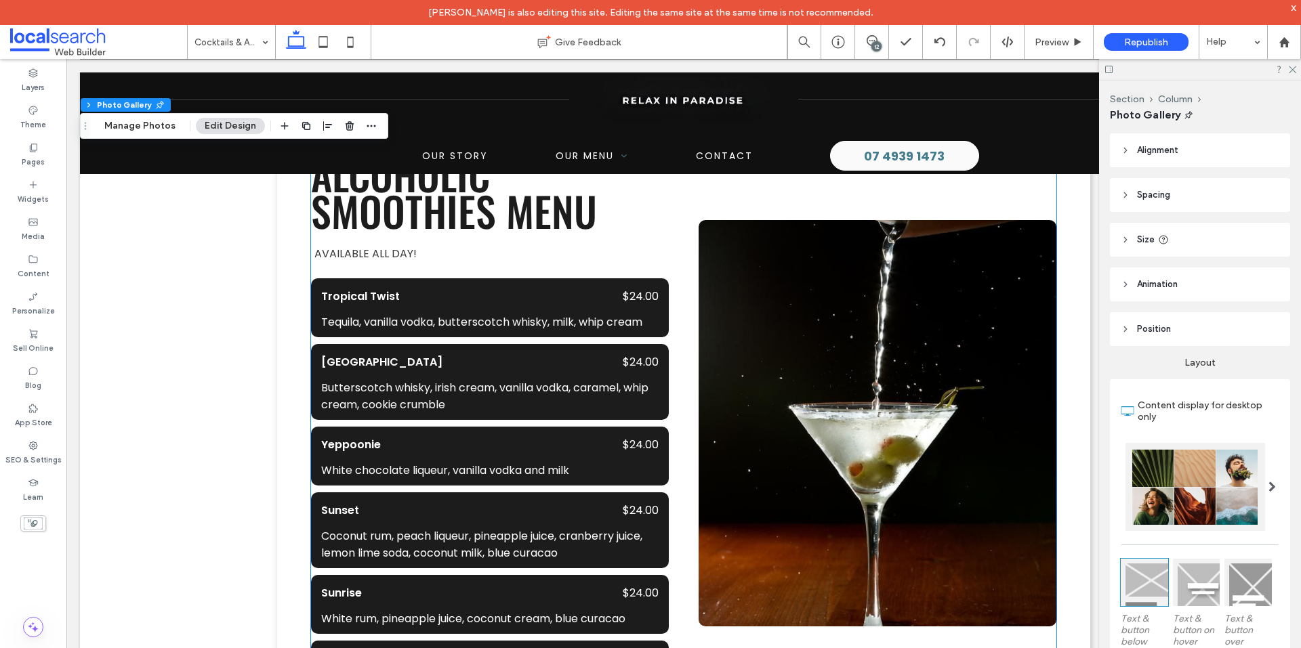
click at [875, 334] on link at bounding box center [877, 423] width 358 height 406
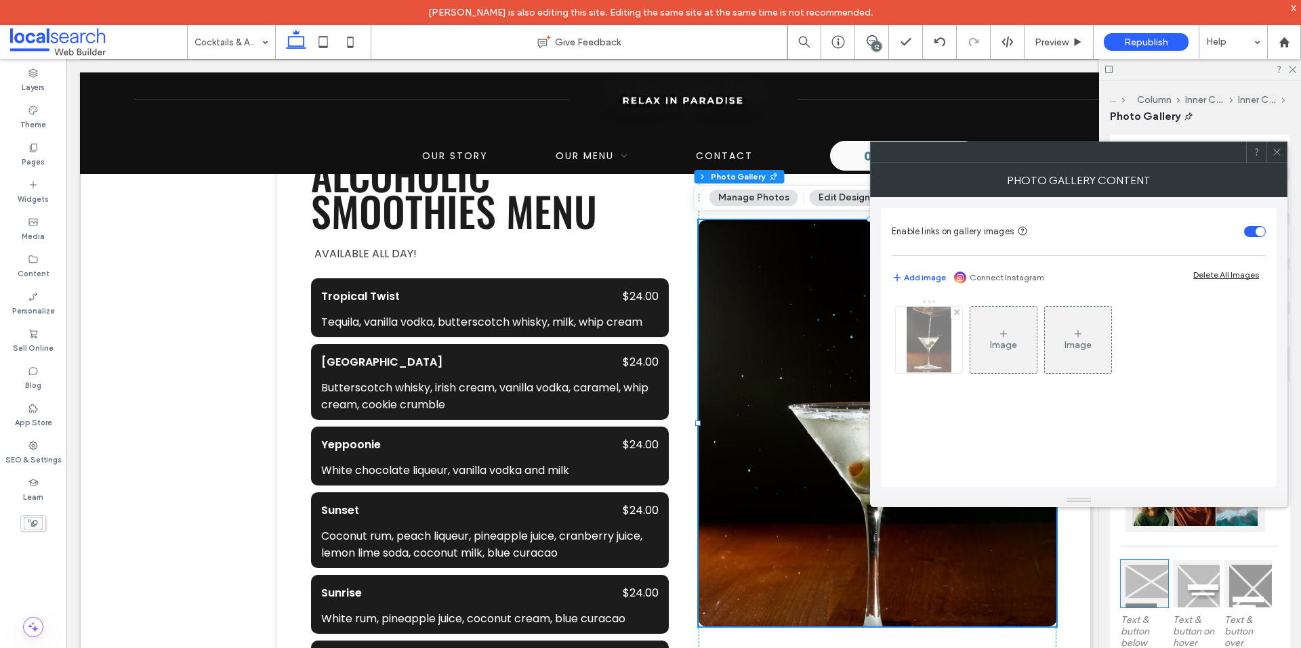
click at [899, 327] on div at bounding box center [929, 340] width 66 height 66
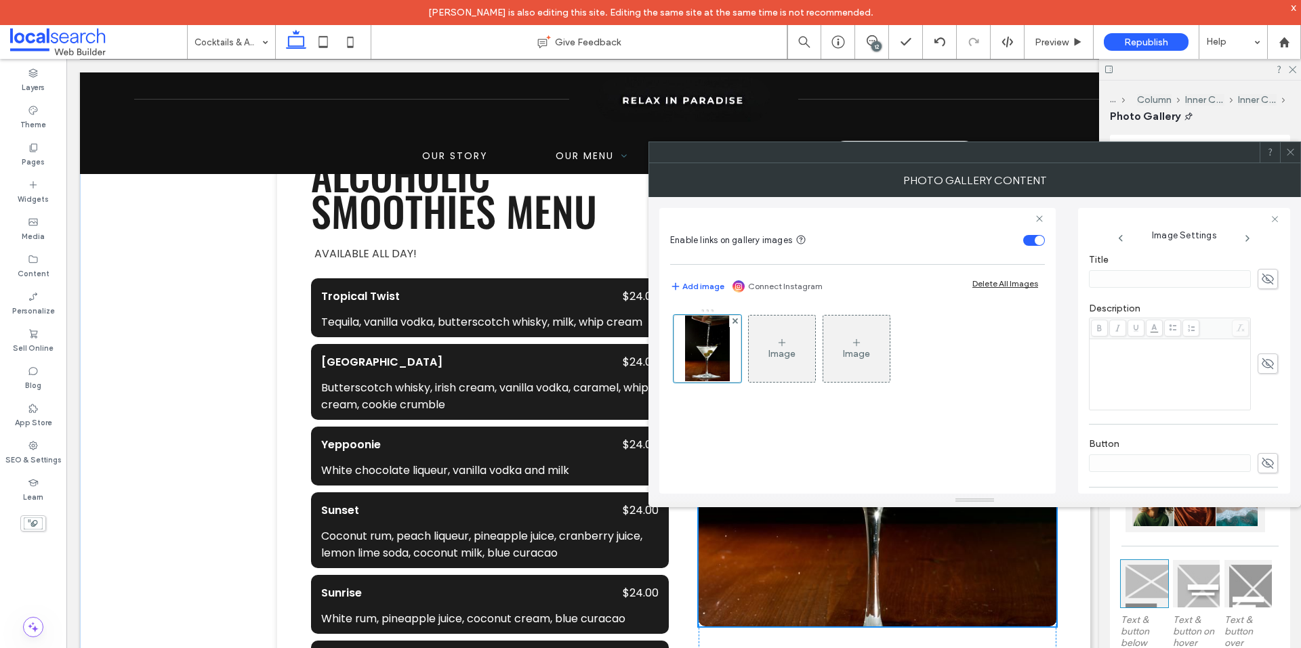
scroll to position [400, 0]
click at [1292, 156] on icon at bounding box center [1290, 152] width 10 height 10
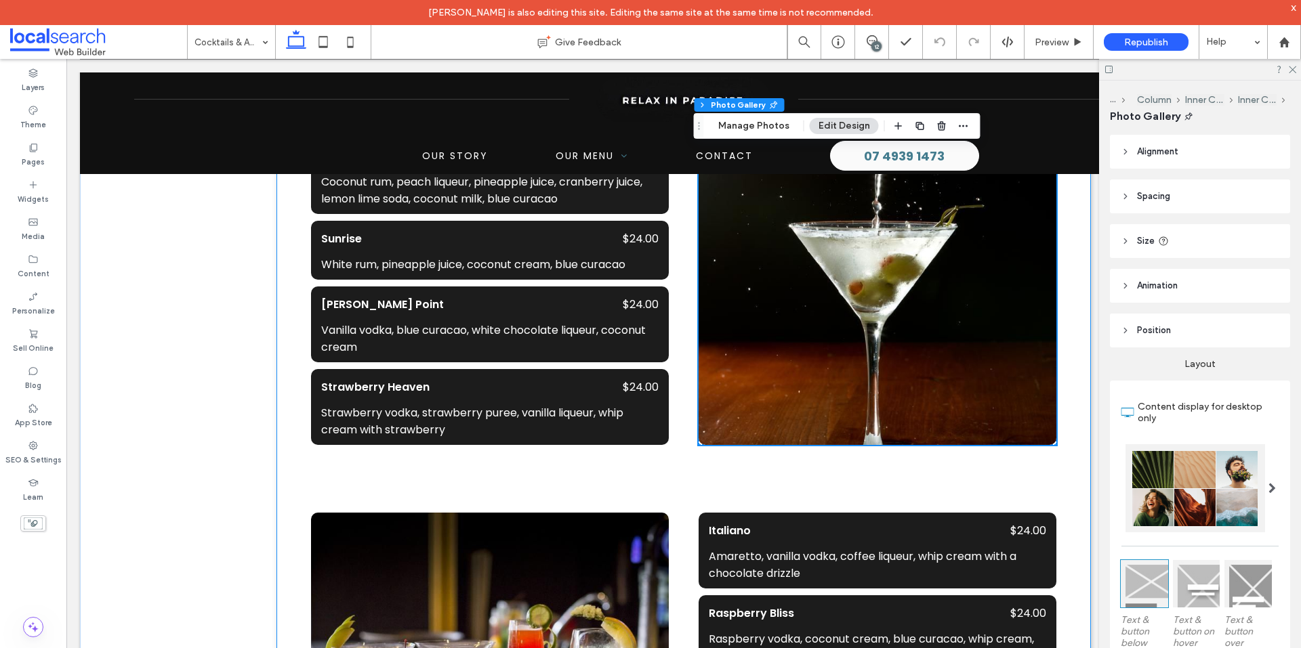
scroll to position [1749, 0]
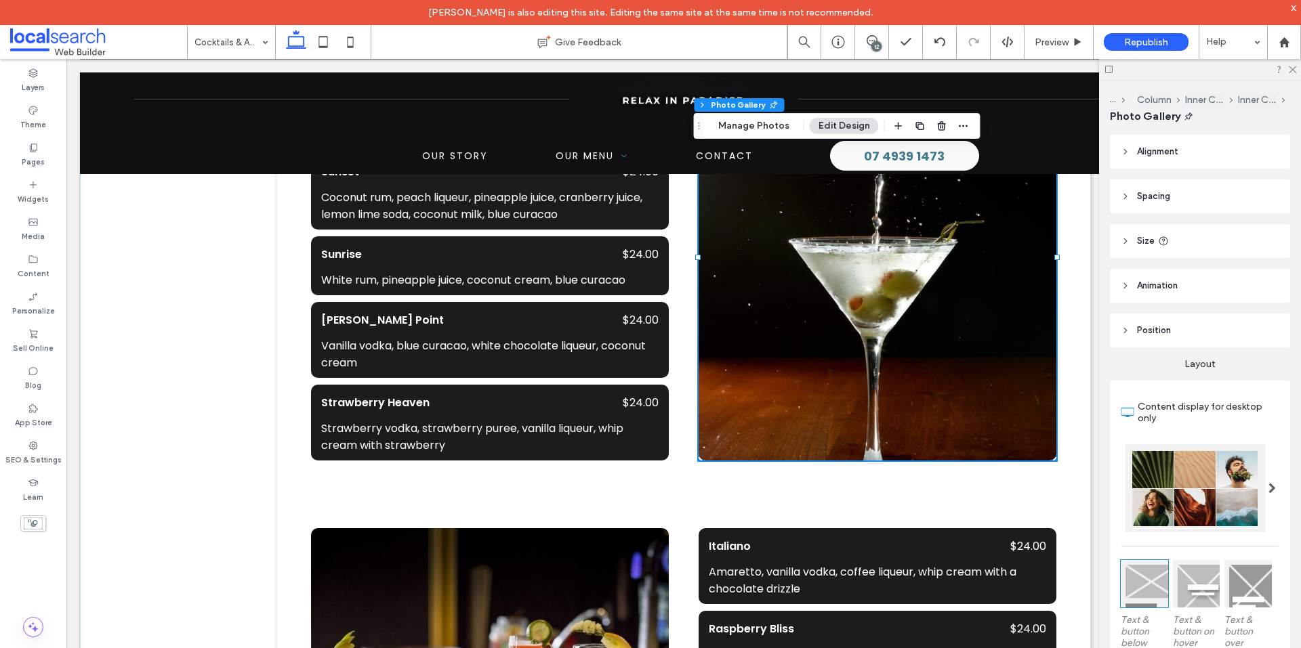
click at [875, 50] on div "12" at bounding box center [876, 46] width 10 height 10
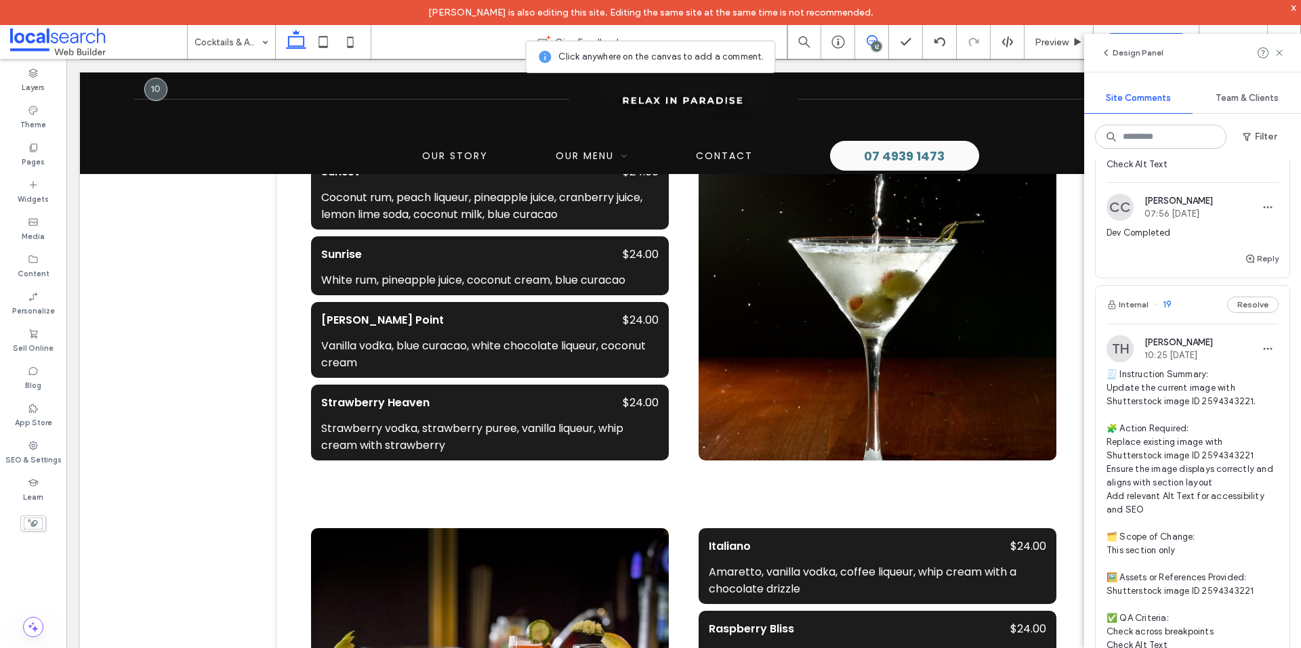
scroll to position [881, 0]
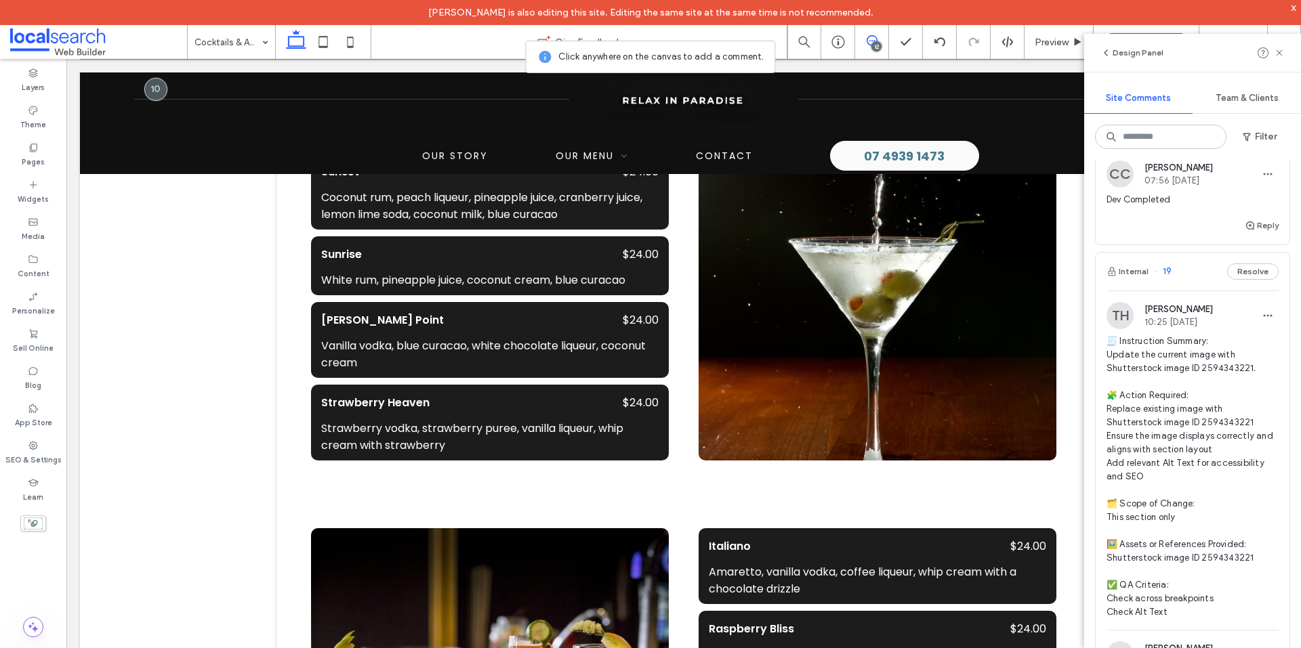
click at [1228, 371] on span "🧾 Instruction Summary: Update the current image with Shutterstock image ID 2594…" at bounding box center [1192, 477] width 172 height 285
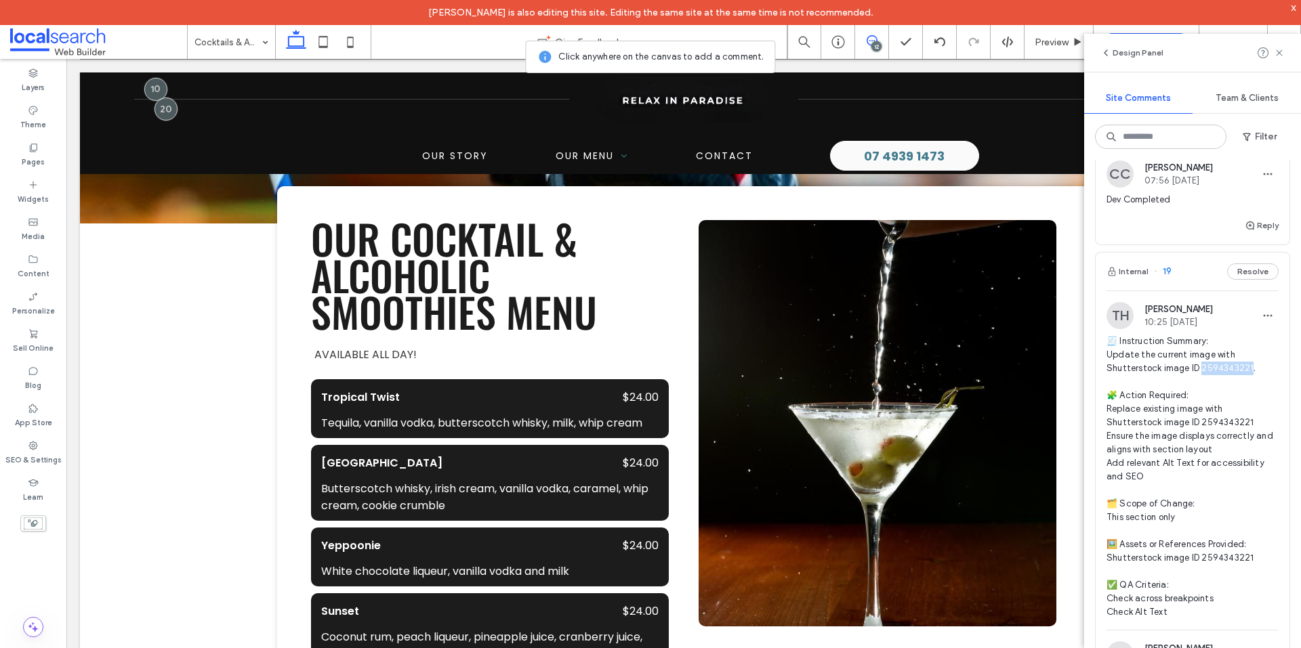
click at [1228, 371] on span "🧾 Instruction Summary: Update the current image with Shutterstock image ID 2594…" at bounding box center [1192, 477] width 172 height 285
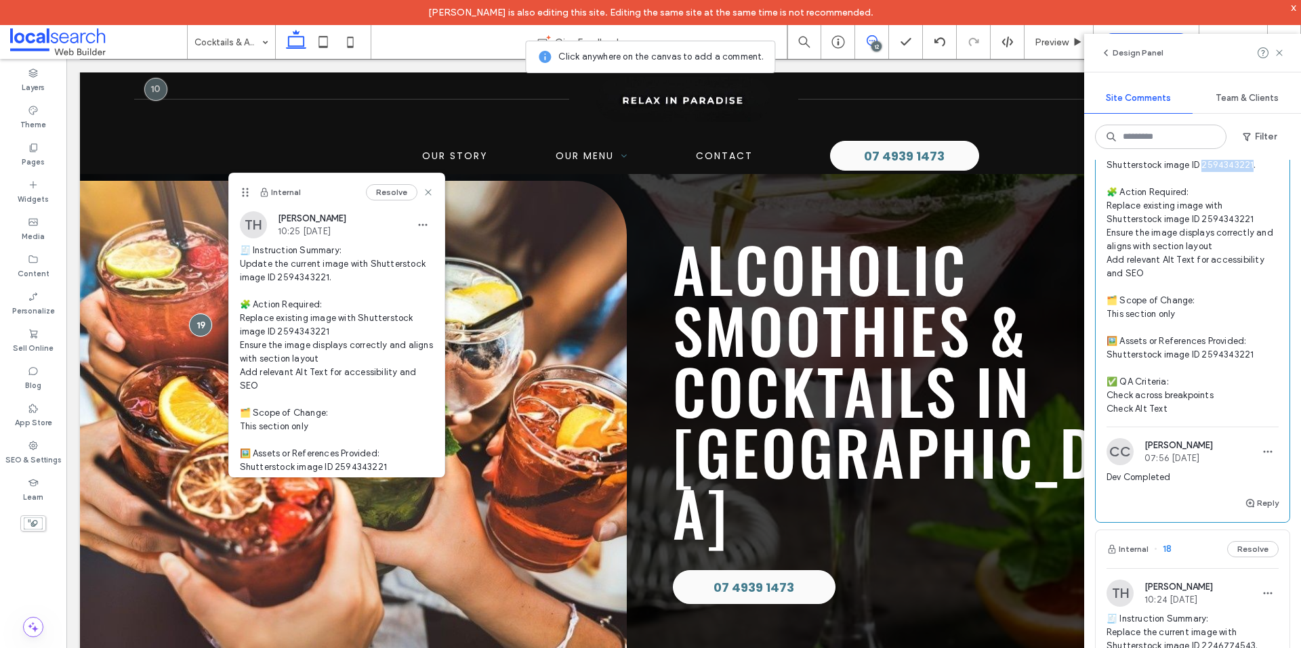
scroll to position [1355, 0]
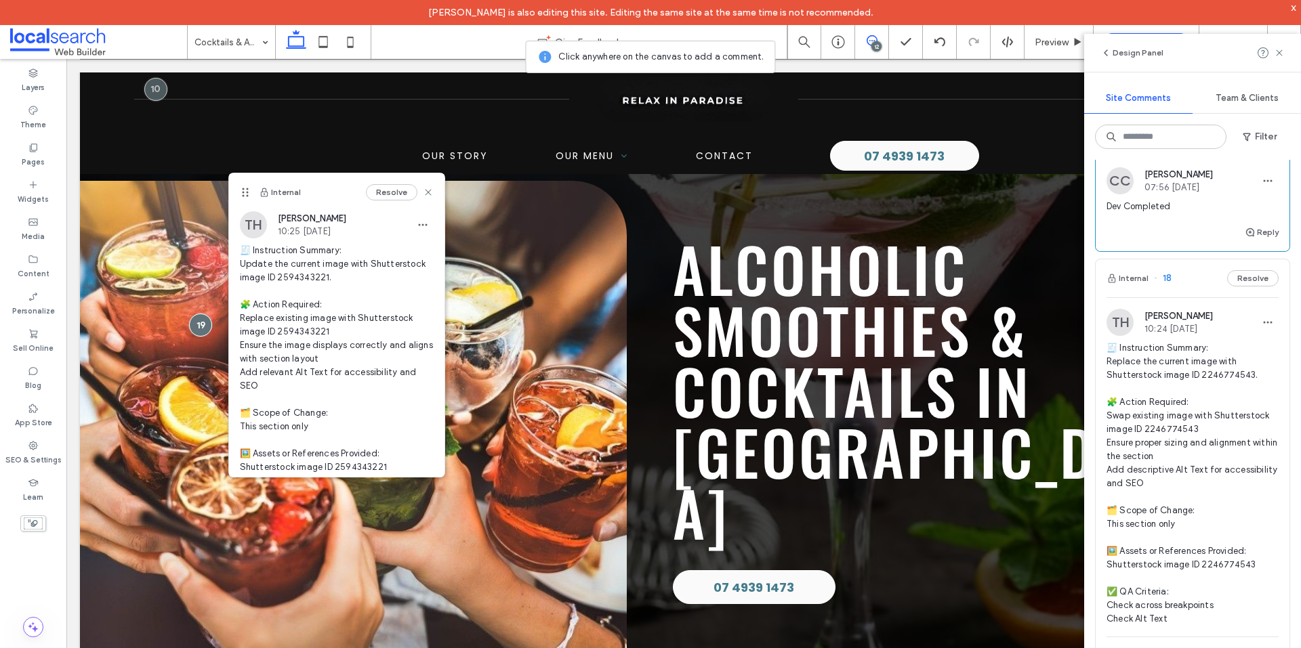
click at [1199, 384] on span "🧾 Instruction Summary: Replace the current image with Shutterstock image ID 224…" at bounding box center [1192, 483] width 172 height 285
click at [0, 0] on div at bounding box center [0, 0] width 0 height 0
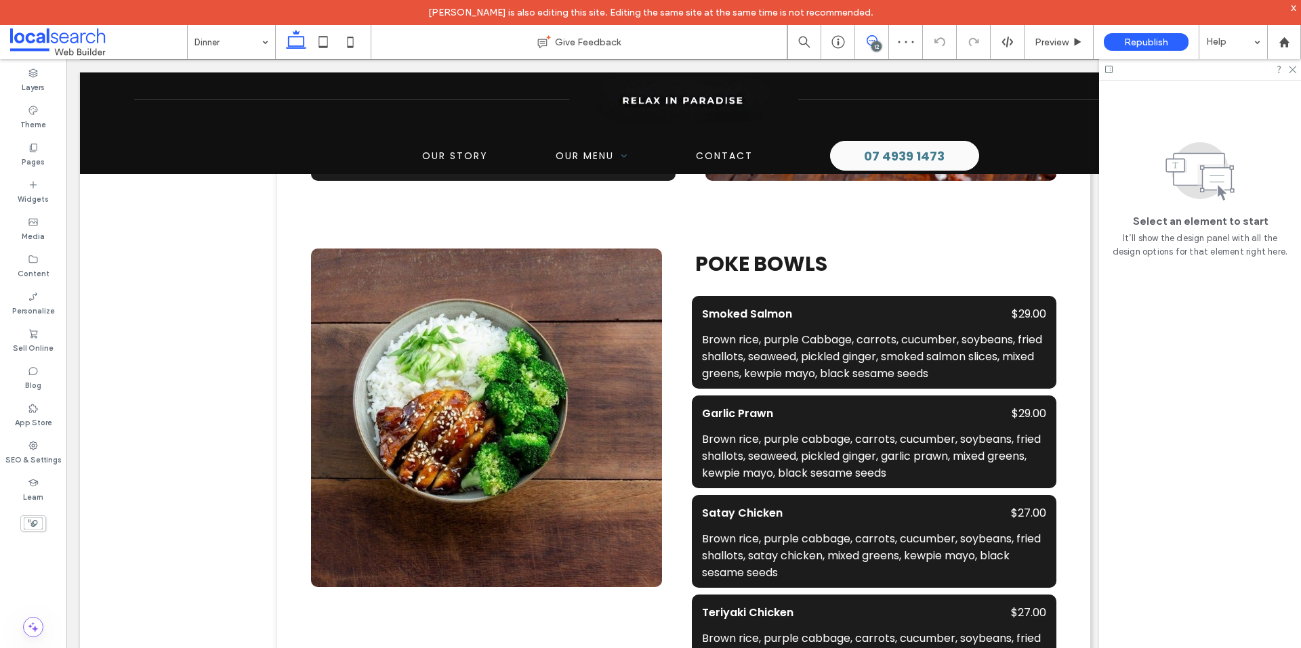
click at [868, 37] on use at bounding box center [871, 40] width 11 height 11
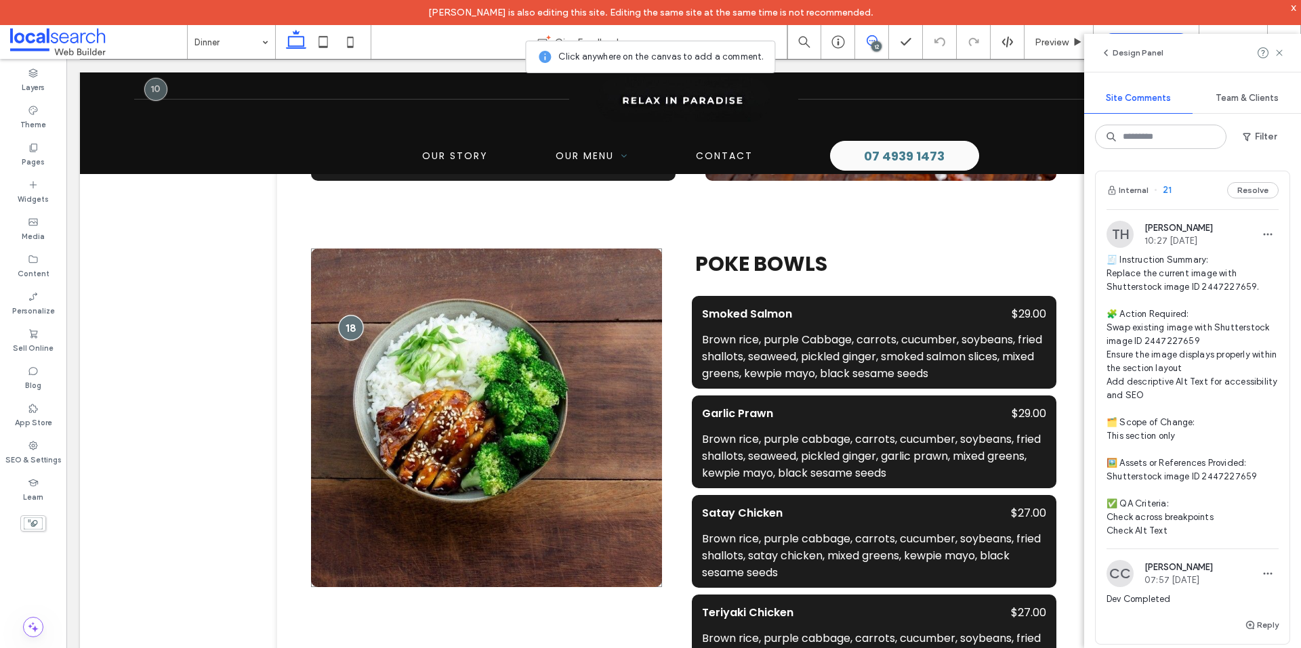
click at [342, 329] on div at bounding box center [350, 327] width 25 height 25
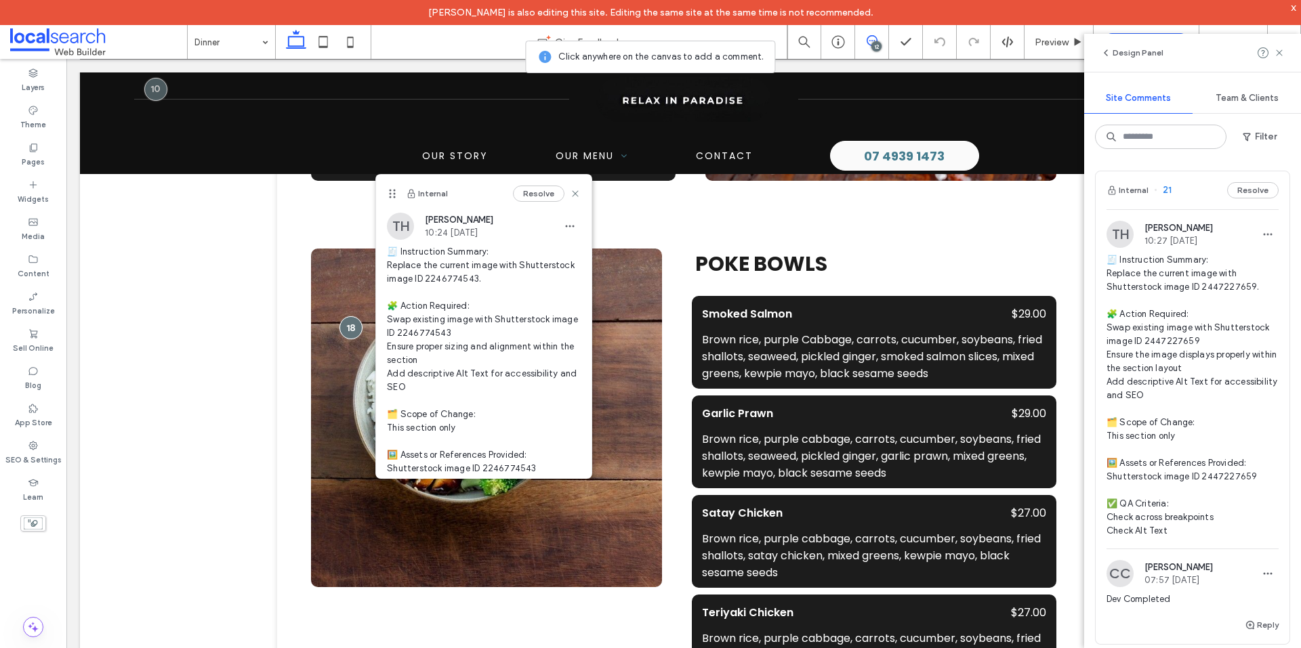
click at [453, 280] on span "🧾 Instruction Summary: Replace the current image with Shutterstock image ID 224…" at bounding box center [484, 387] width 194 height 285
copy span "246774543."
click at [572, 193] on use at bounding box center [575, 194] width 6 height 6
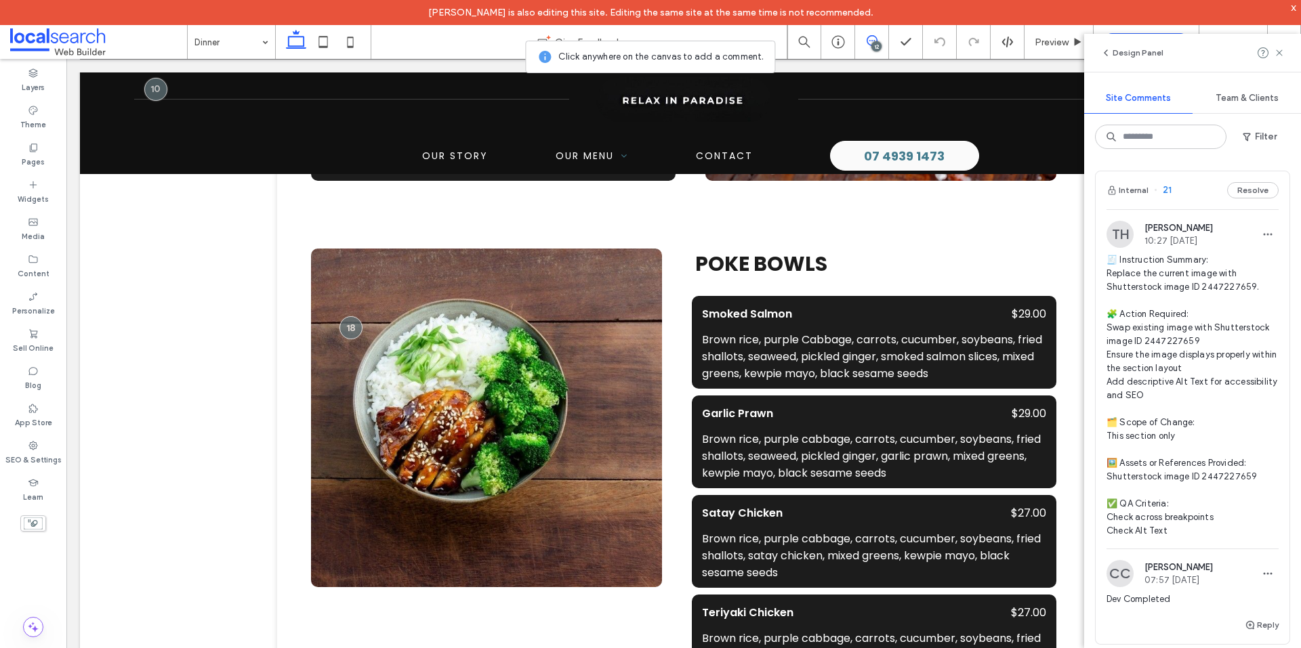
click at [875, 43] on div "12" at bounding box center [876, 46] width 10 height 10
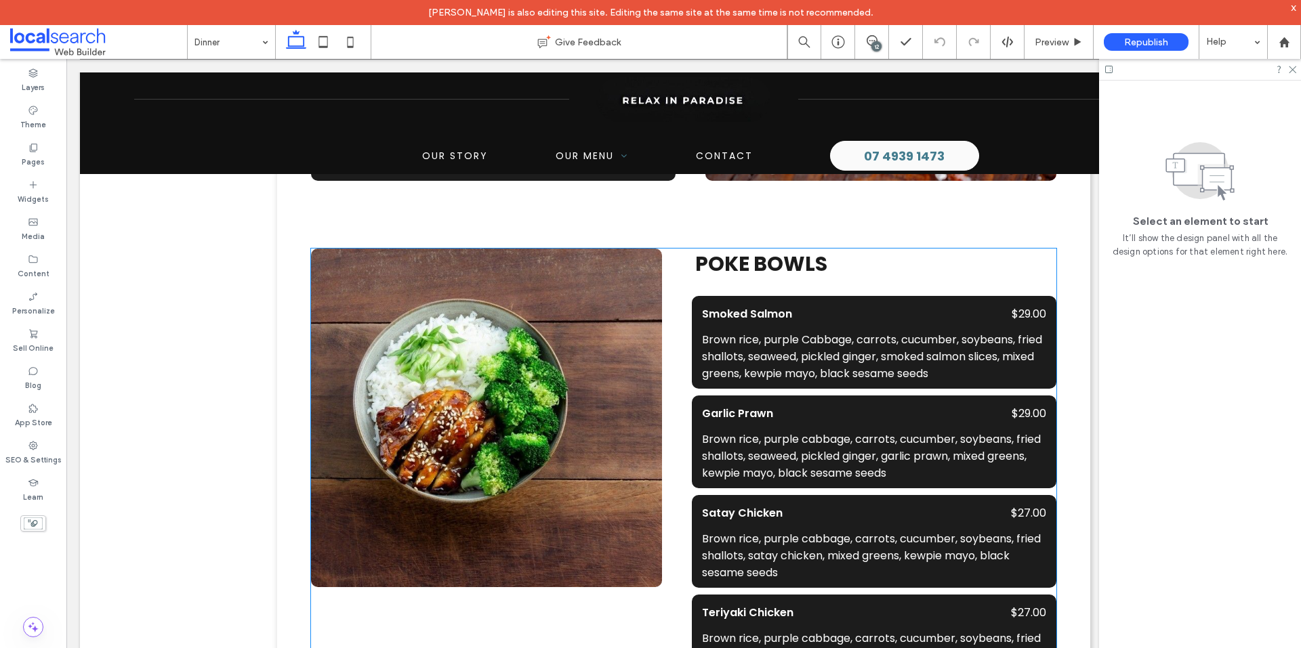
click at [568, 297] on link at bounding box center [486, 418] width 351 height 339
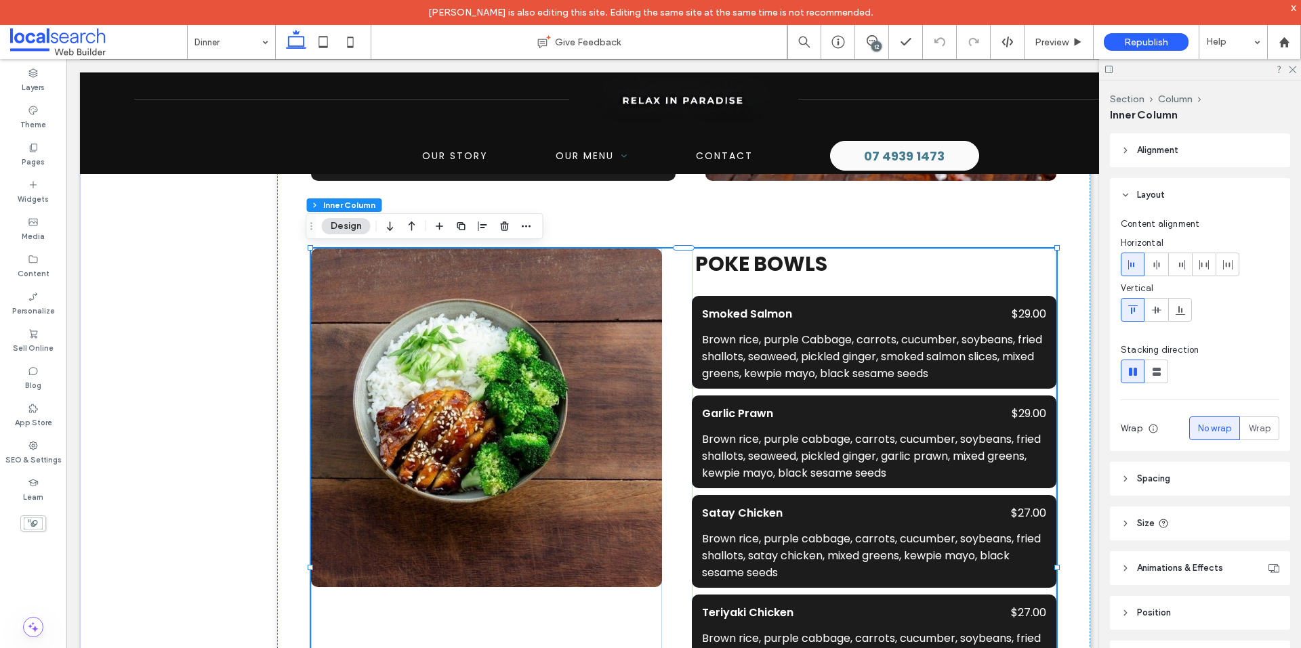
click at [568, 297] on link at bounding box center [486, 418] width 351 height 339
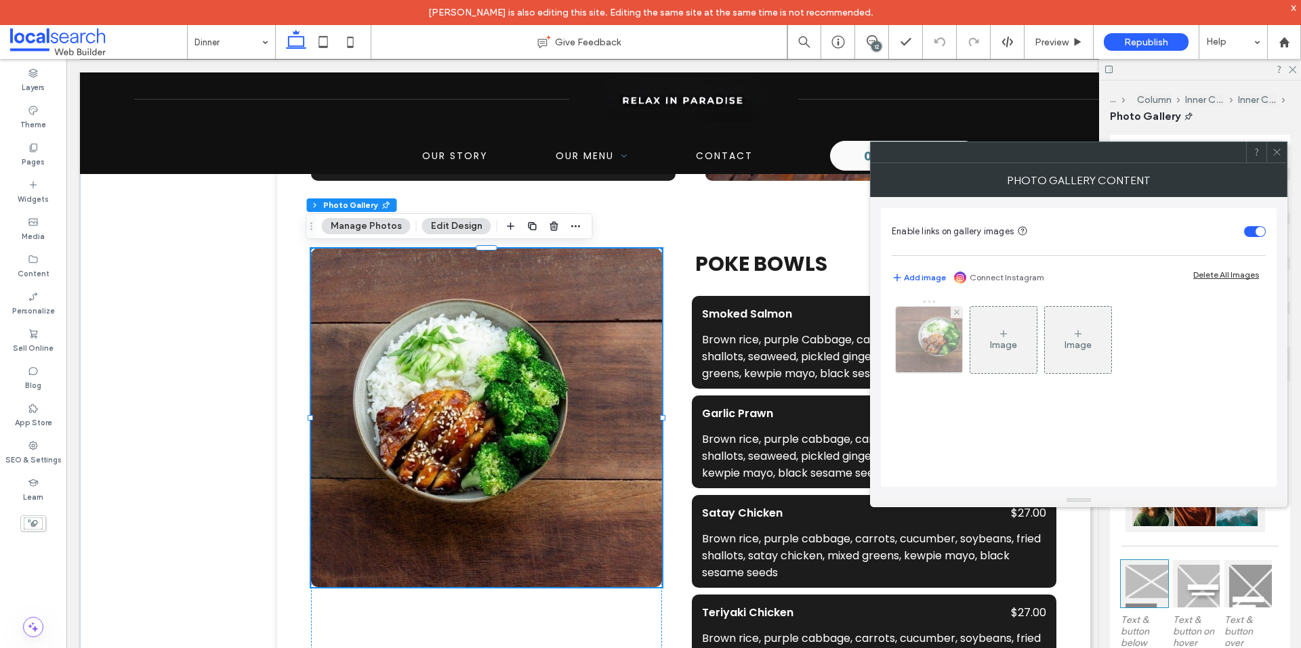
click at [927, 353] on img at bounding box center [929, 340] width 100 height 66
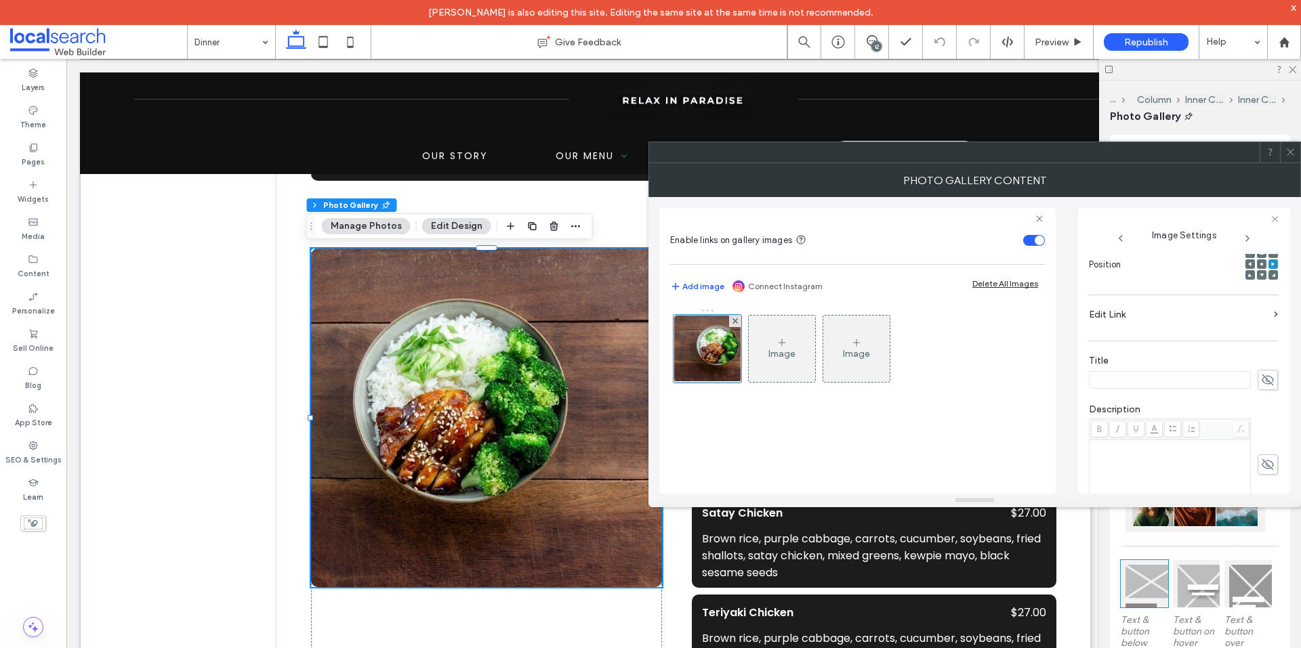
scroll to position [400, 0]
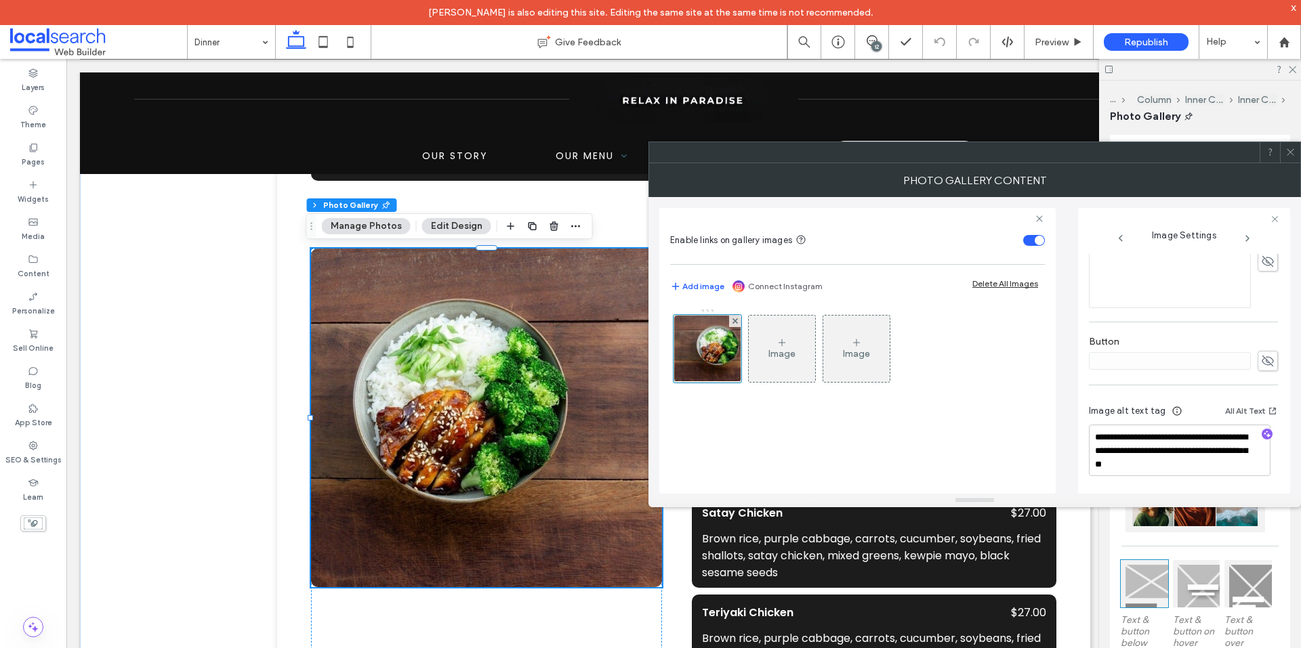
click at [1286, 153] on icon at bounding box center [1290, 152] width 10 height 10
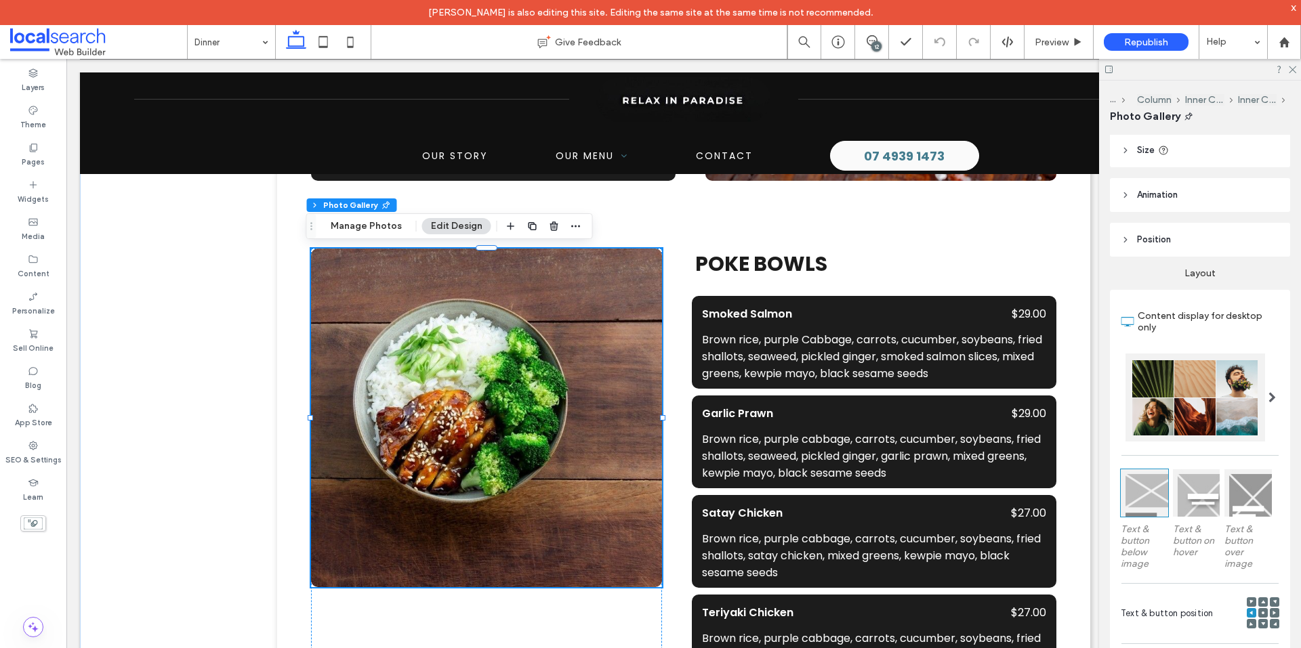
scroll to position [0, 0]
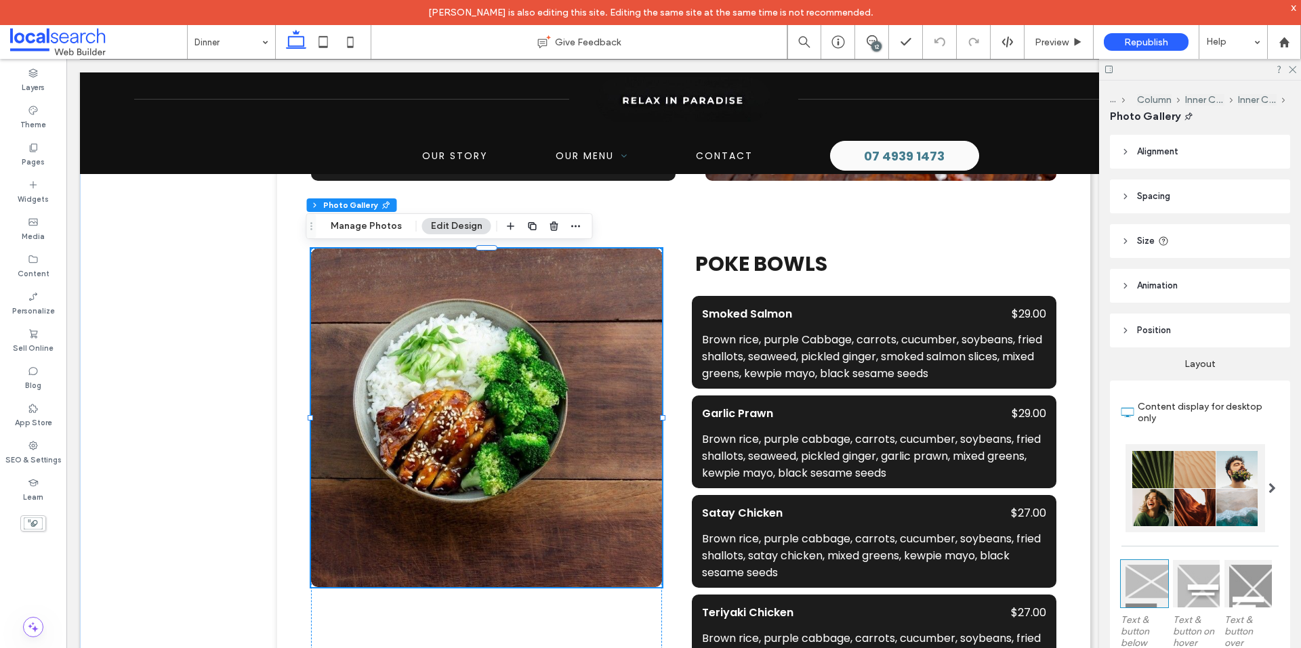
click at [877, 42] on div "12" at bounding box center [876, 46] width 10 height 10
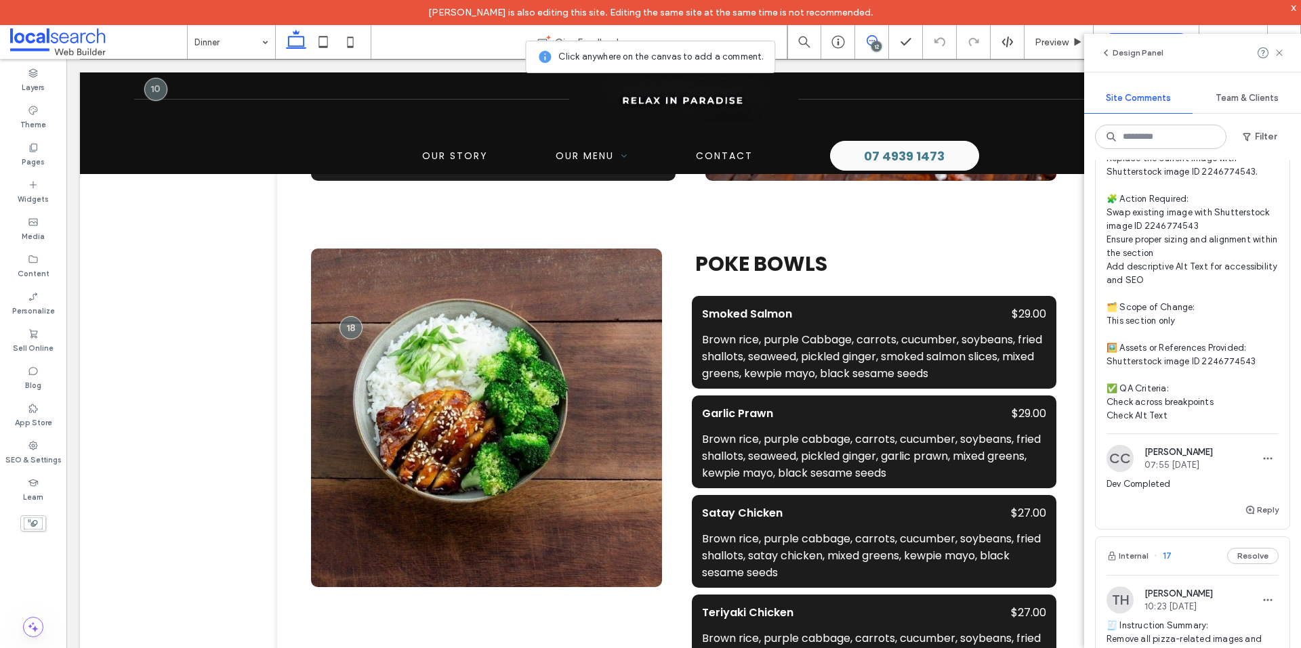
scroll to position [1694, 0]
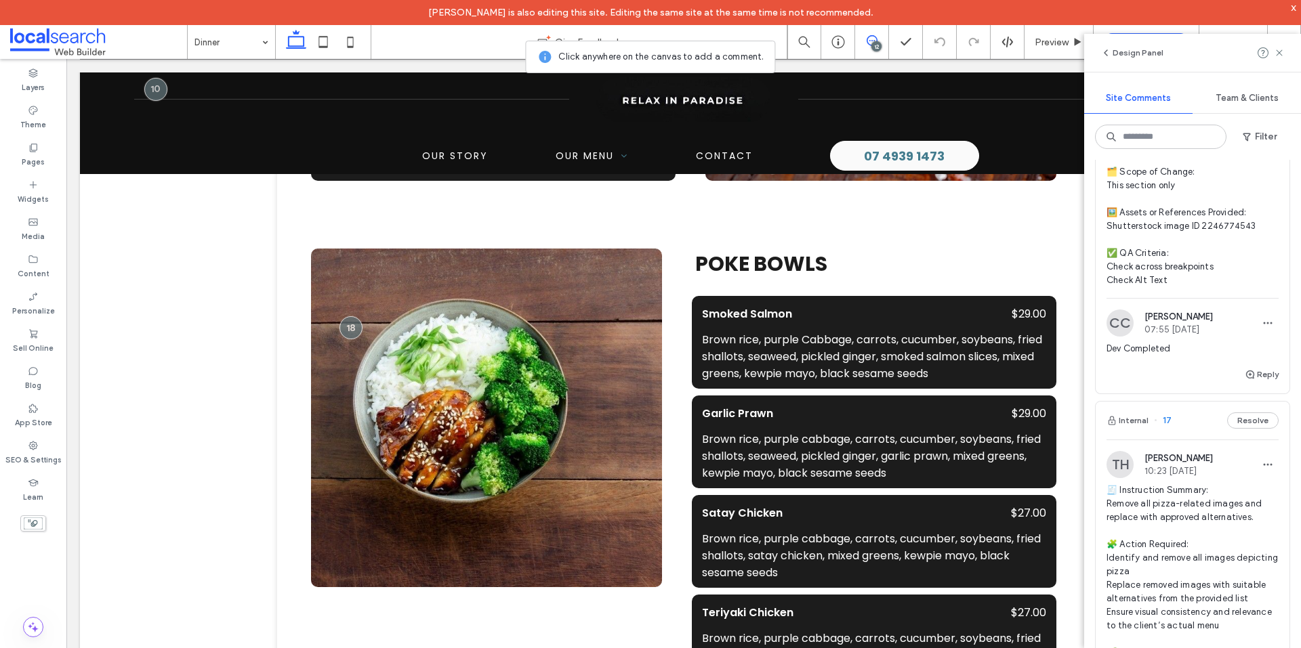
click at [1210, 500] on span "🧾 Instruction Summary: Remove all pizza-related images and replace with approve…" at bounding box center [1192, 640] width 172 height 312
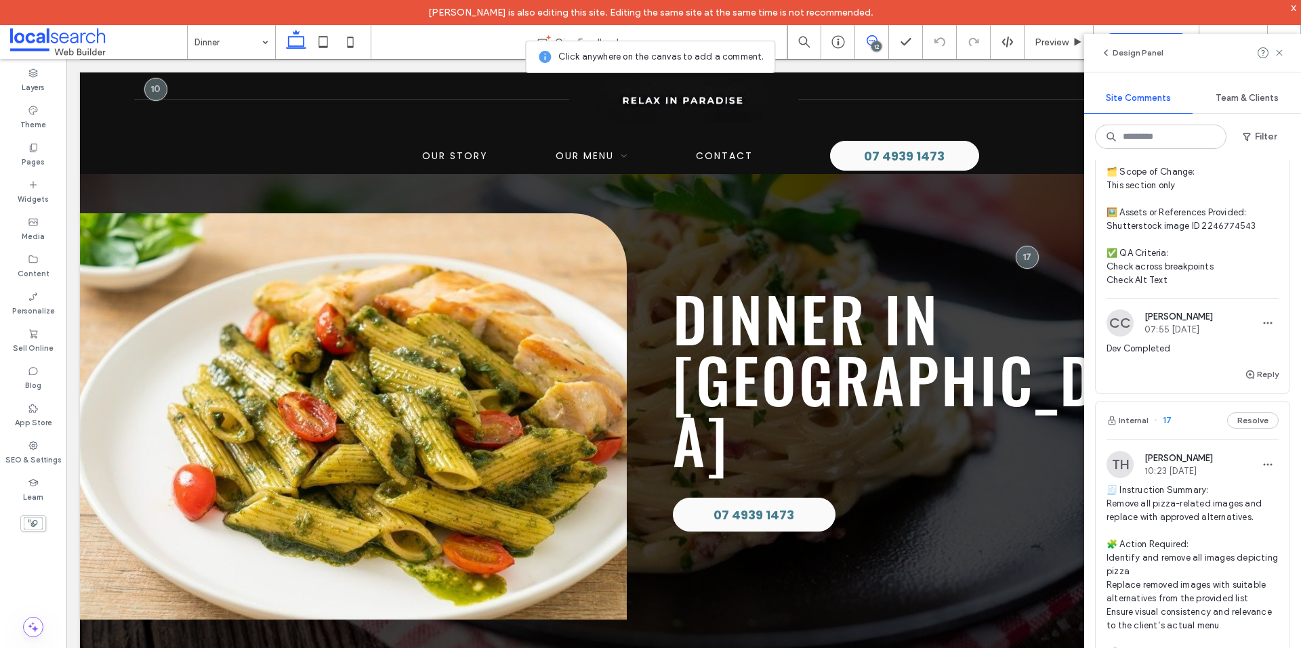
scroll to position [27, 0]
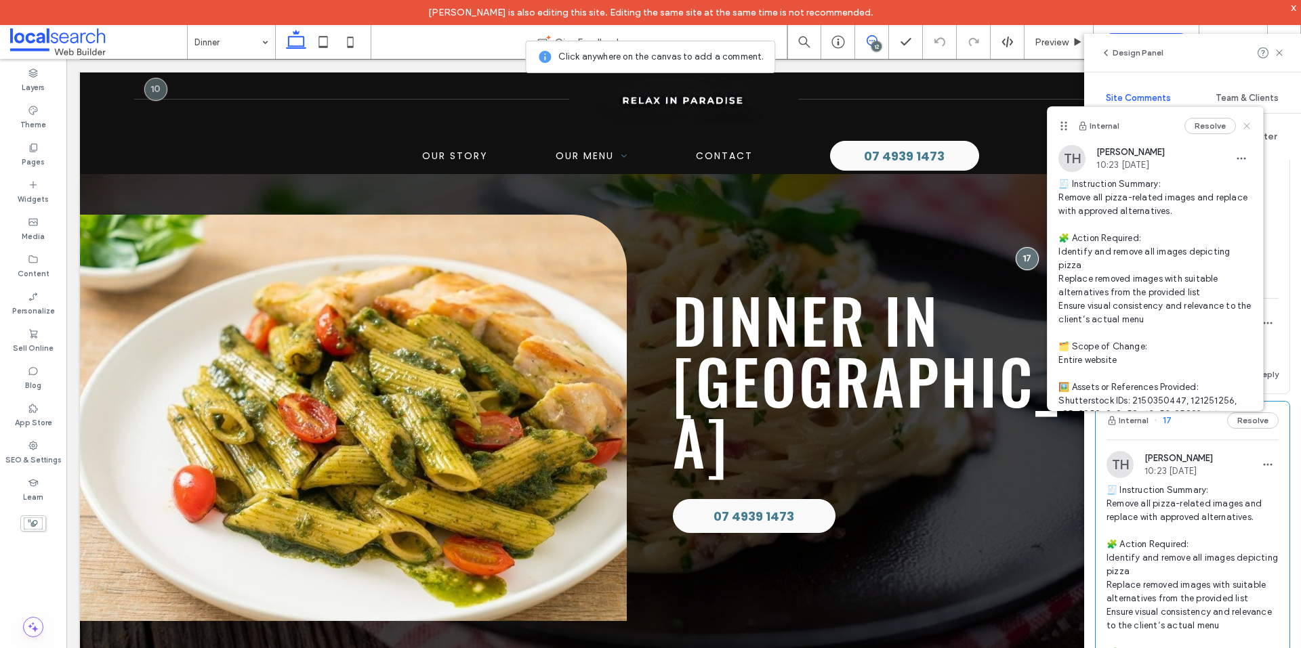
click at [1244, 128] on use at bounding box center [1247, 126] width 6 height 6
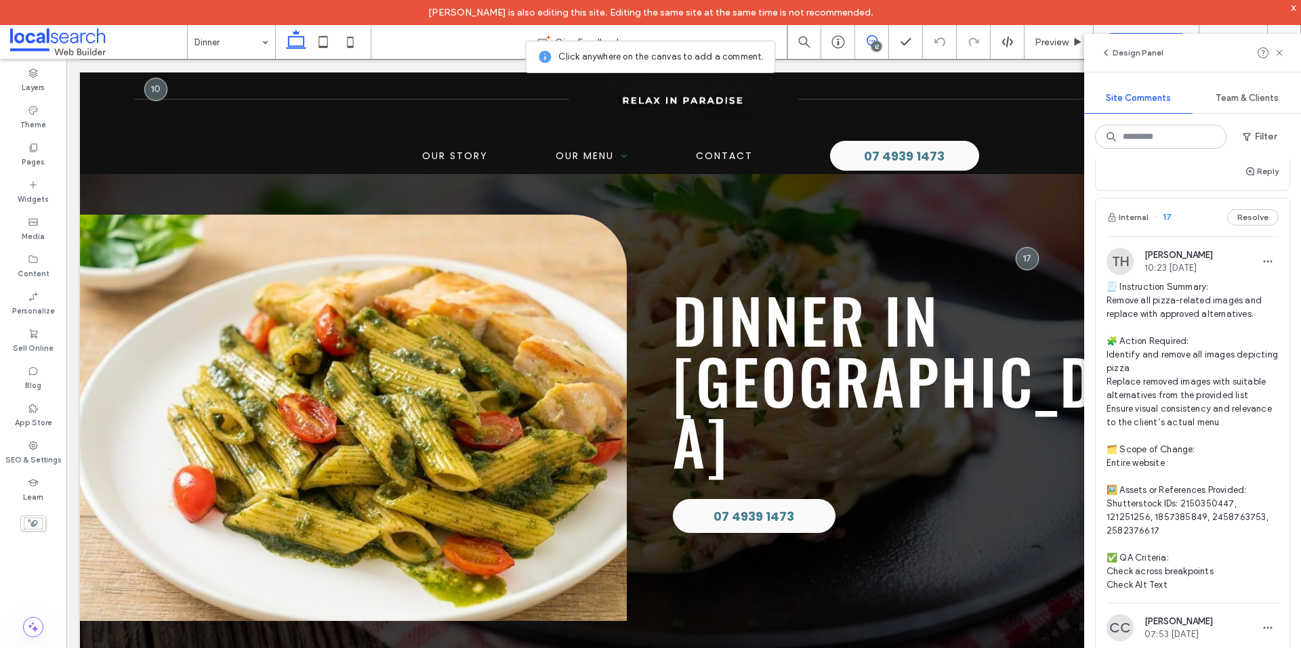
scroll to position [1965, 0]
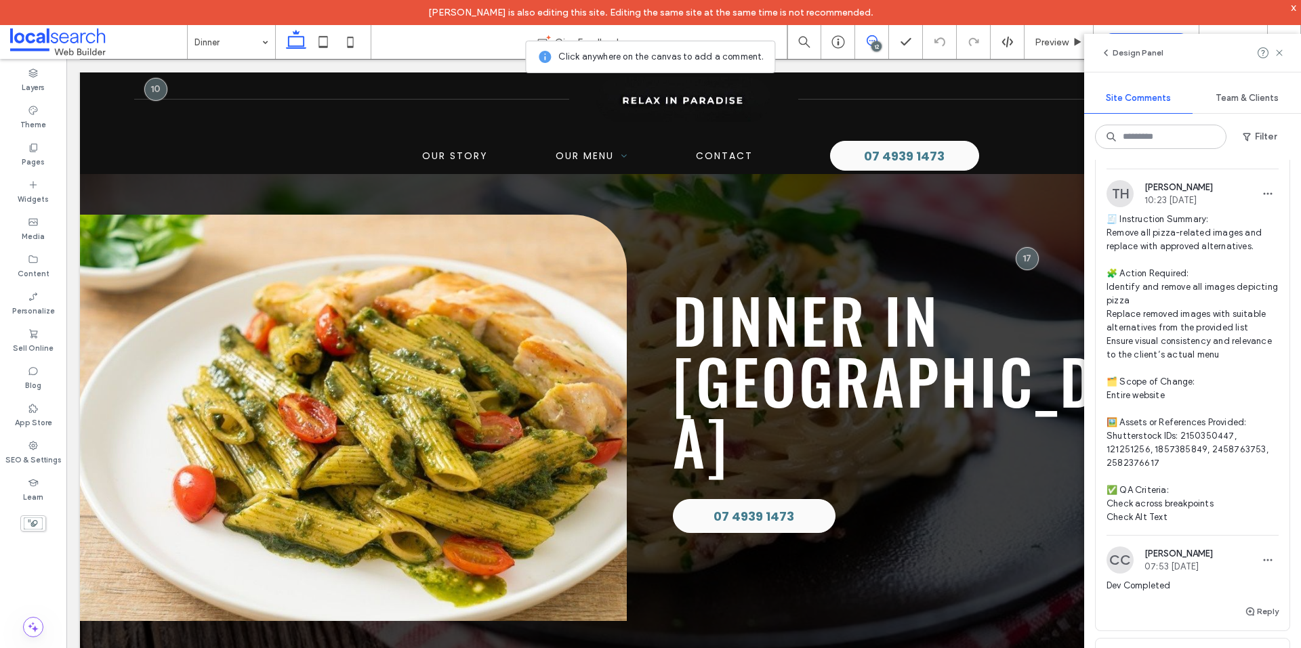
click at [1209, 436] on span "🧾 Instruction Summary: Remove all pizza-related images and replace with approve…" at bounding box center [1192, 369] width 172 height 312
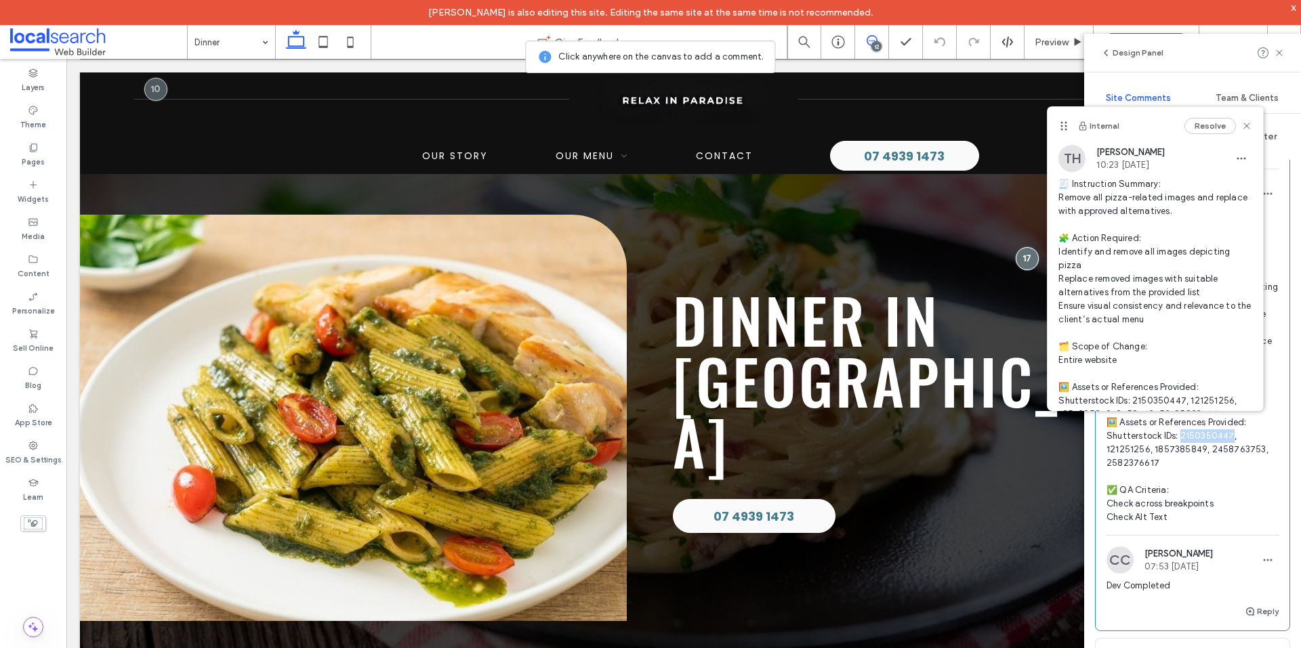
copy span "350447, 12"
click at [1141, 449] on span "🧾 Instruction Summary: Remove all pizza-related images and replace with approve…" at bounding box center [1192, 369] width 172 height 312
copy span "51256, 18"
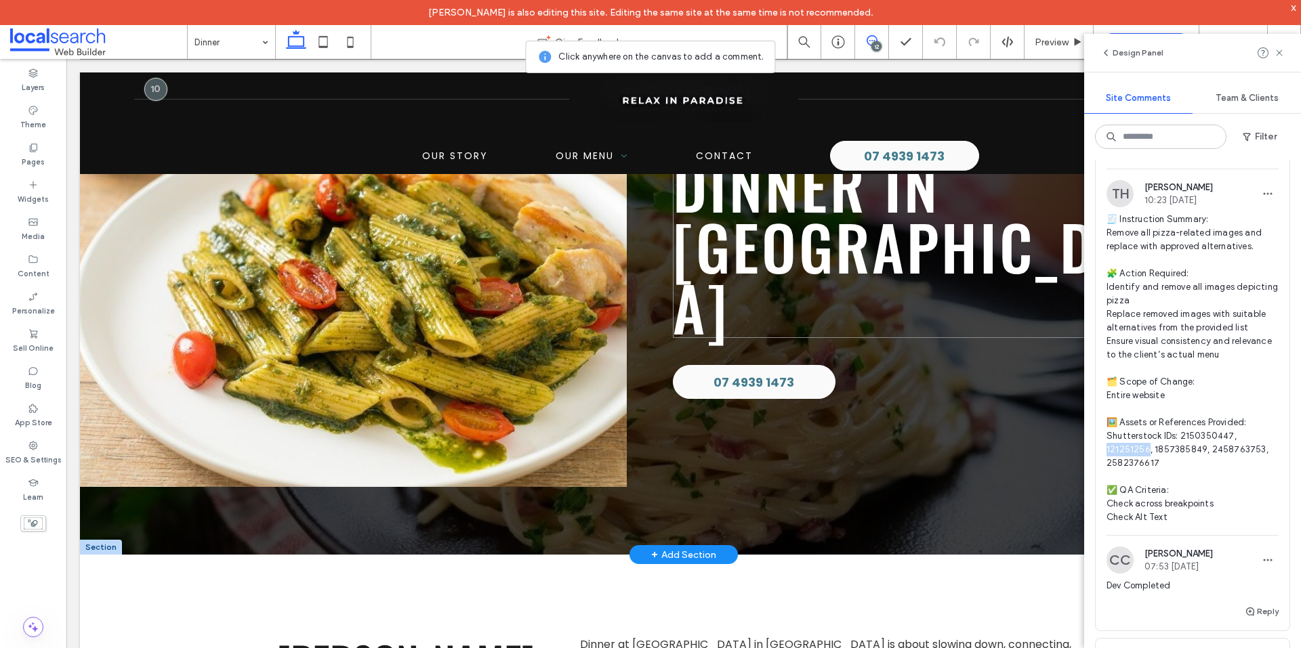
scroll to position [230, 0]
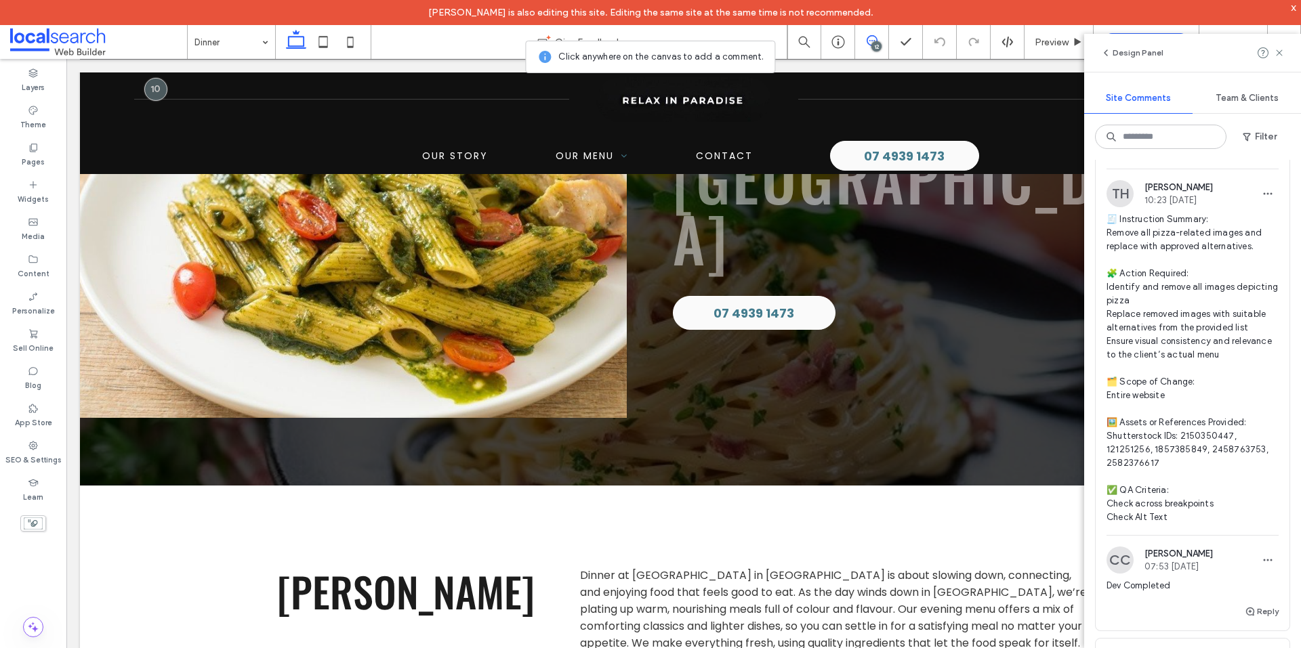
click at [1190, 451] on span "🧾 Instruction Summary: Remove all pizza-related images and replace with approve…" at bounding box center [1192, 369] width 172 height 312
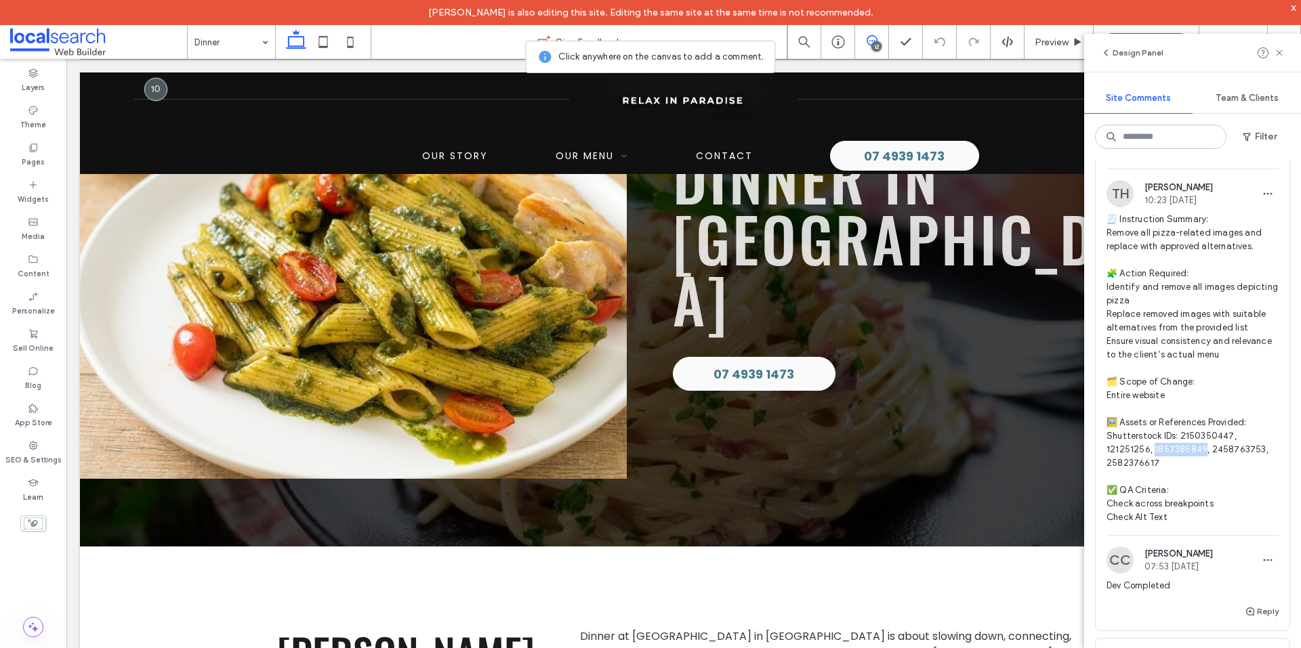
click at [1190, 451] on span "🧾 Instruction Summary: Remove all pizza-related images and replace with approve…" at bounding box center [1192, 369] width 172 height 312
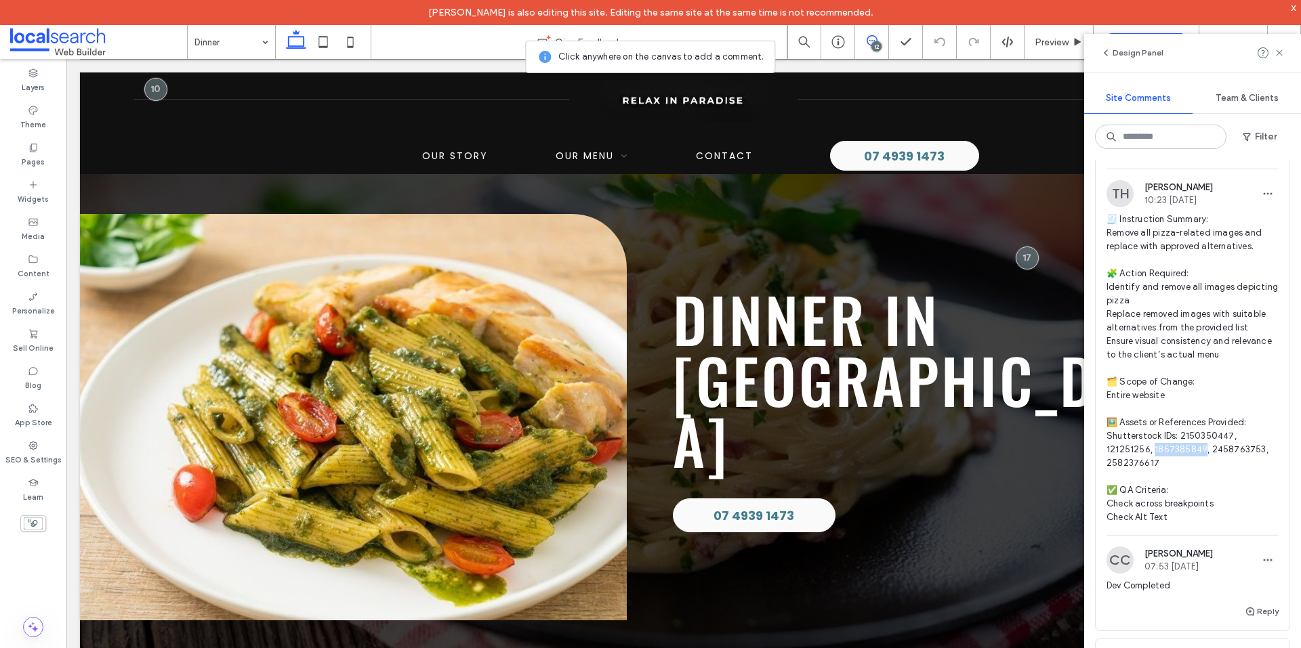
scroll to position [27, 0]
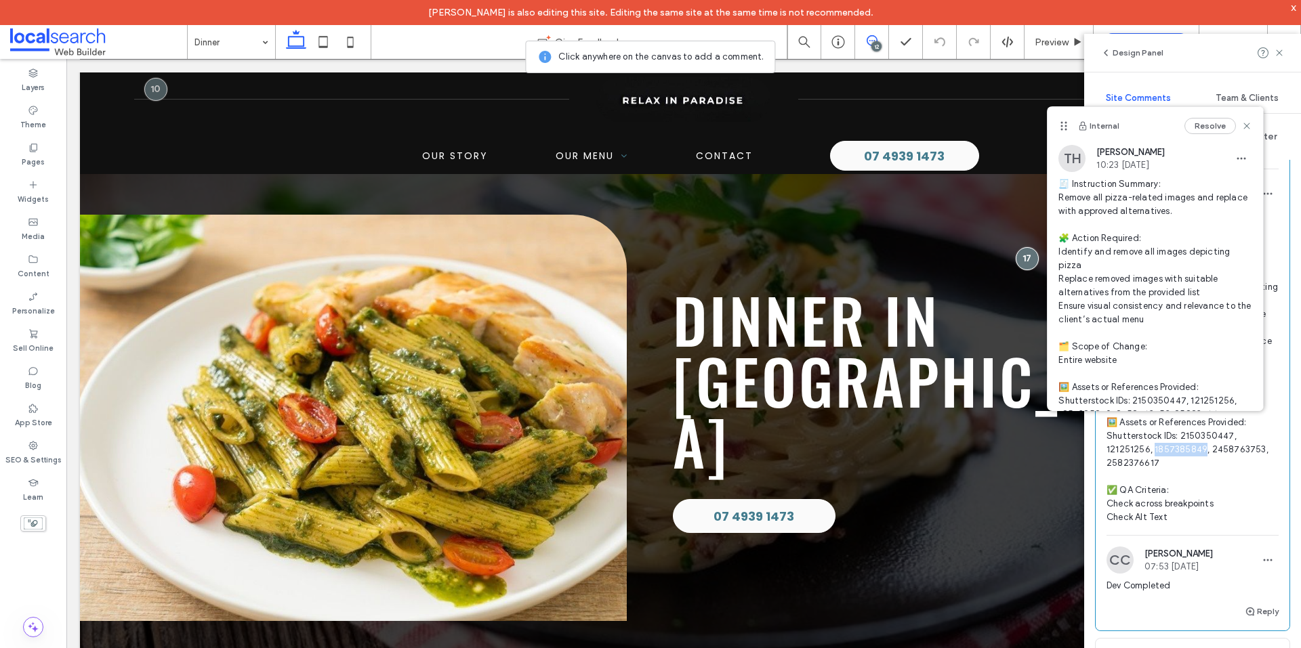
copy span "385849, 24"
click at [1244, 124] on use at bounding box center [1247, 126] width 6 height 6
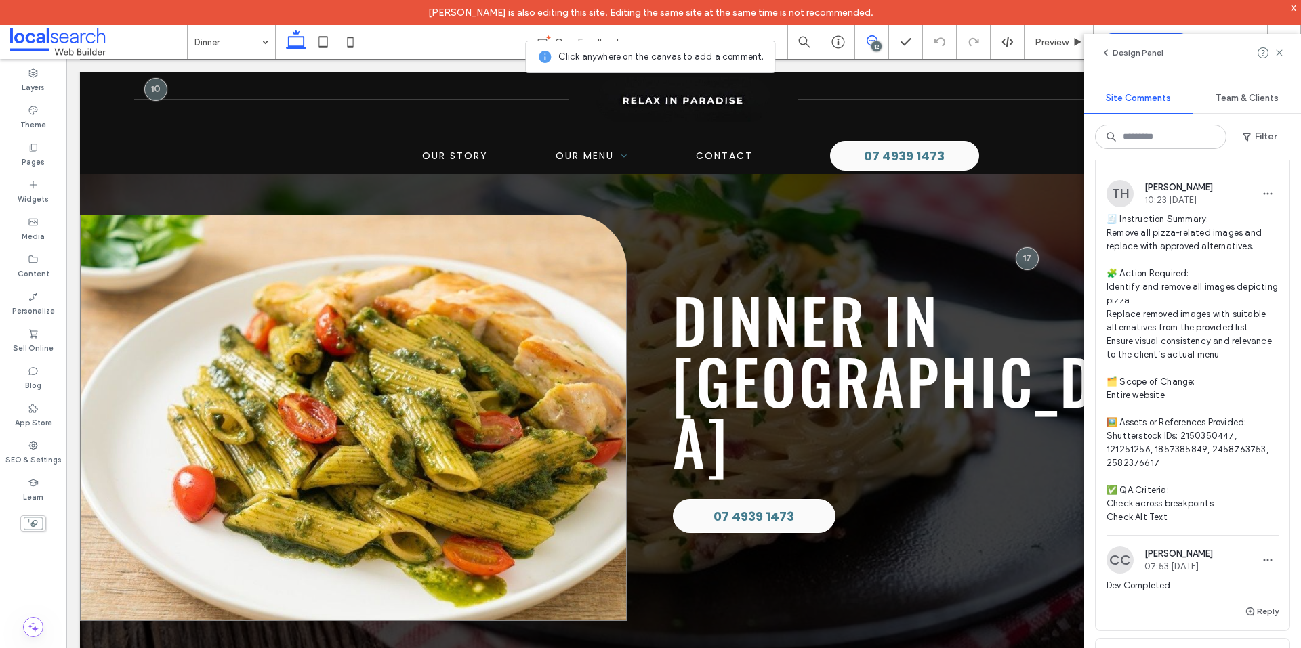
click at [337, 316] on link at bounding box center [353, 418] width 547 height 406
click at [337, 316] on div at bounding box center [339, 315] width 23 height 23
click at [869, 45] on use at bounding box center [871, 40] width 11 height 11
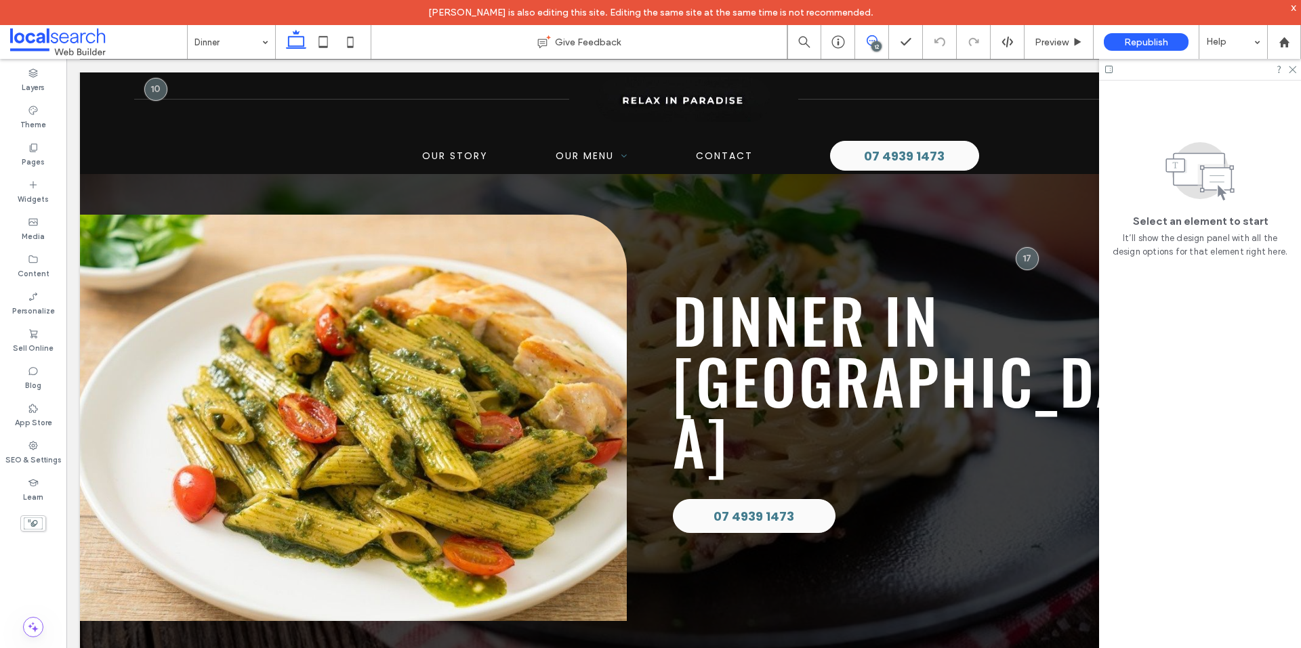
scroll to position [0, 0]
click at [392, 253] on link at bounding box center [353, 418] width 547 height 406
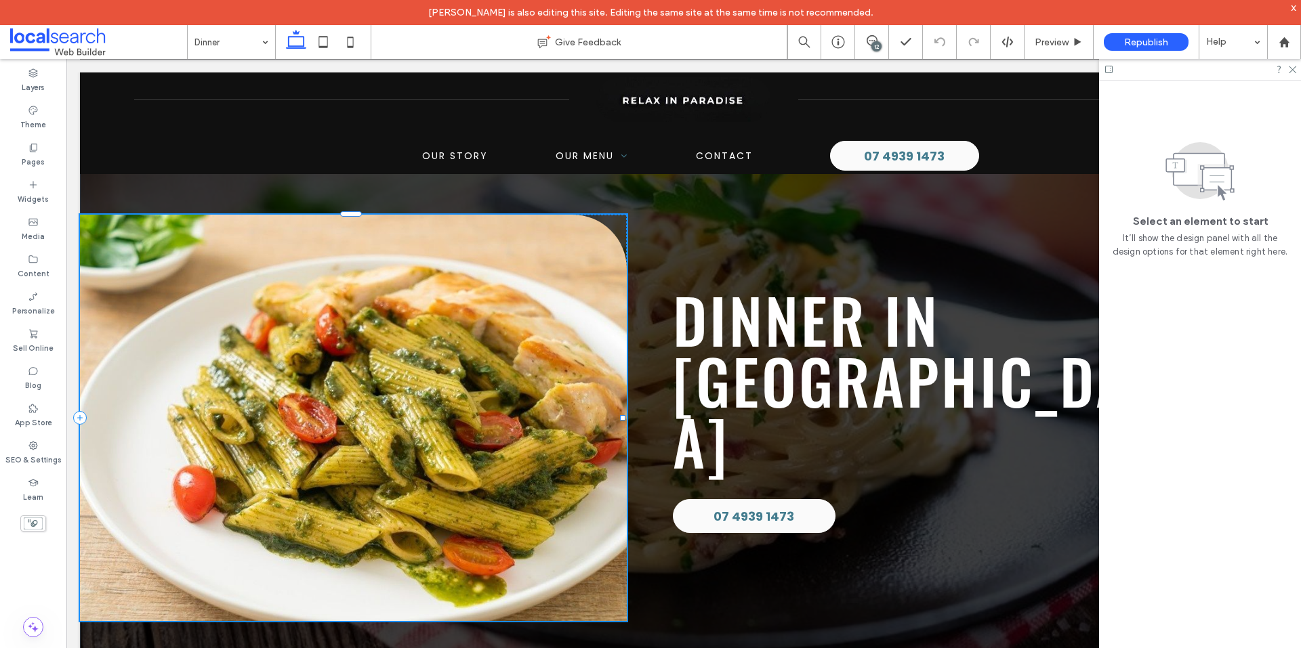
click at [392, 253] on link at bounding box center [353, 418] width 547 height 406
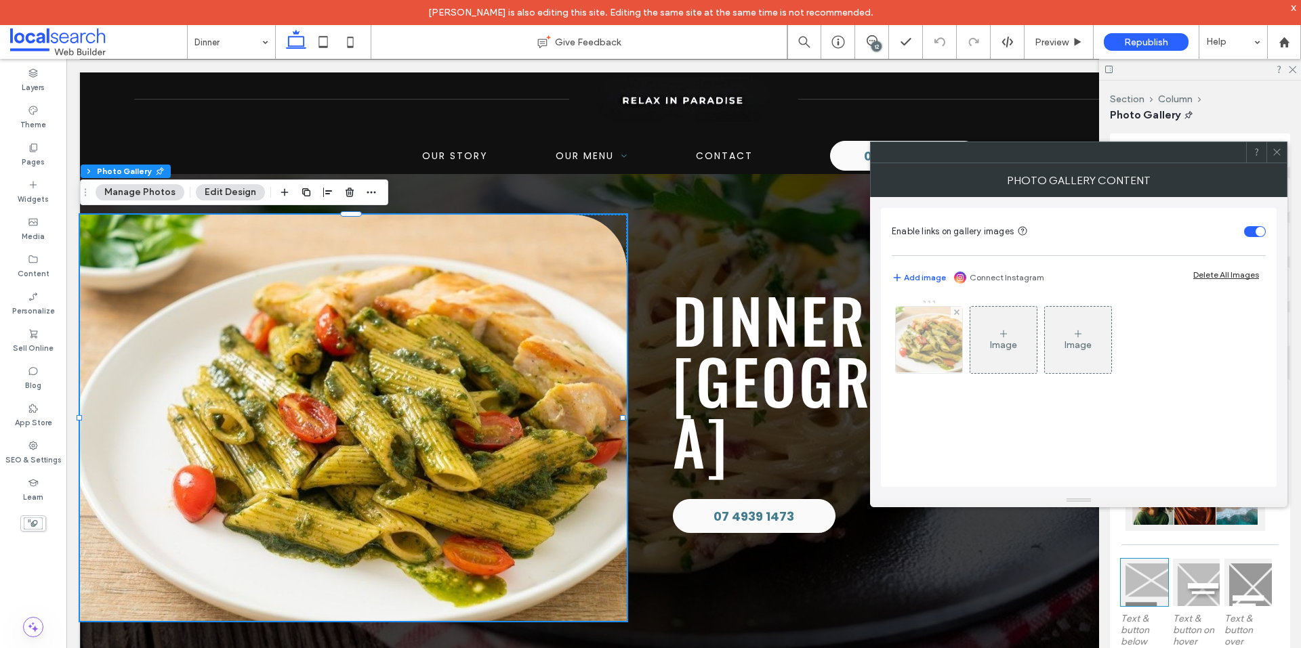
click at [917, 359] on img at bounding box center [929, 340] width 100 height 66
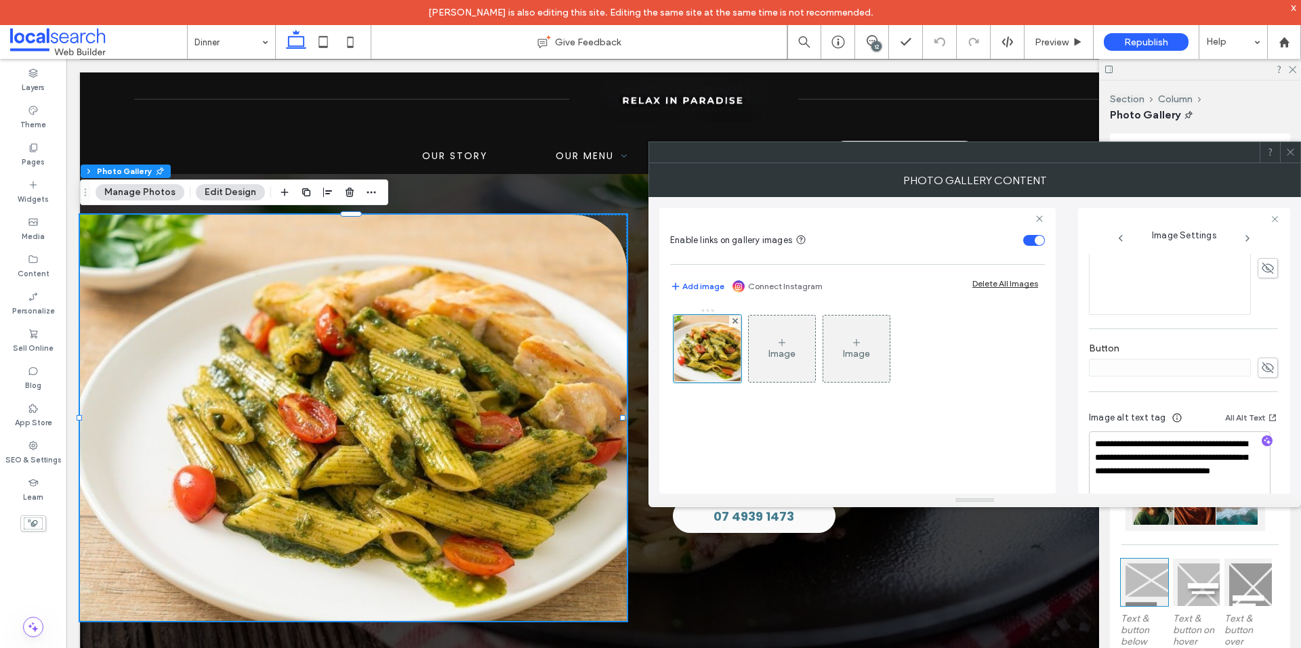
scroll to position [414, 0]
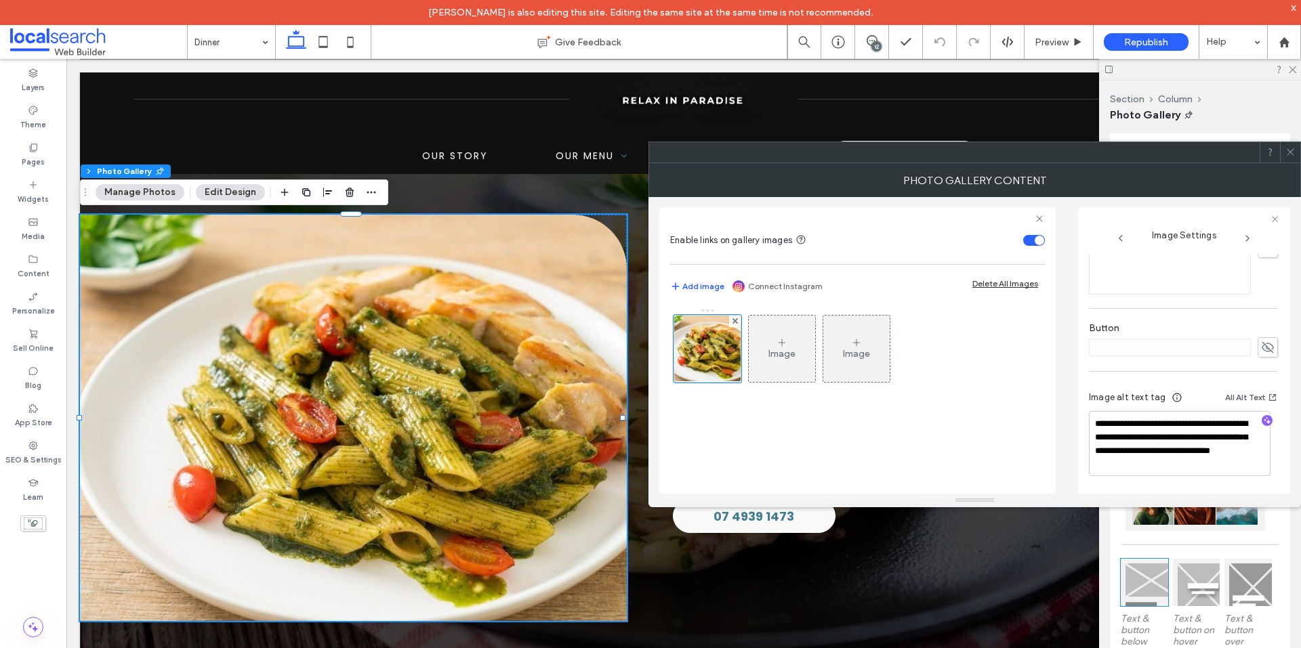
click at [1289, 150] on use at bounding box center [1290, 152] width 7 height 7
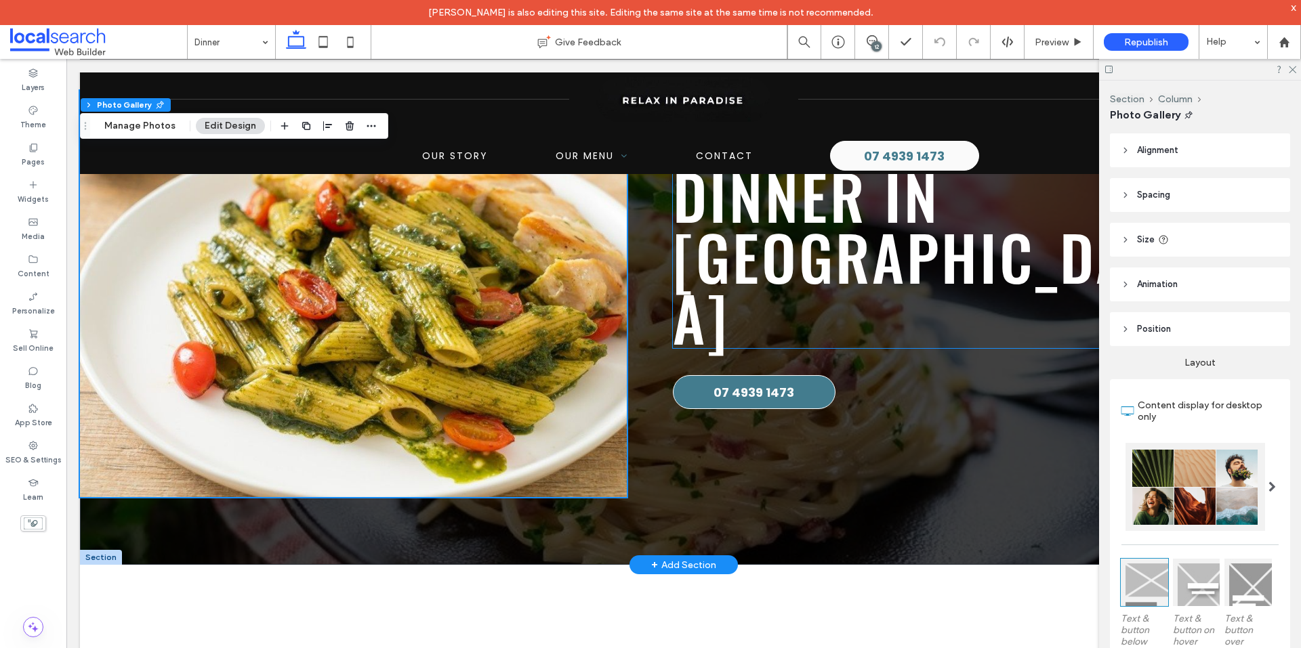
scroll to position [366, 0]
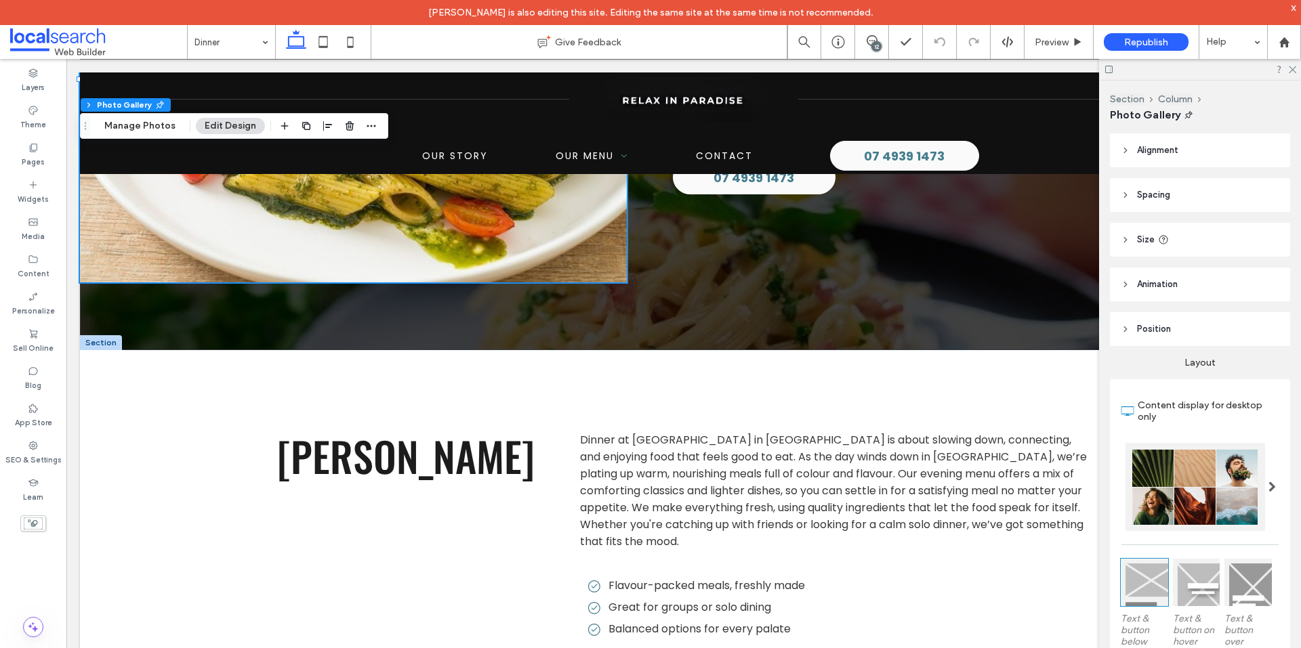
click at [873, 43] on div "12" at bounding box center [876, 46] width 10 height 10
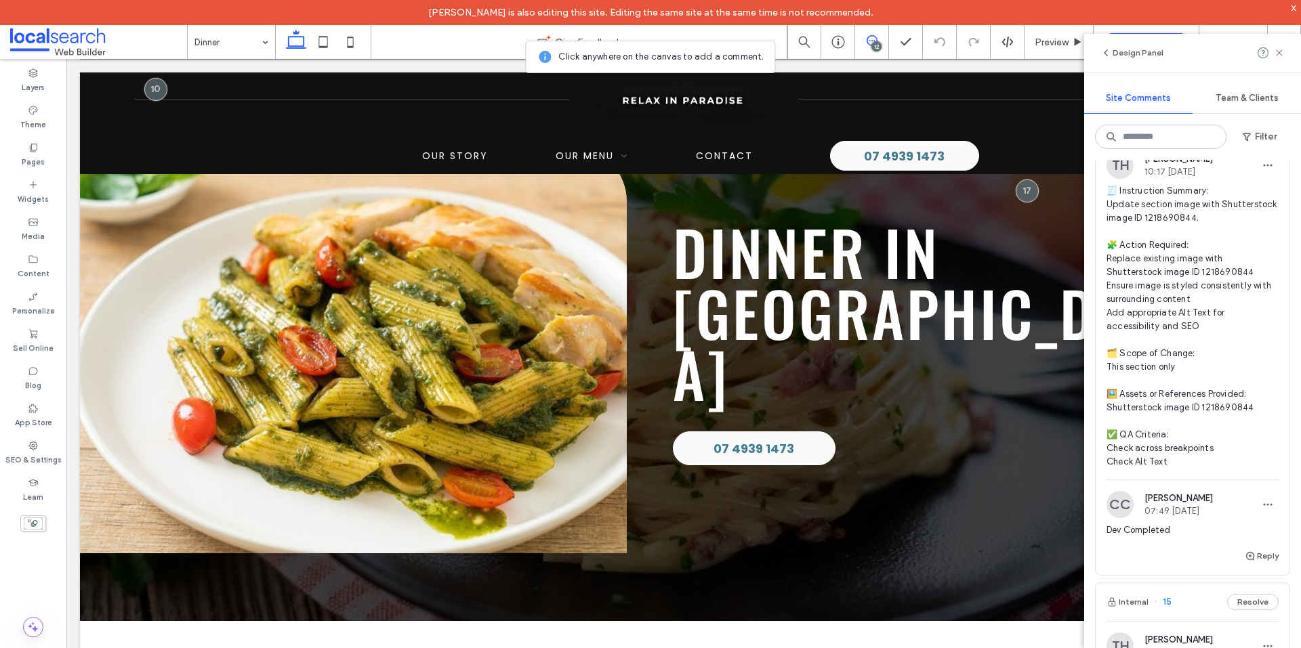
scroll to position [2507, 0]
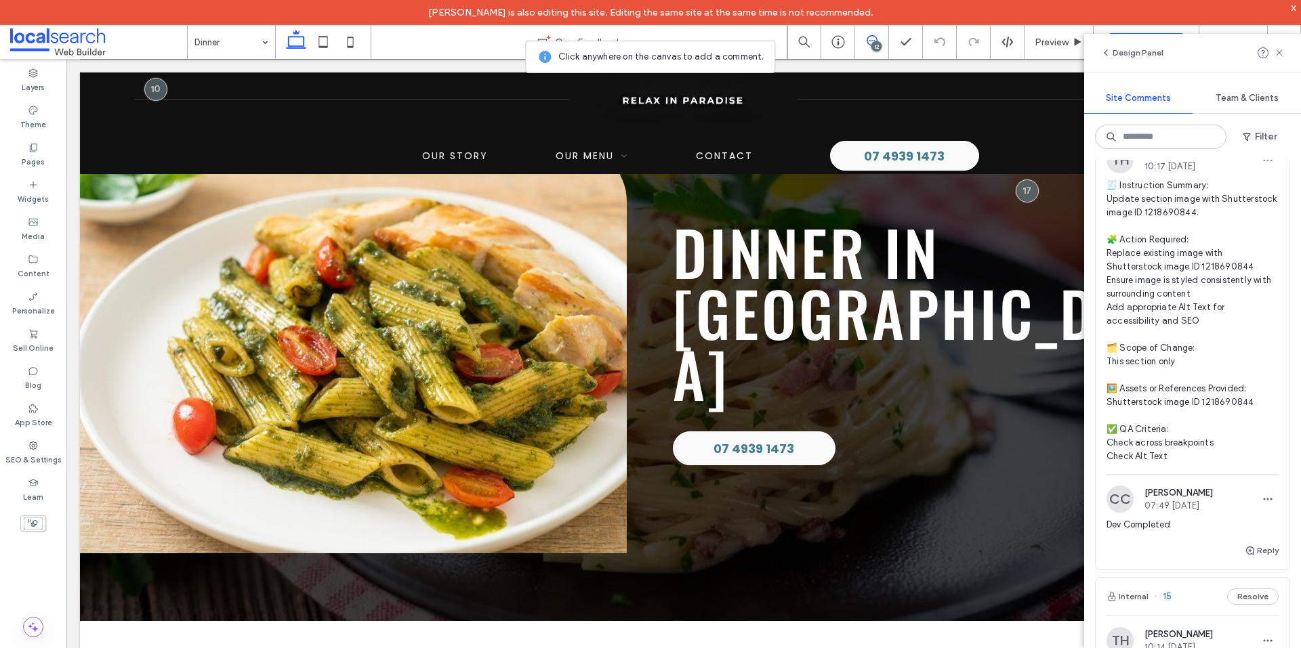
click at [1203, 356] on span "🧾 Instruction Summary: Update section image with Shutterstock image ID 12186908…" at bounding box center [1192, 321] width 172 height 285
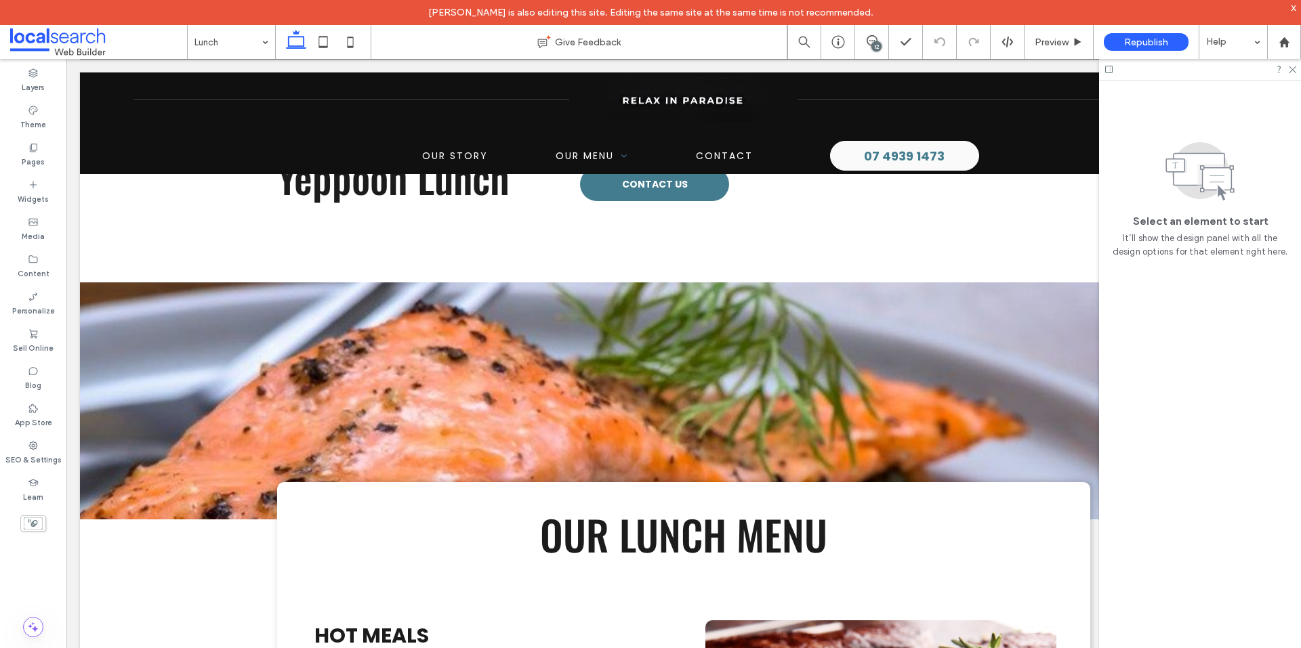
click at [874, 45] on div "12" at bounding box center [876, 46] width 10 height 10
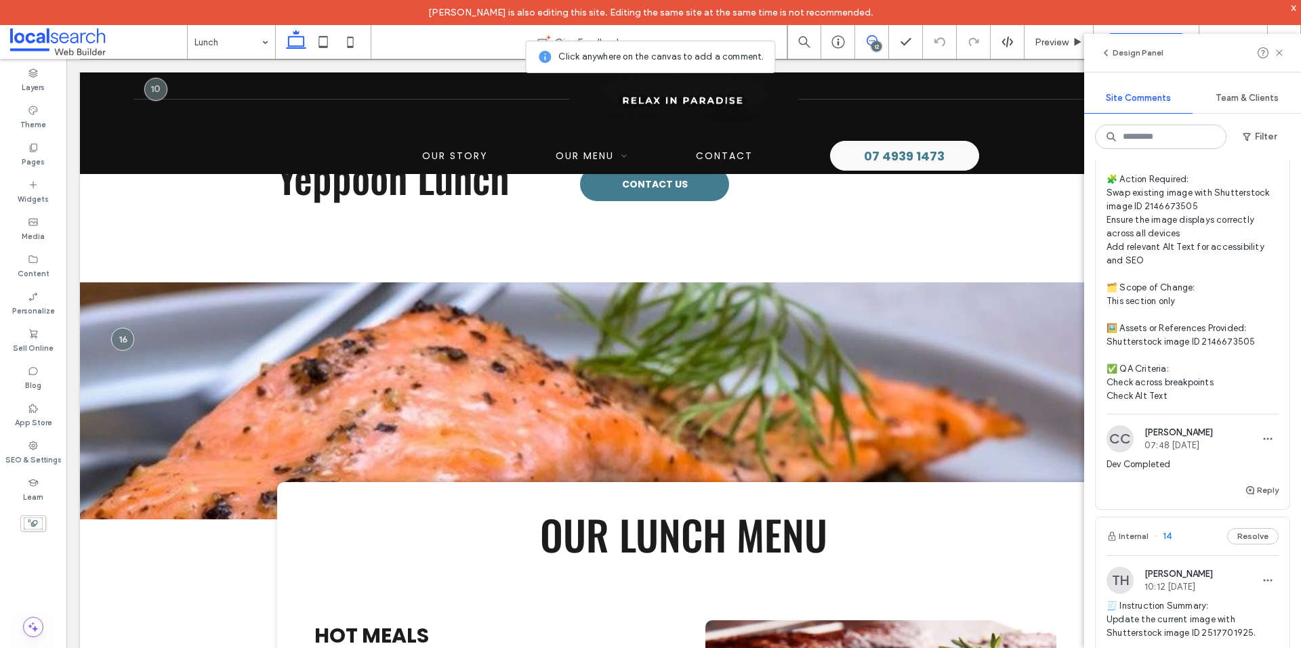
scroll to position [3049, 0]
click at [1240, 377] on span "🧾 Instruction Summary: Replace current image with Shutterstock image ID 2146673…" at bounding box center [1192, 260] width 172 height 285
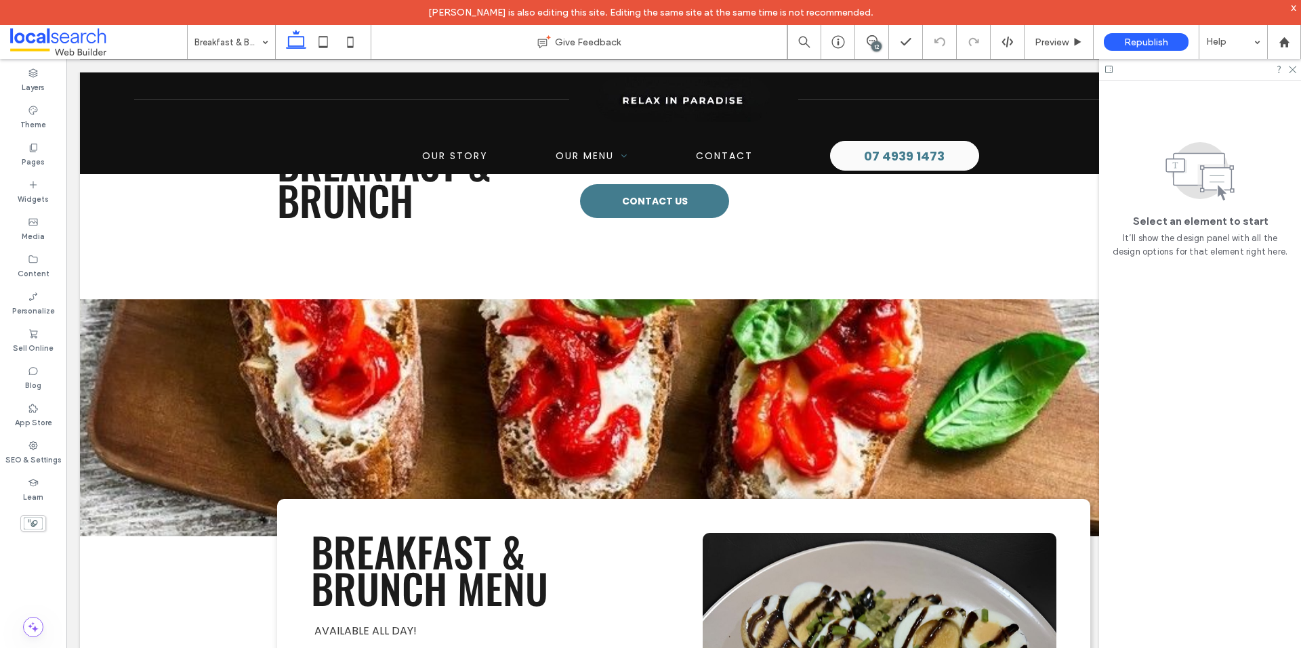
click at [873, 42] on div "12" at bounding box center [876, 46] width 10 height 10
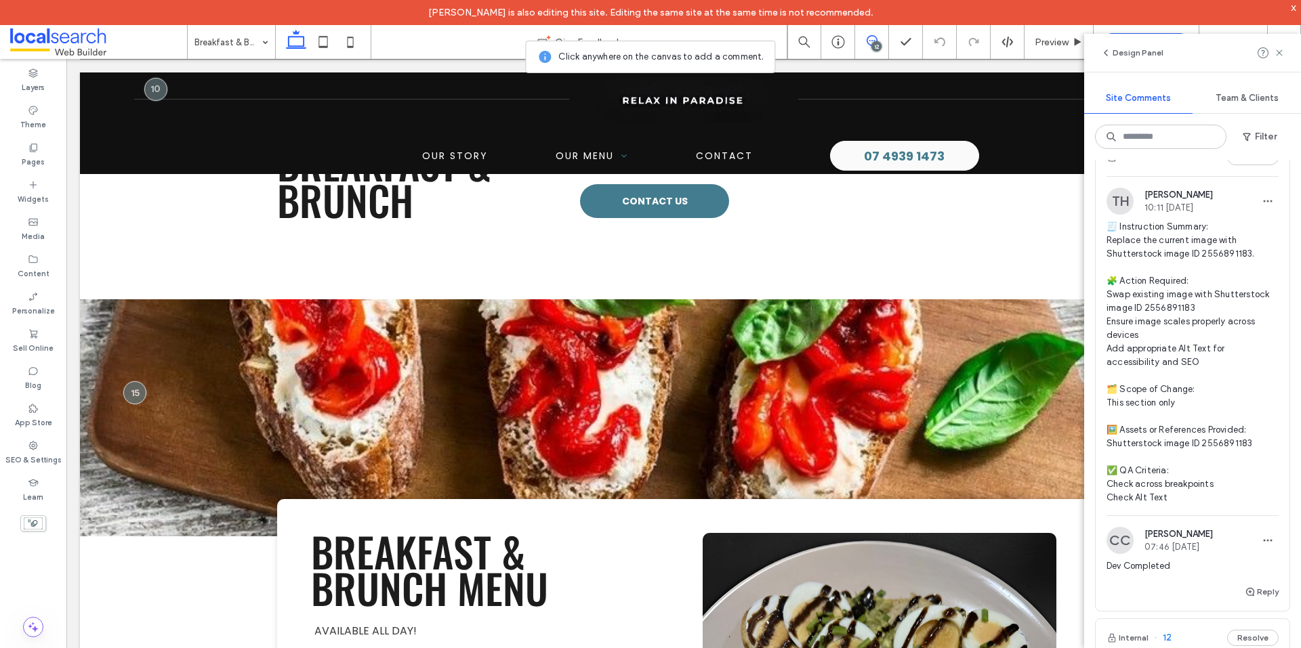
scroll to position [3929, 0]
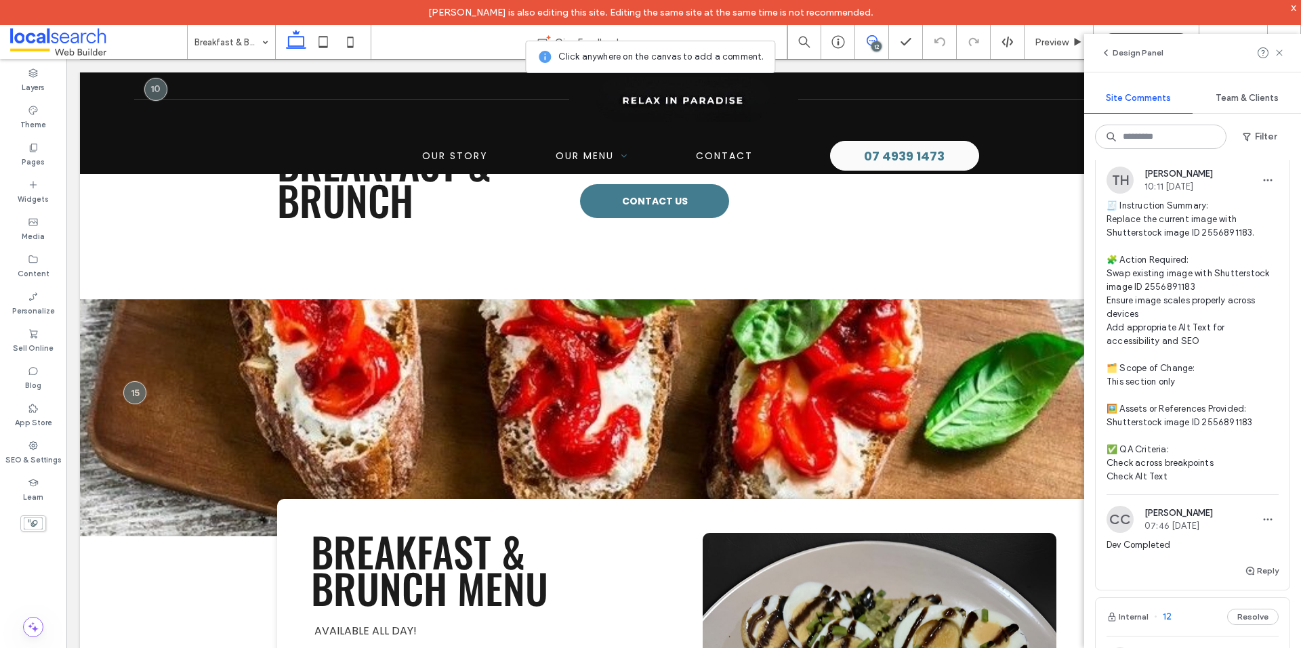
click at [1213, 359] on span "🧾 Instruction Summary: Replace the current image with Shutterstock image ID 255…" at bounding box center [1192, 341] width 172 height 285
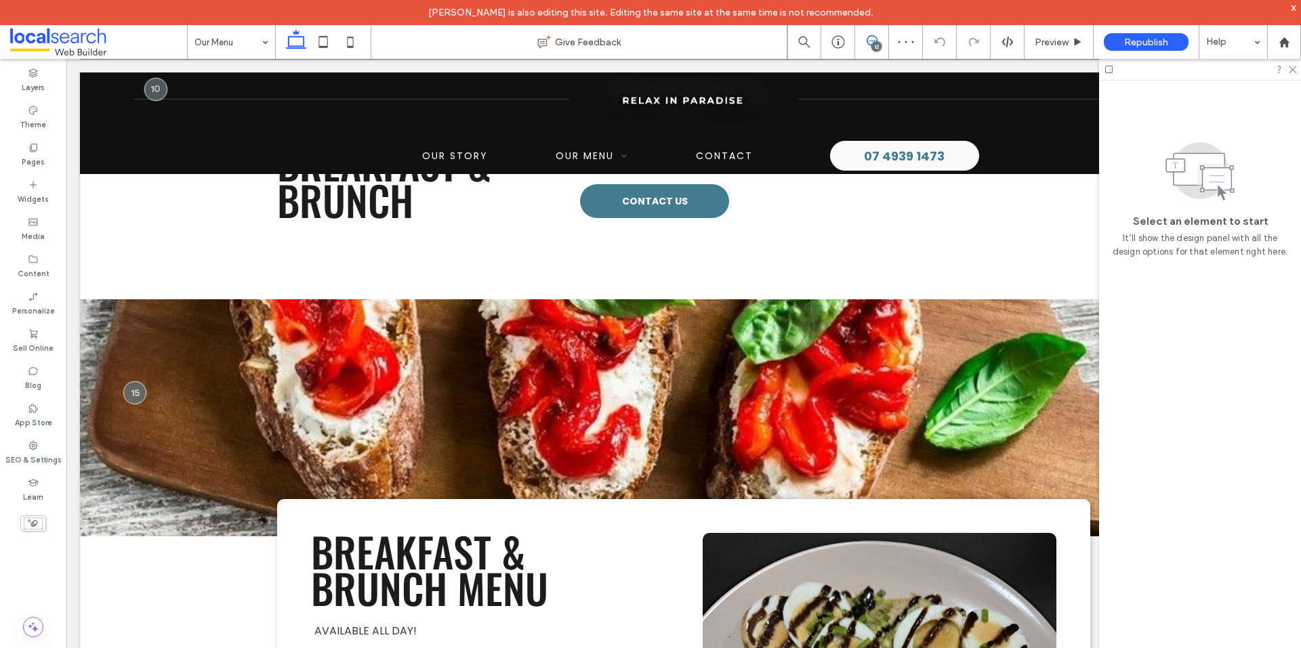
click at [879, 39] on span at bounding box center [871, 40] width 33 height 11
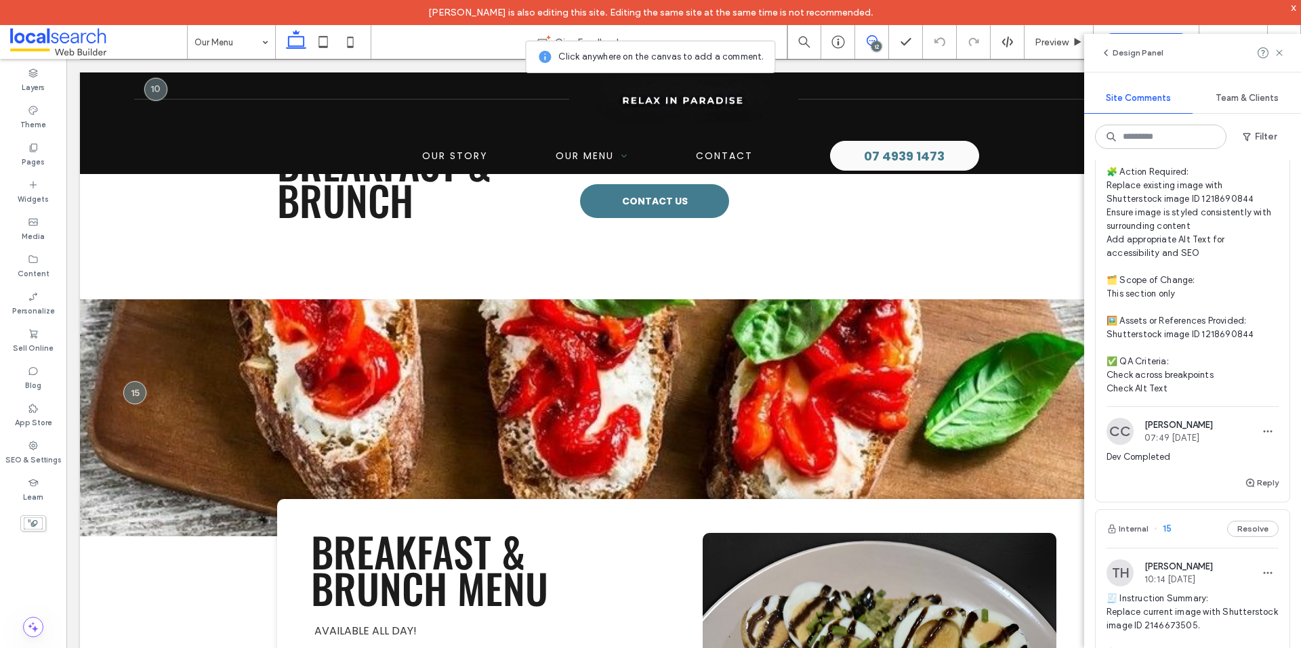
scroll to position [2845, 0]
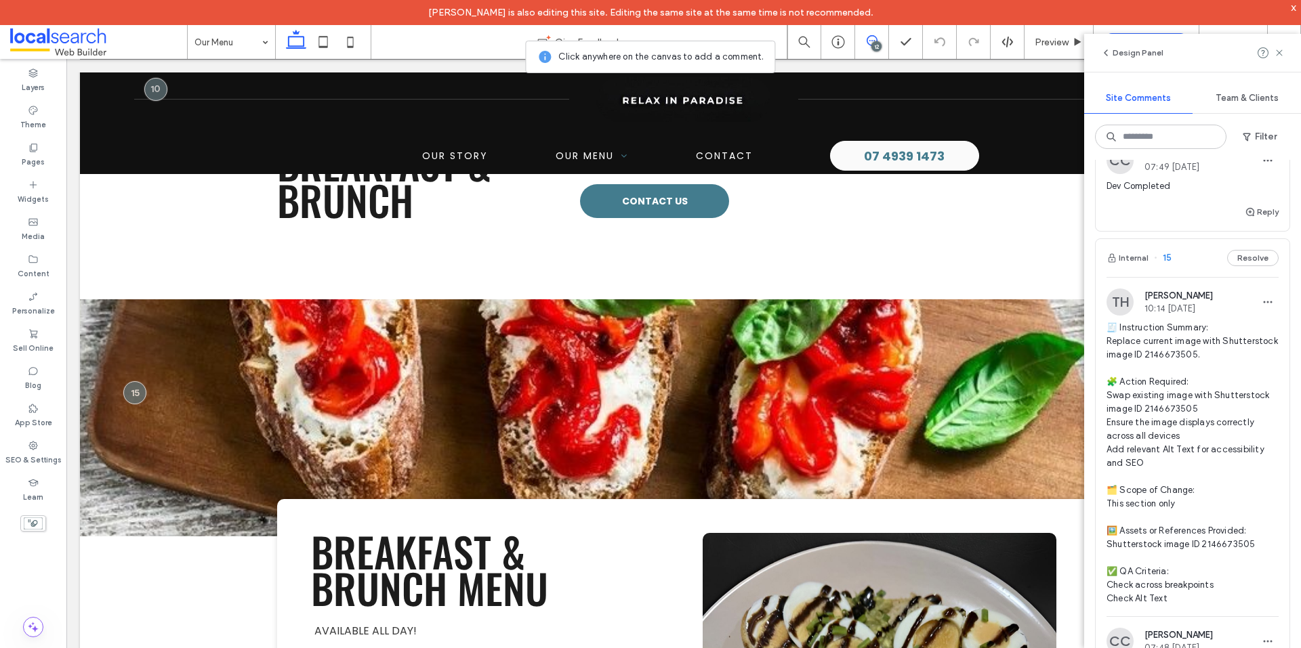
click at [1205, 445] on span "🧾 Instruction Summary: Replace current image with Shutterstock image ID 2146673…" at bounding box center [1192, 463] width 172 height 285
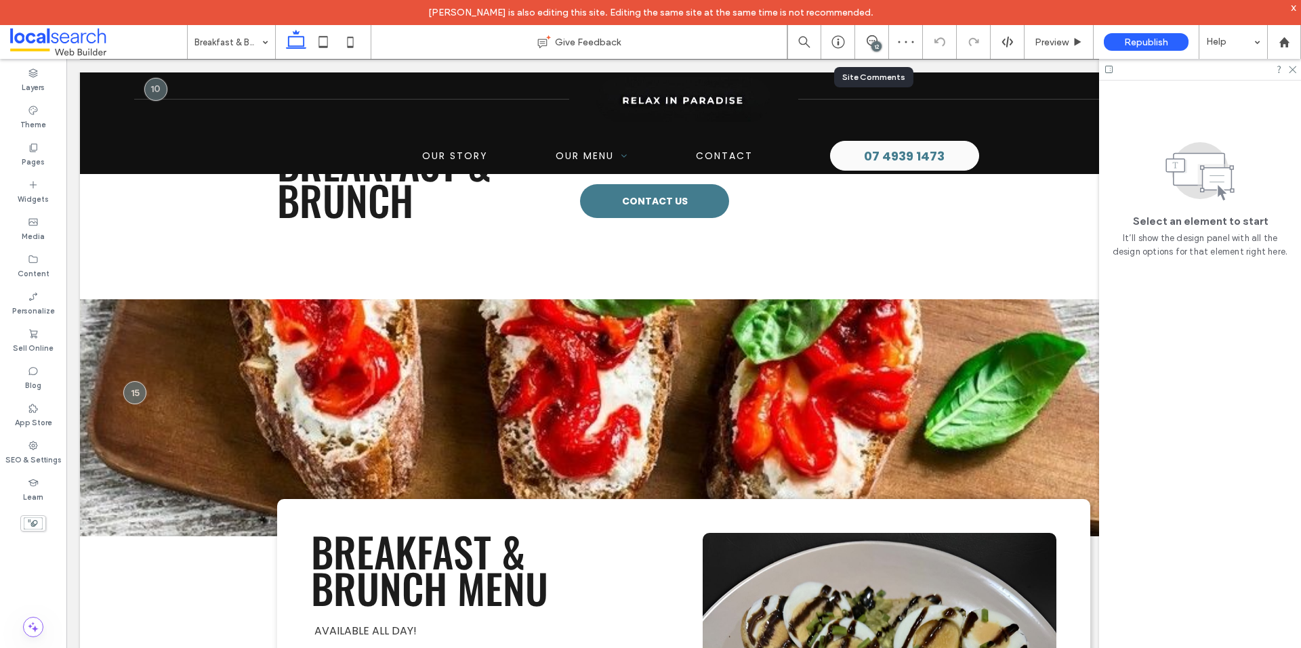
click at [869, 46] on div "12" at bounding box center [871, 42] width 33 height 14
click at [873, 41] on use at bounding box center [871, 40] width 11 height 11
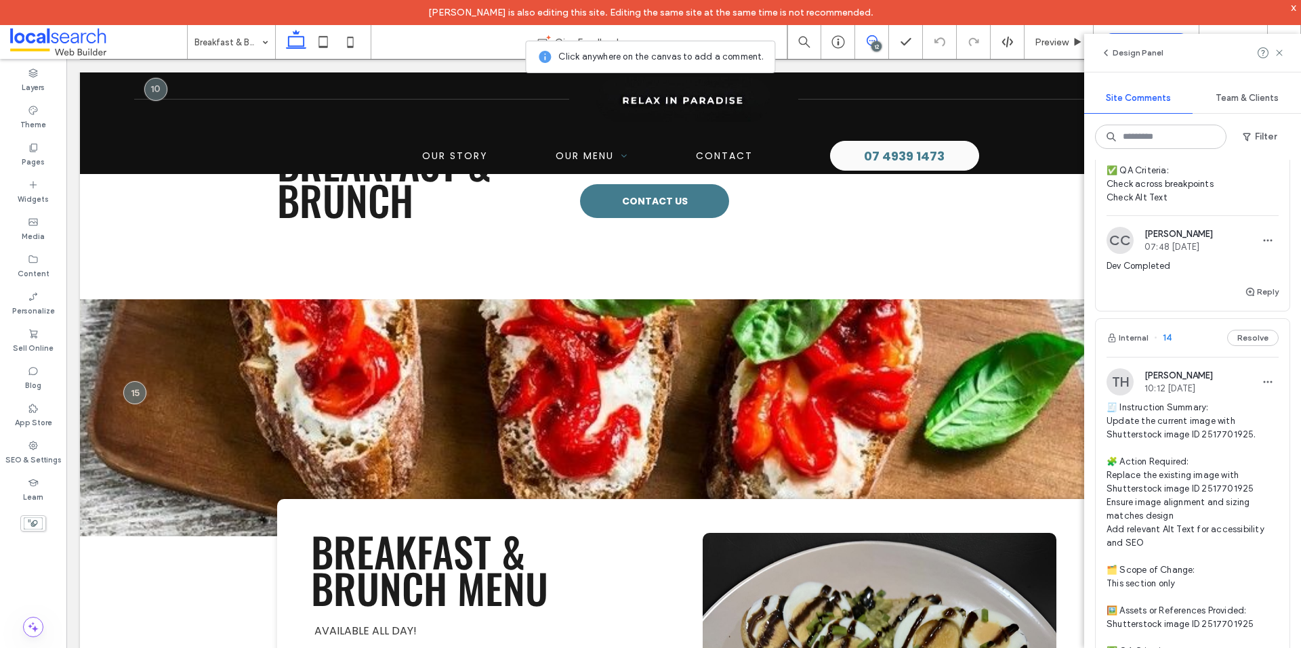
scroll to position [3252, 0]
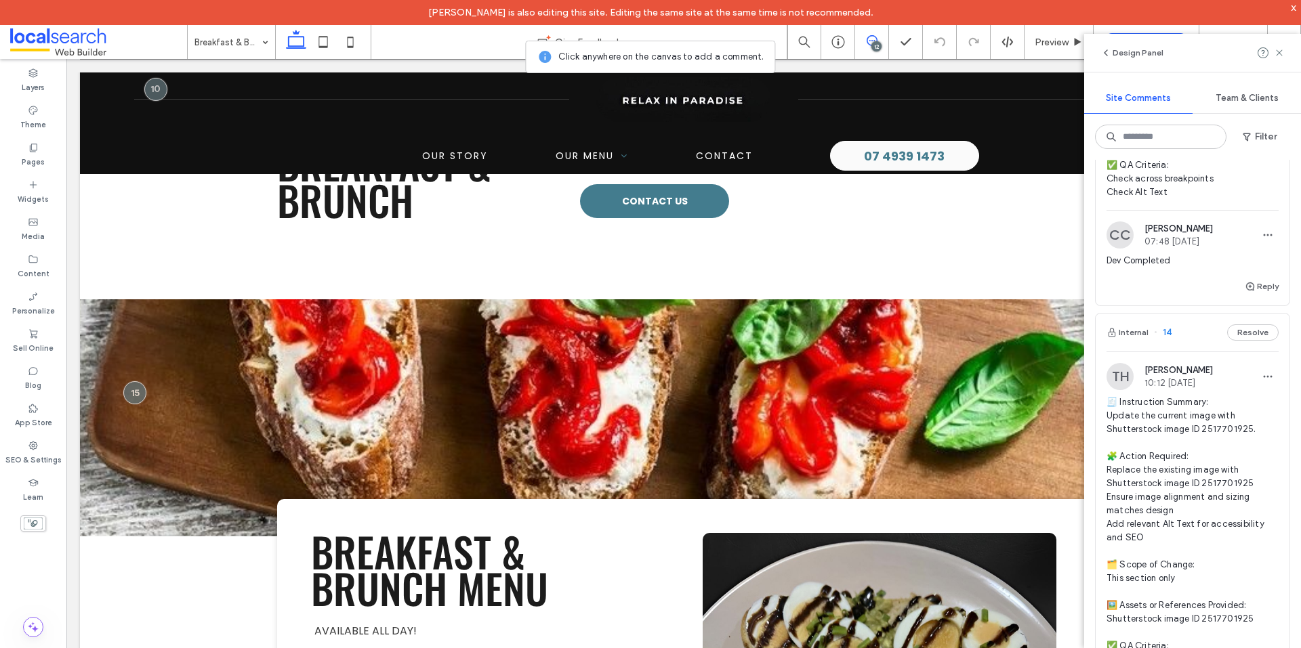
click at [1205, 435] on span "🧾 Instruction Summary: Update the current image with Shutterstock image ID 2517…" at bounding box center [1192, 538] width 172 height 285
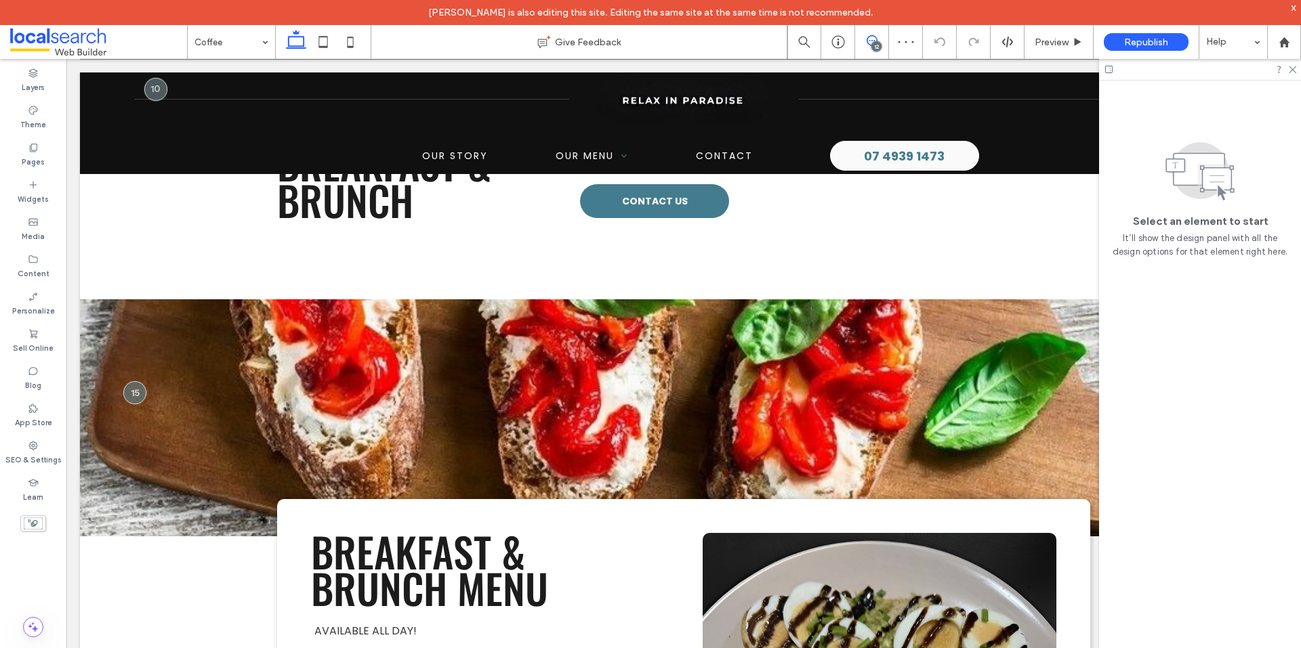
click at [866, 40] on icon at bounding box center [871, 40] width 11 height 11
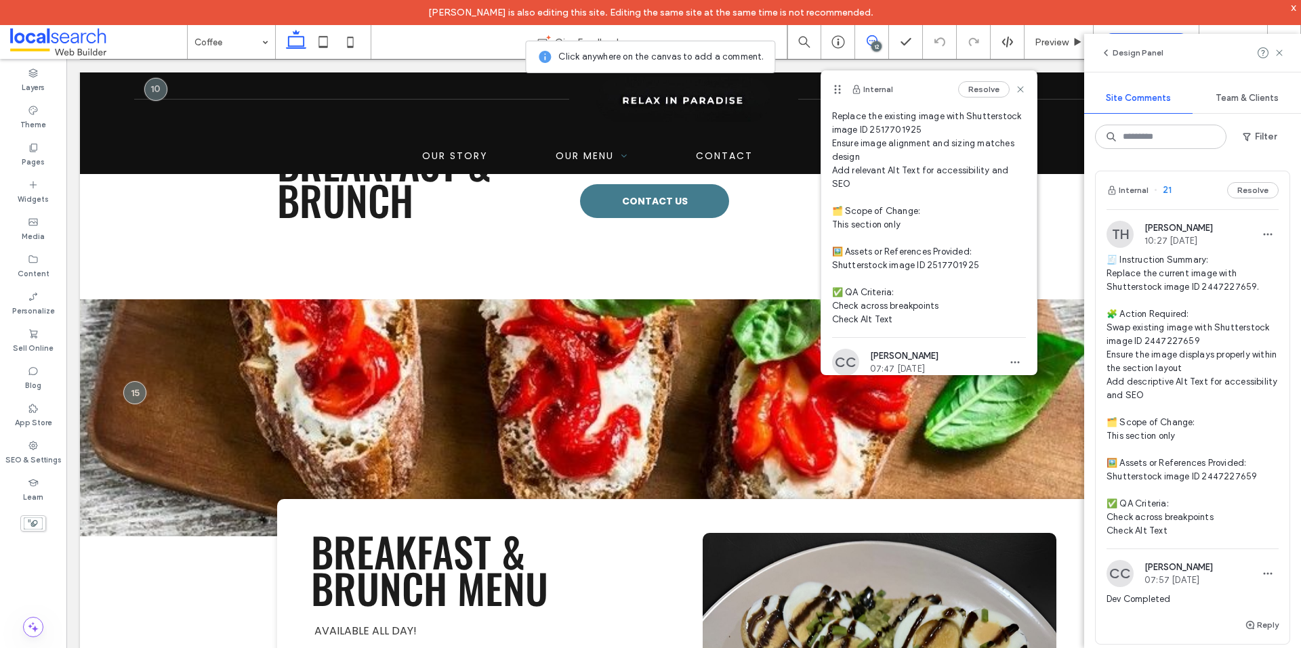
scroll to position [68, 0]
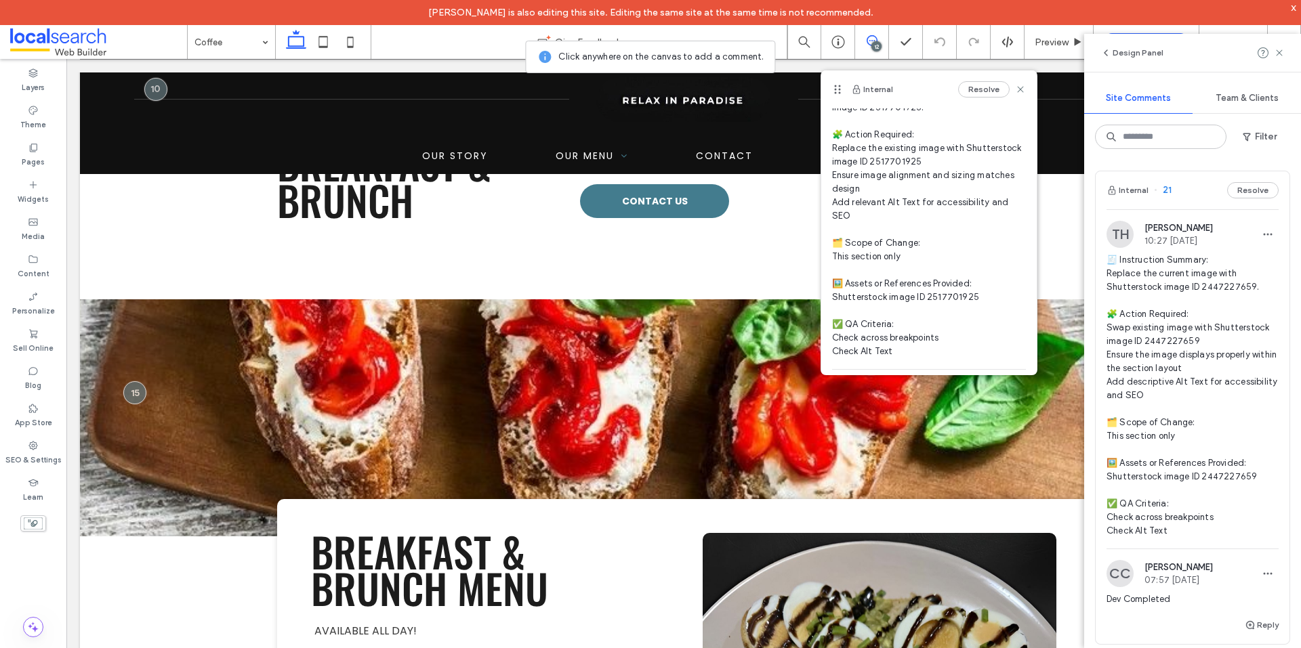
click at [946, 161] on span "🧾 Instruction Summary: Update the current image with Shutterstock image ID 2517…" at bounding box center [929, 216] width 194 height 285
copy span "17701925 E"
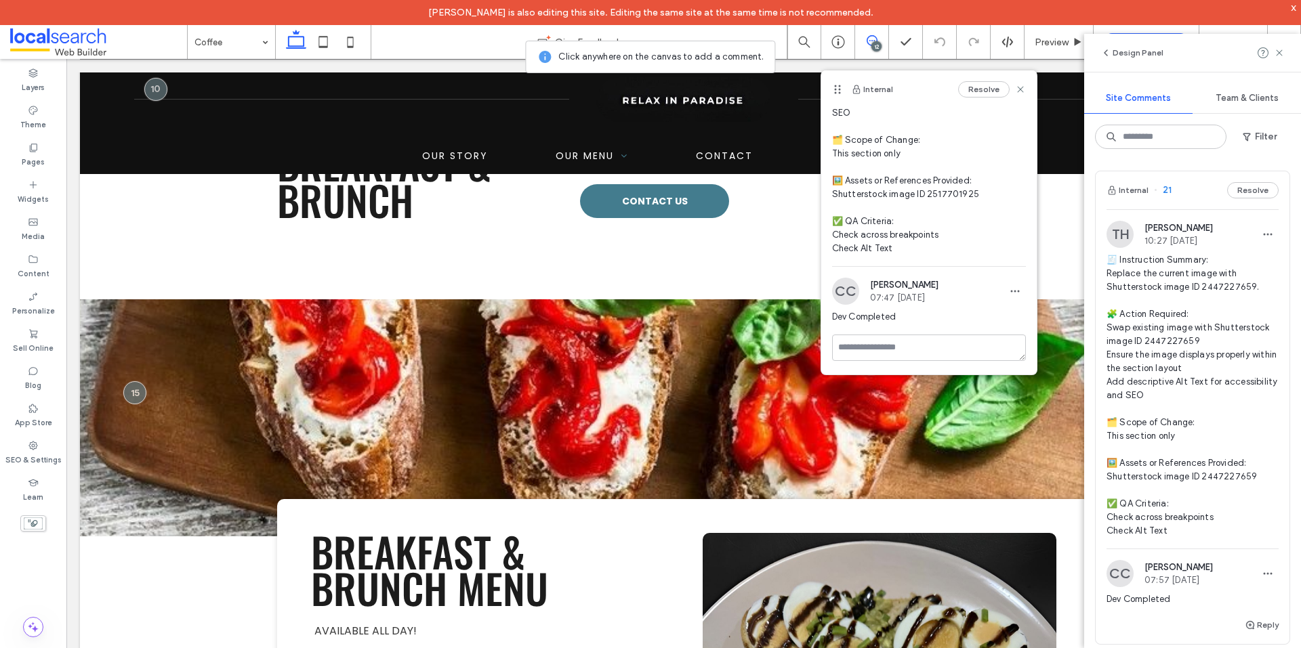
scroll to position [0, 0]
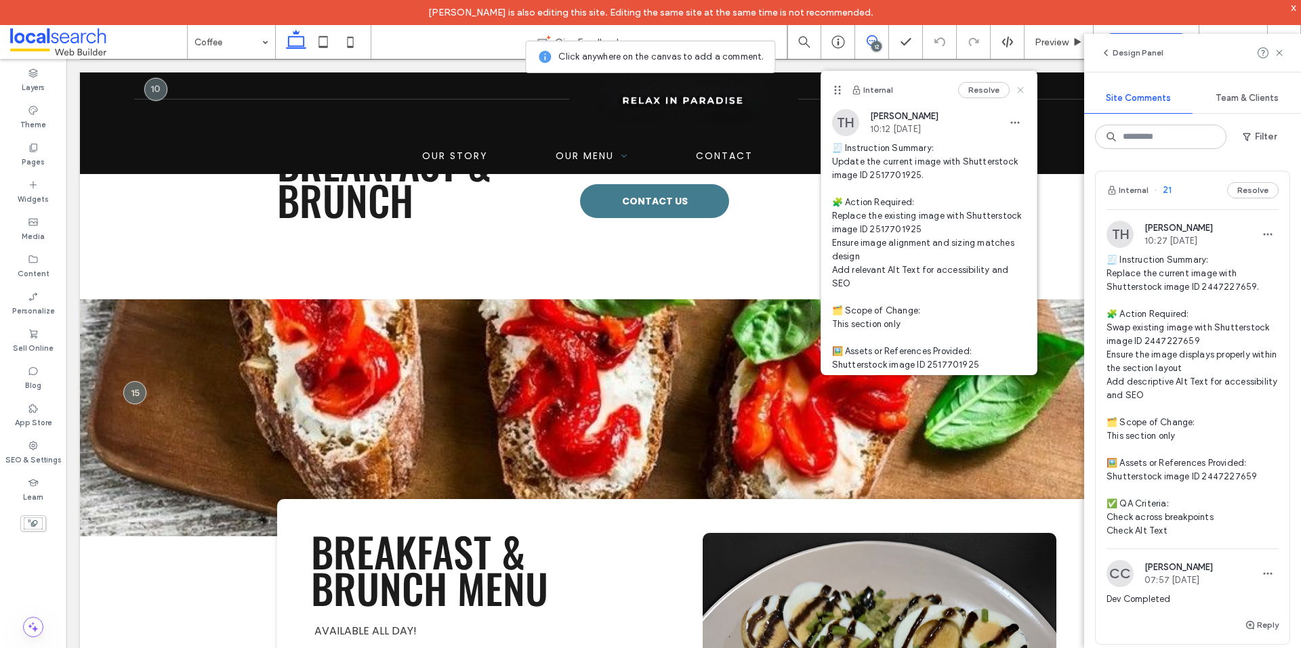
click at [1015, 92] on icon at bounding box center [1020, 90] width 11 height 11
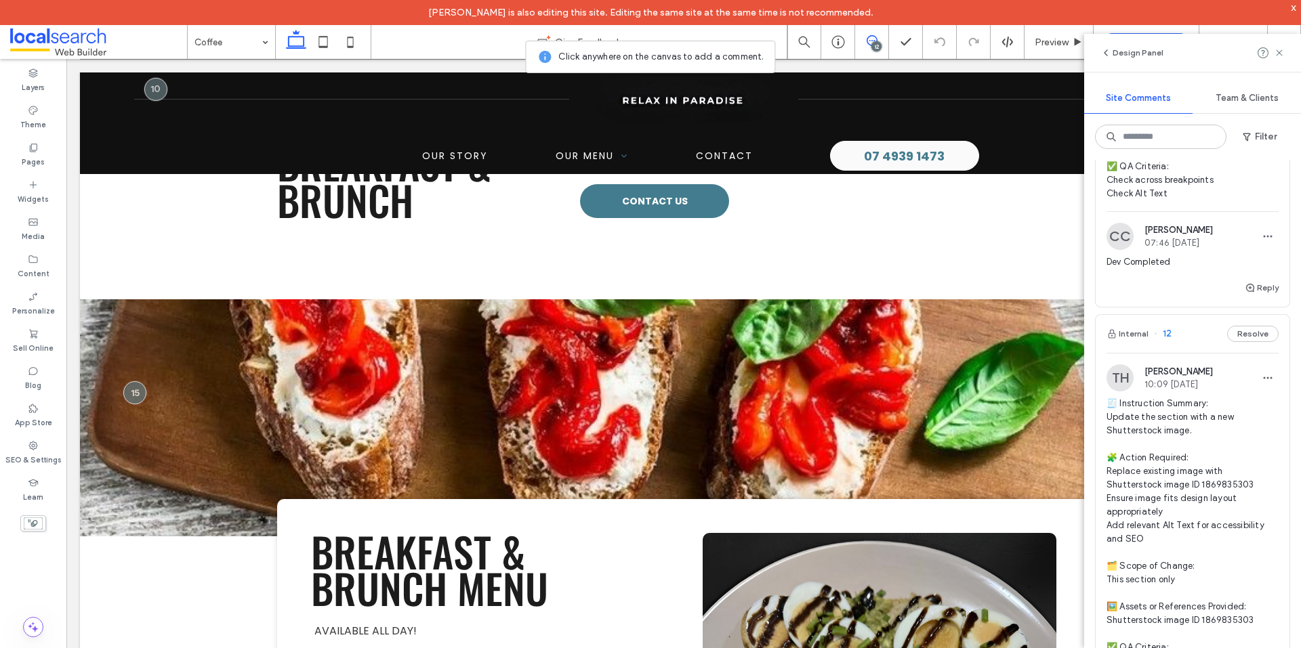
scroll to position [4336, 0]
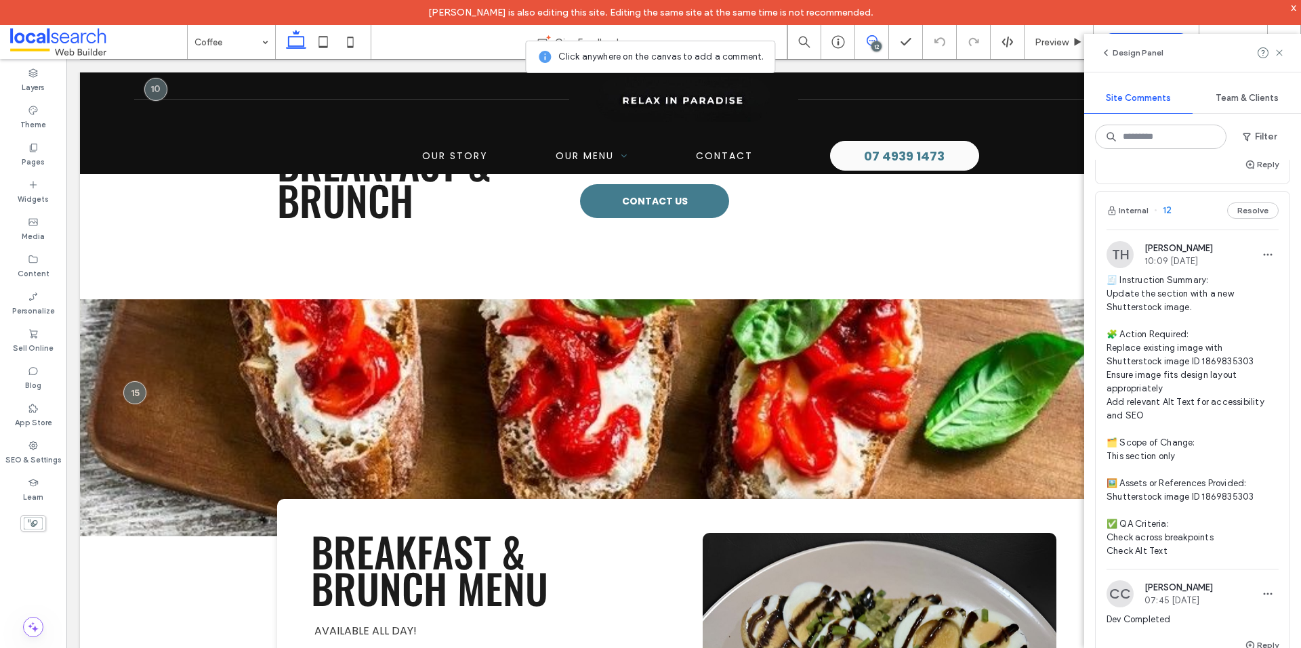
click at [1221, 400] on span "🧾 Instruction Summary: Update the section with a new Shutterstock image. 🧩 Acti…" at bounding box center [1192, 416] width 172 height 285
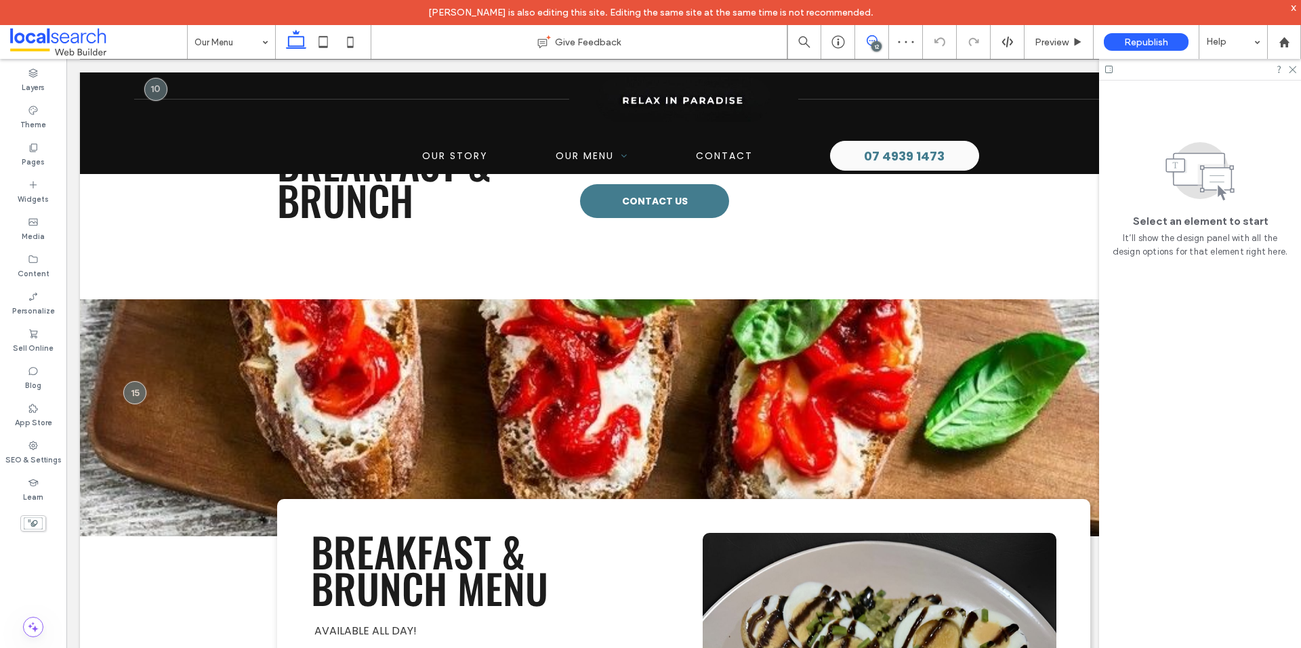
click at [871, 41] on use at bounding box center [871, 40] width 11 height 11
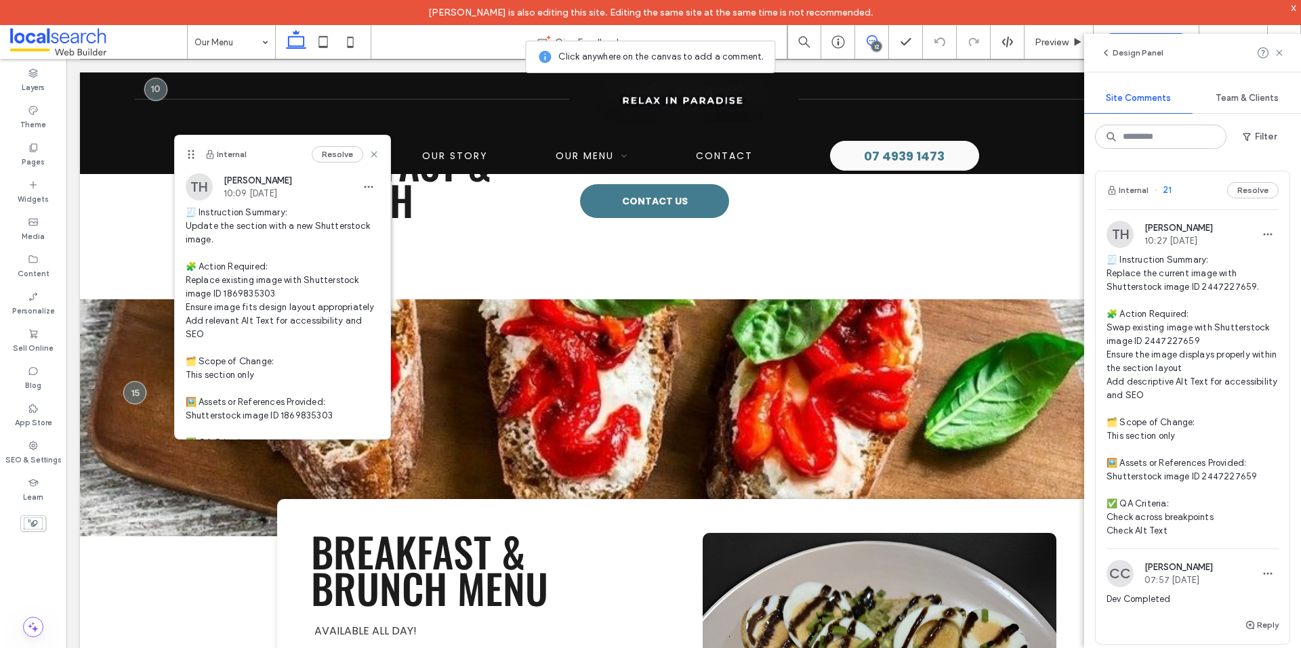
click at [306, 428] on span "🧾 Instruction Summary: Update the section with a new Shutterstock image. 🧩 Acti…" at bounding box center [283, 341] width 194 height 271
copy span "835303 ✅"
click at [371, 154] on use at bounding box center [374, 155] width 6 height 6
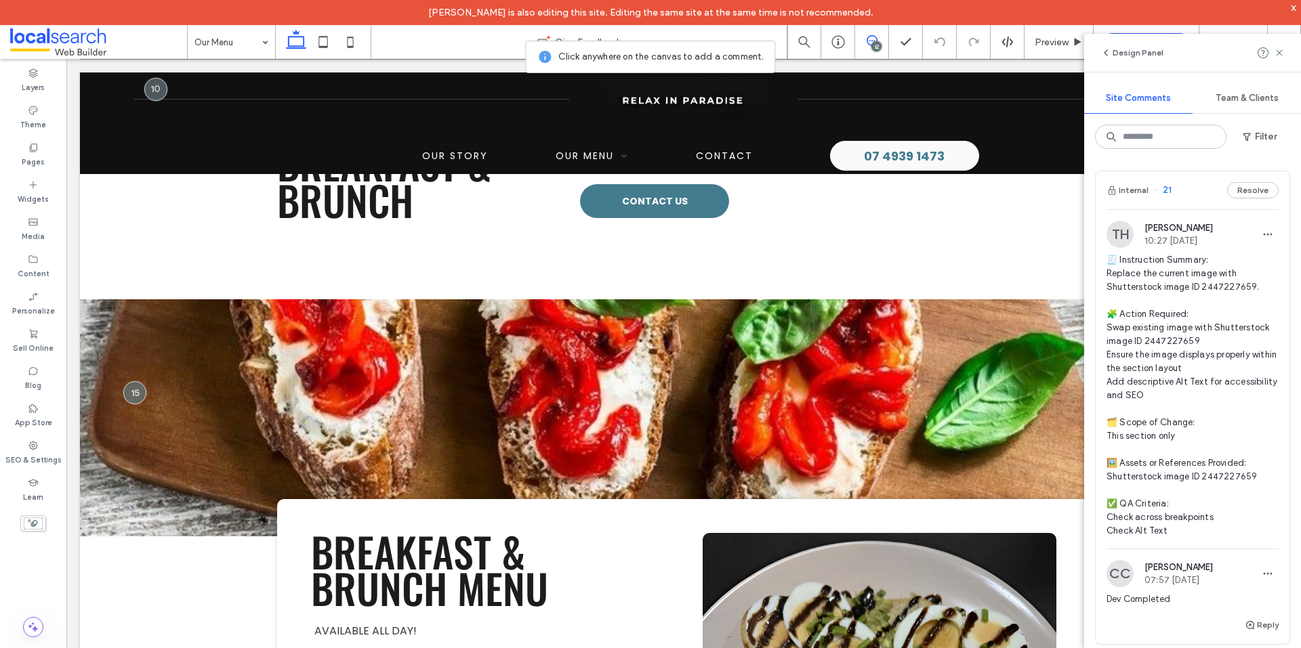
click at [869, 41] on icon at bounding box center [871, 40] width 11 height 11
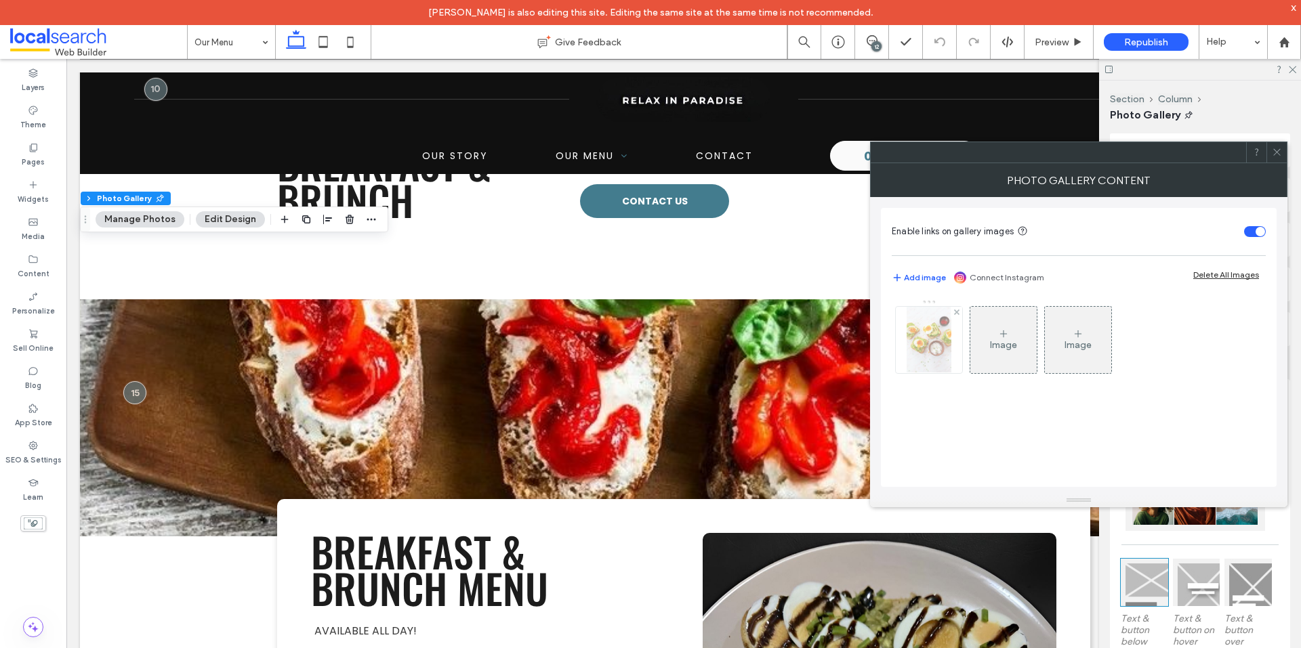
click at [934, 351] on img at bounding box center [928, 340] width 44 height 66
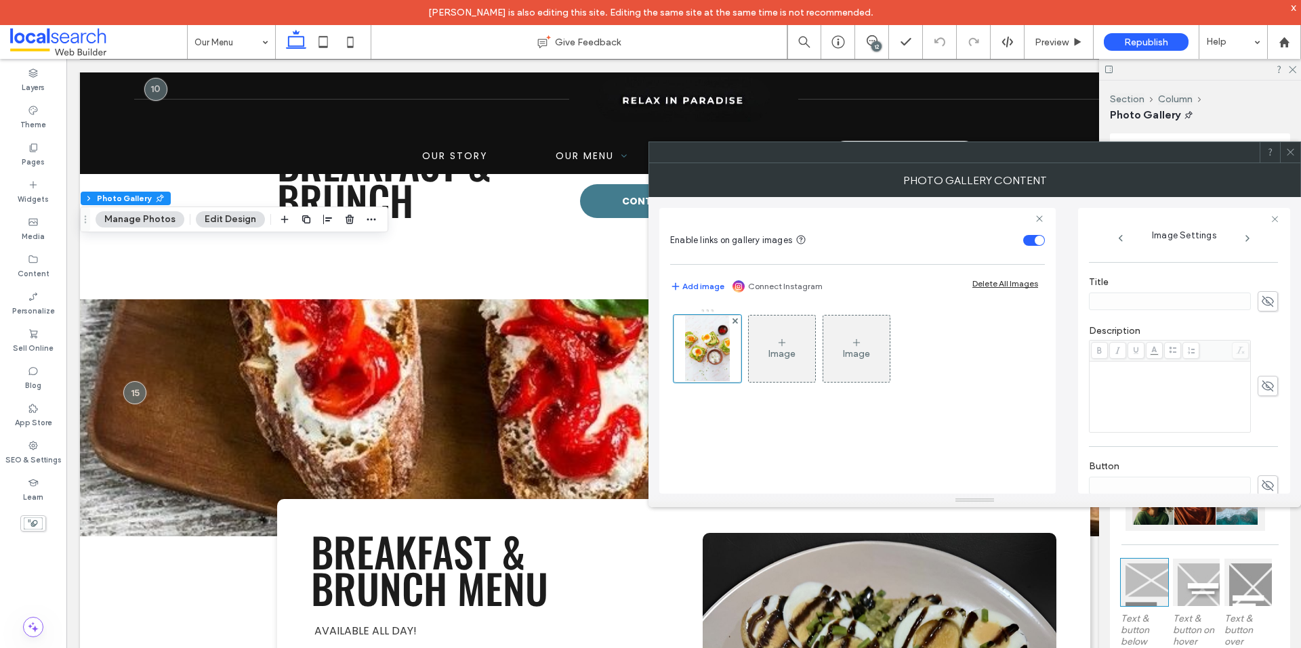
scroll to position [346, 0]
click at [1286, 158] on span at bounding box center [1290, 152] width 10 height 20
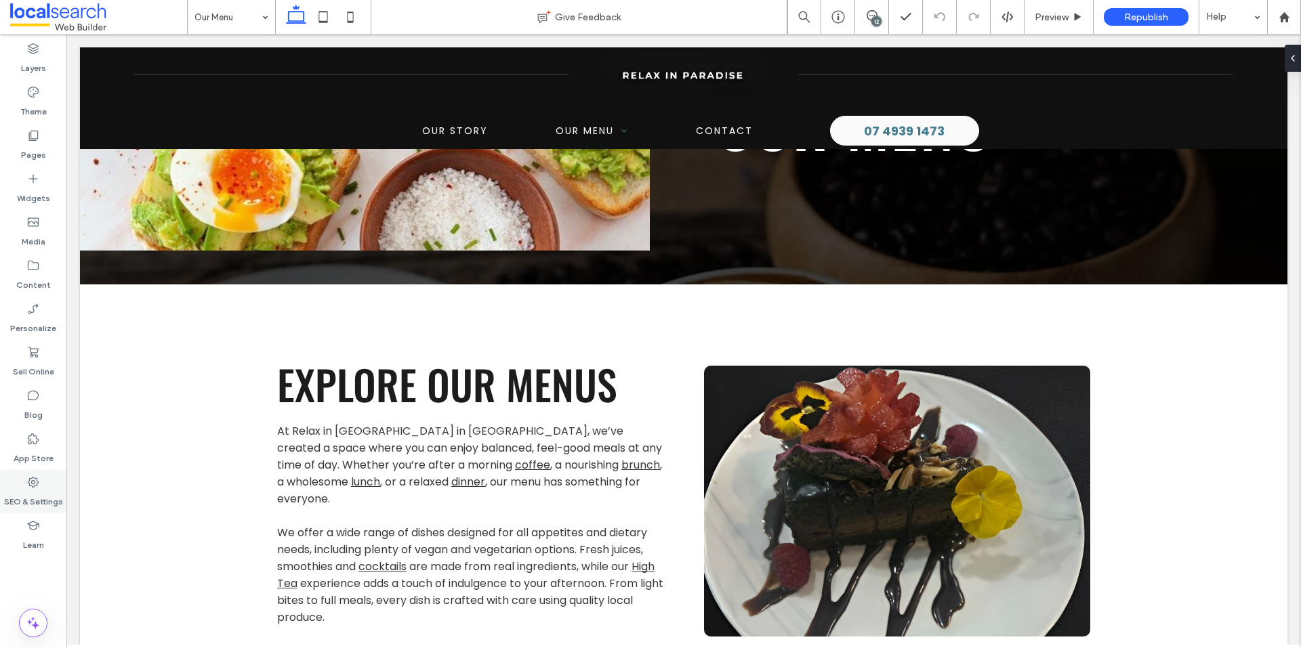
click at [33, 480] on icon at bounding box center [33, 483] width 14 height 14
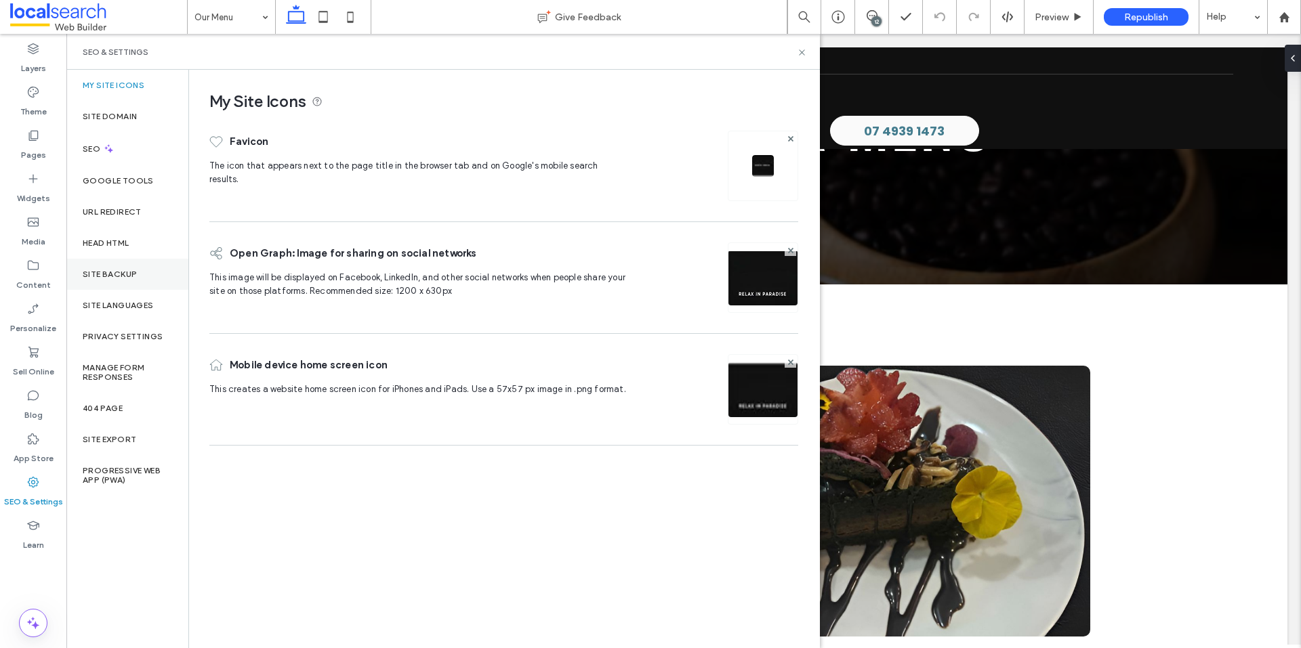
click at [124, 285] on div "Site Backup" at bounding box center [127, 274] width 122 height 31
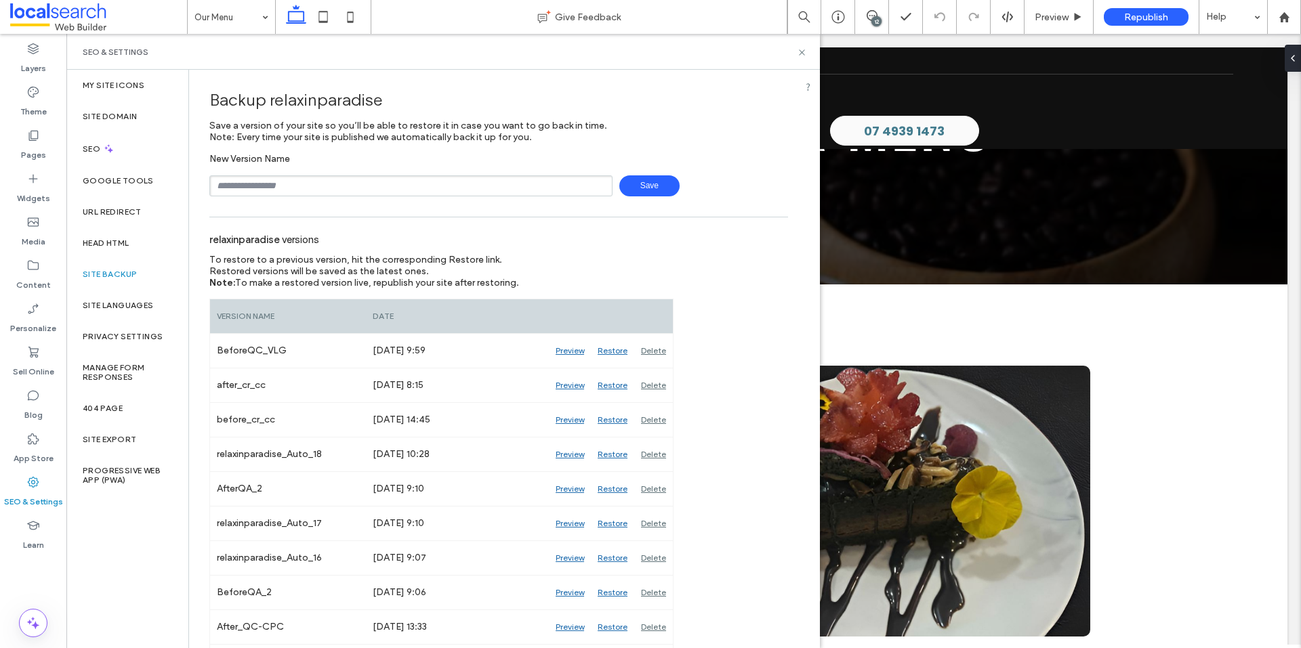
click at [356, 184] on input "text" at bounding box center [410, 185] width 403 height 21
type input "**********"
click at [650, 184] on span "Save" at bounding box center [649, 185] width 60 height 21
